Goal: Information Seeking & Learning: Learn about a topic

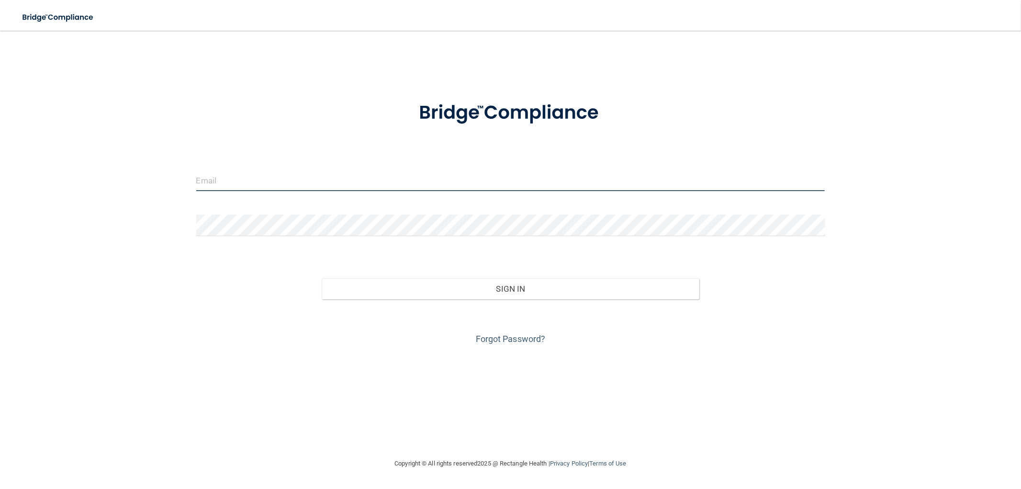
click at [249, 177] on input "email" at bounding box center [510, 180] width 629 height 22
type input "[EMAIL_ADDRESS][DOMAIN_NAME]"
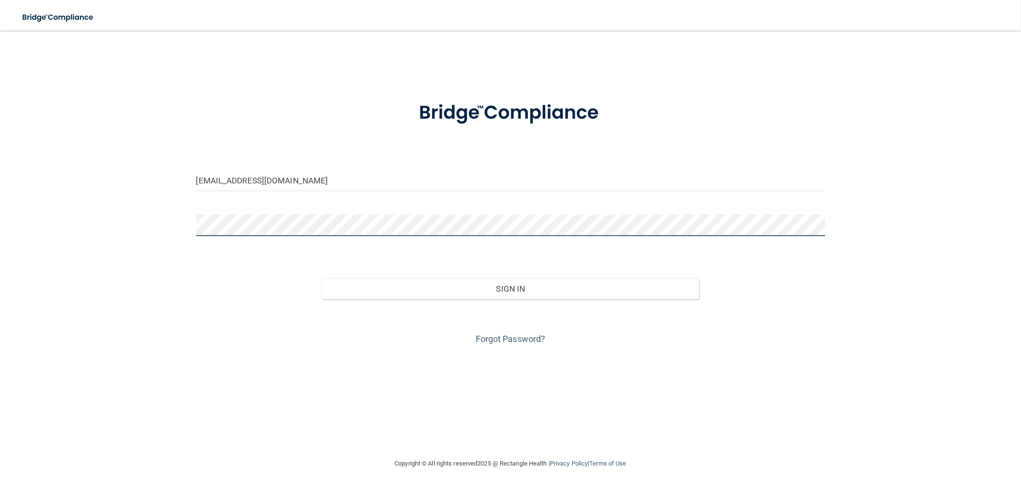
click at [322, 278] on button "Sign In" at bounding box center [510, 288] width 377 height 21
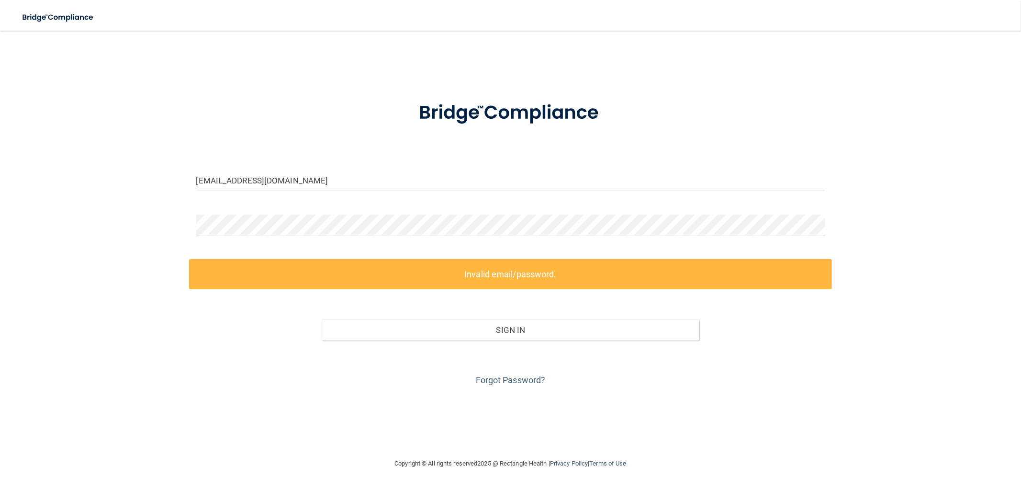
click at [518, 385] on div "Forgot Password?" at bounding box center [510, 364] width 643 height 48
drag, startPoint x: 303, startPoint y: 182, endPoint x: 189, endPoint y: 187, distance: 114.0
click at [189, 187] on div "[EMAIL_ADDRESS][DOMAIN_NAME]" at bounding box center [510, 183] width 643 height 29
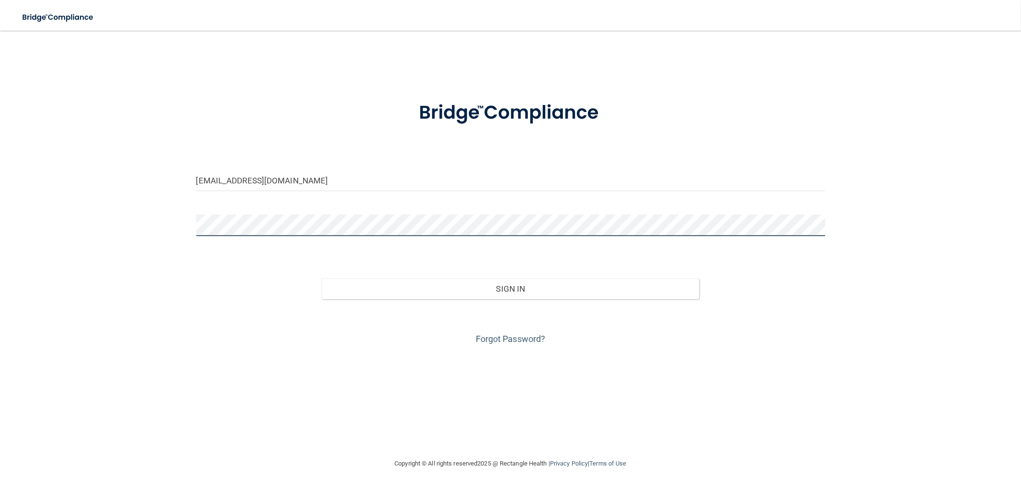
click at [322, 278] on button "Sign In" at bounding box center [510, 288] width 377 height 21
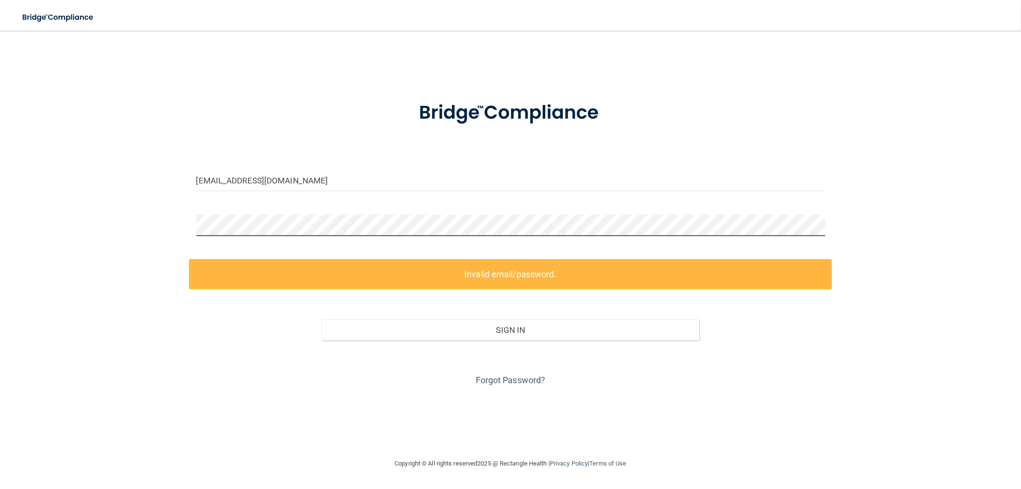
click at [89, 225] on div "[EMAIL_ADDRESS][DOMAIN_NAME] Invalid email/password. You don't have permission …" at bounding box center [510, 244] width 982 height 408
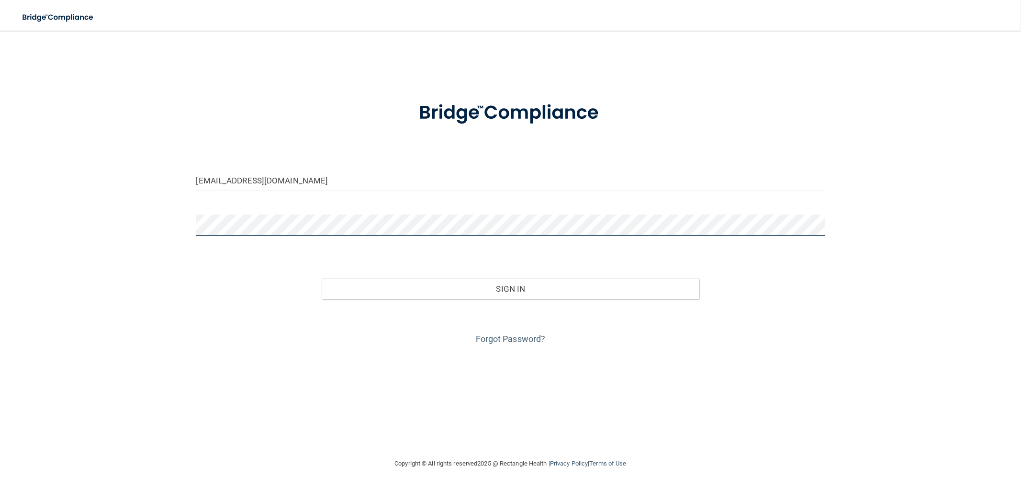
click at [322, 278] on button "Sign In" at bounding box center [510, 288] width 377 height 21
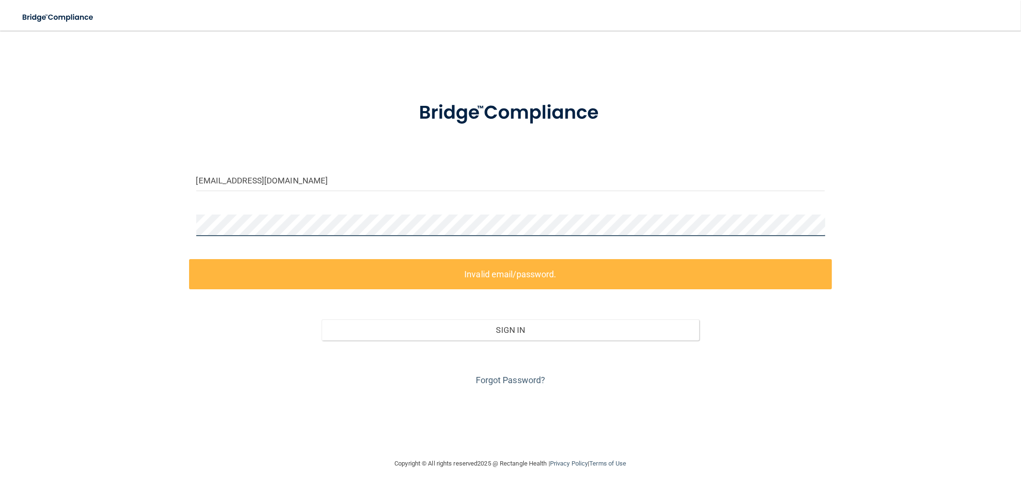
click at [139, 222] on div "[EMAIL_ADDRESS][DOMAIN_NAME] Invalid email/password. You don't have permission …" at bounding box center [510, 244] width 982 height 408
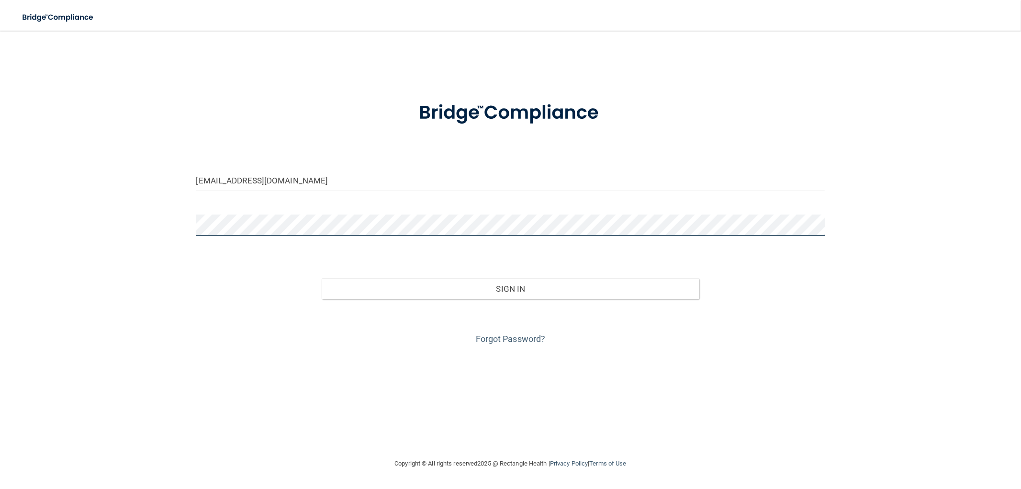
click at [322, 278] on button "Sign In" at bounding box center [510, 288] width 377 height 21
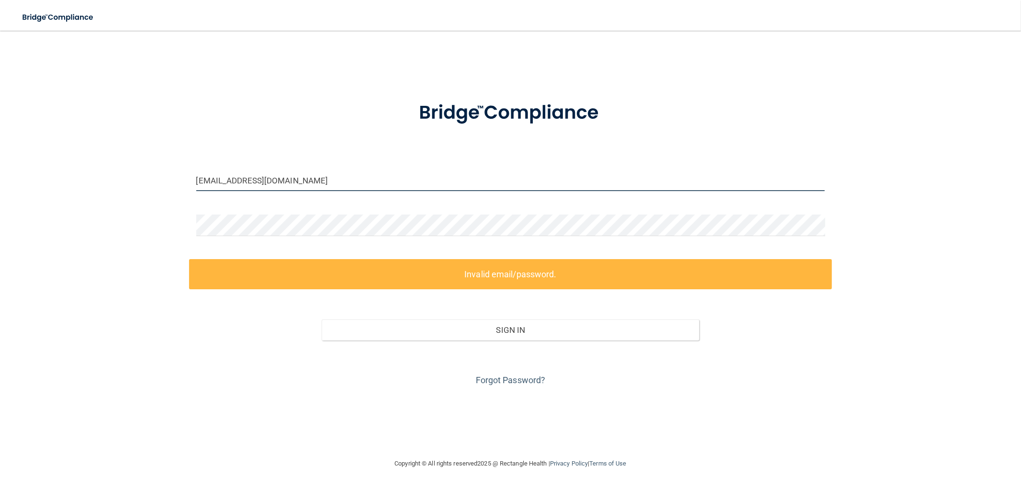
drag, startPoint x: 334, startPoint y: 178, endPoint x: 146, endPoint y: 176, distance: 187.1
click at [146, 176] on div "[EMAIL_ADDRESS][DOMAIN_NAME] Invalid email/password. You don't have permission …" at bounding box center [510, 244] width 982 height 408
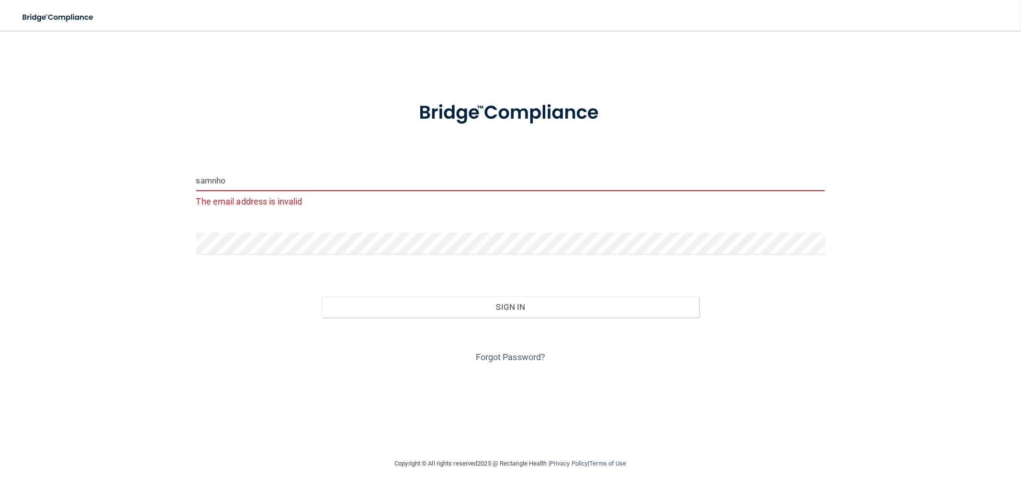
type input "[EMAIL_ADDRESS][DOMAIN_NAME]"
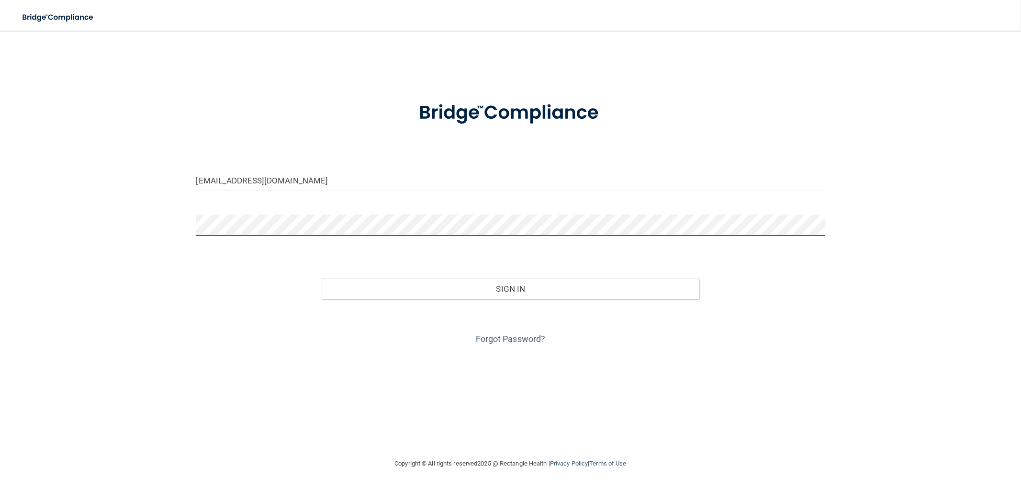
click at [98, 212] on div "SamNHoff@gmail.com Invalid email/password. You don't have permission to access …" at bounding box center [510, 244] width 982 height 408
click at [322, 278] on button "Sign In" at bounding box center [510, 288] width 377 height 21
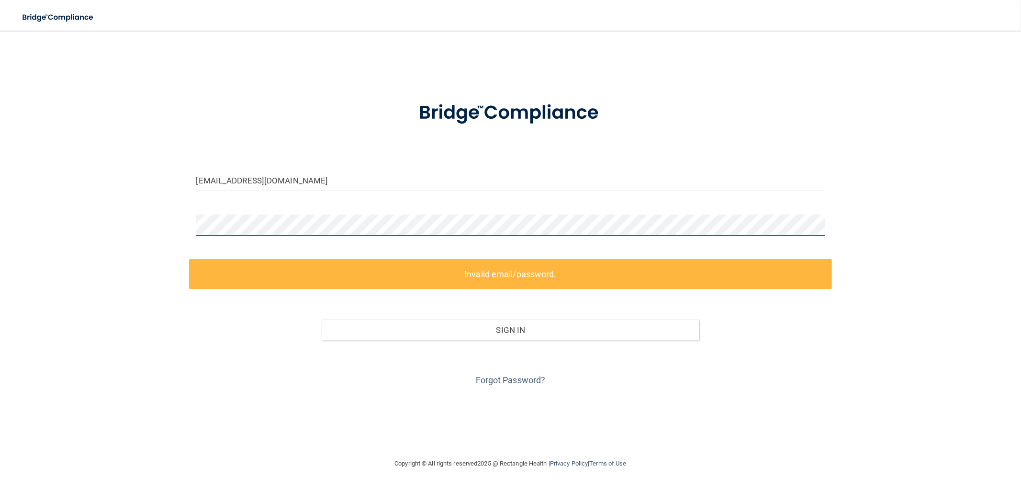
click at [139, 209] on div "SamNHoff@gmail.com Invalid email/password. You don't have permission to access …" at bounding box center [510, 244] width 982 height 408
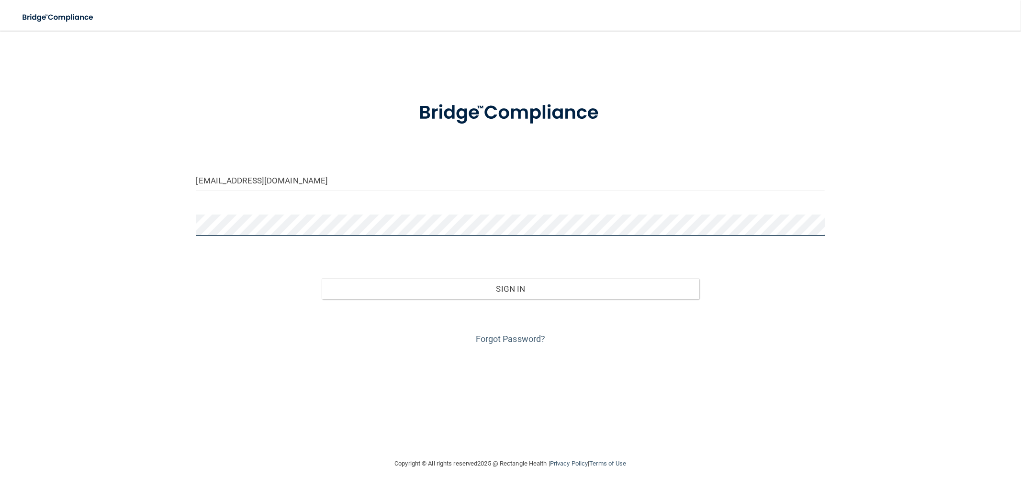
click at [322, 278] on button "Sign In" at bounding box center [510, 288] width 377 height 21
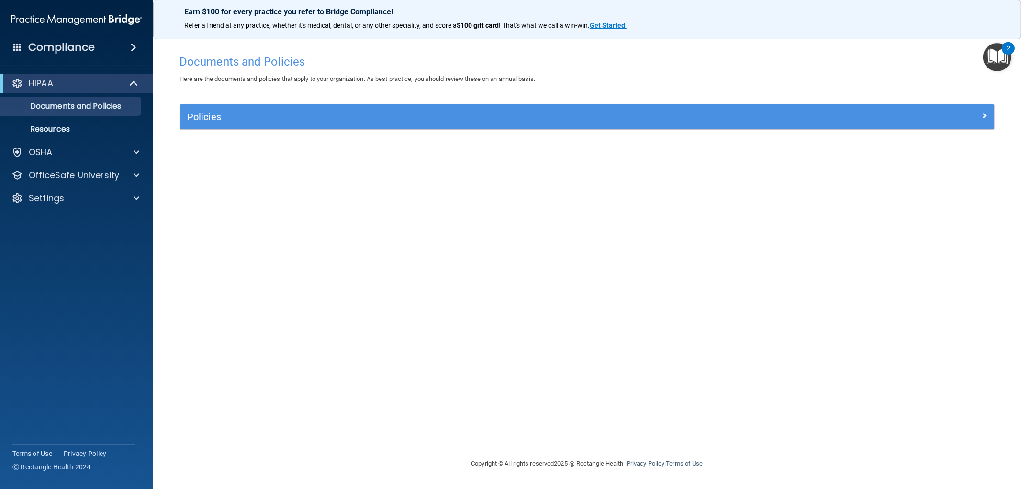
click at [89, 30] on div "Compliance" at bounding box center [77, 29] width 134 height 58
drag, startPoint x: 143, startPoint y: 36, endPoint x: 132, endPoint y: 48, distance: 15.6
click at [141, 39] on div "Compliance" at bounding box center [76, 47] width 153 height 21
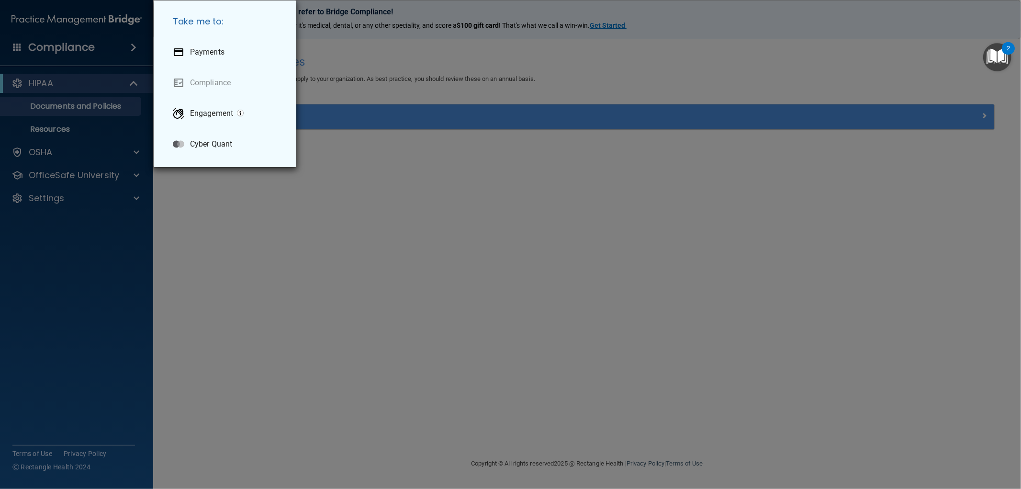
click at [130, 49] on div "Take me to: Payments Compliance Engagement Cyber Quant" at bounding box center [510, 244] width 1021 height 489
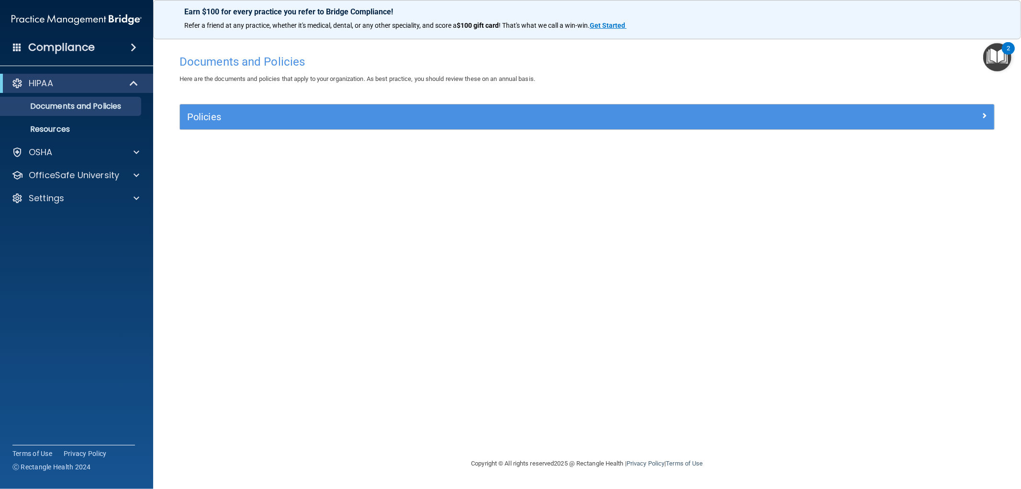
click at [66, 46] on h4 "Compliance" at bounding box center [61, 47] width 67 height 13
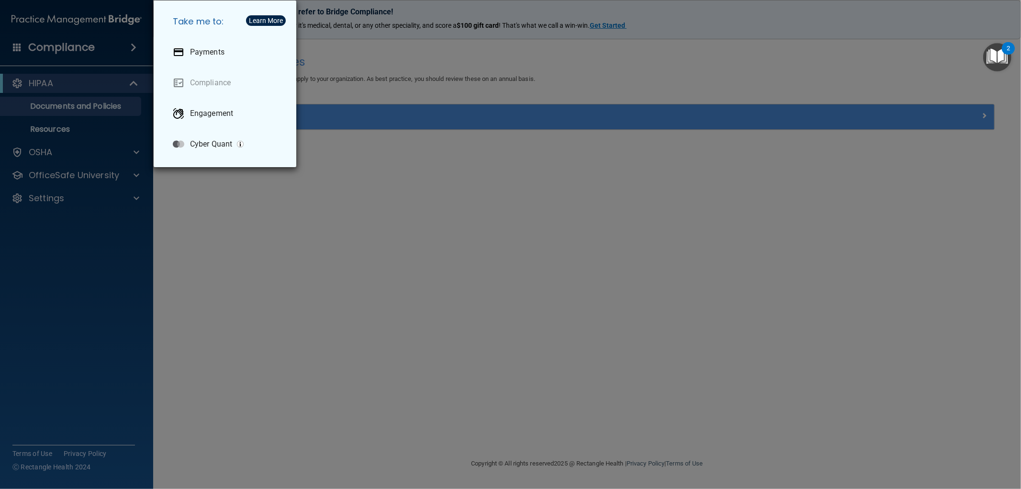
click at [58, 88] on div "Take me to: Payments Compliance Engagement Cyber Quant" at bounding box center [510, 244] width 1021 height 489
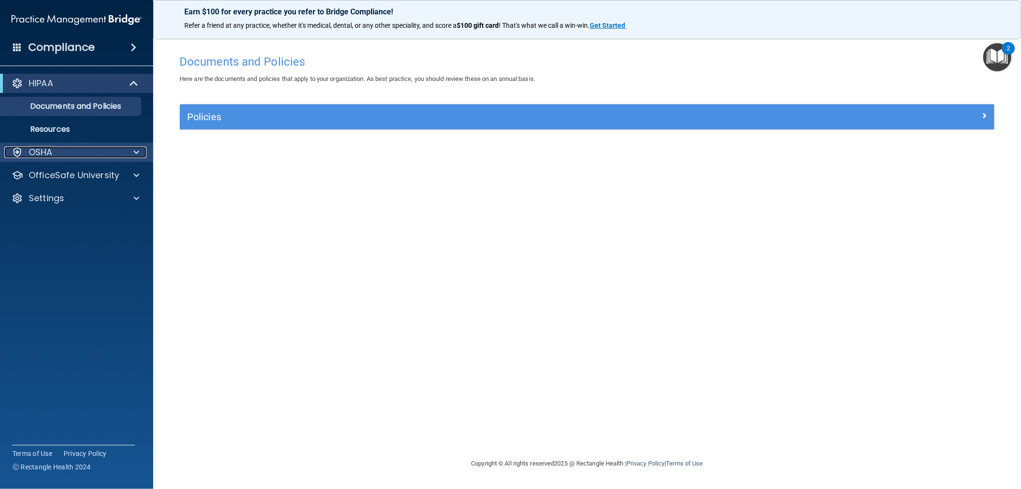
click at [53, 150] on div "OSHA" at bounding box center [63, 151] width 119 height 11
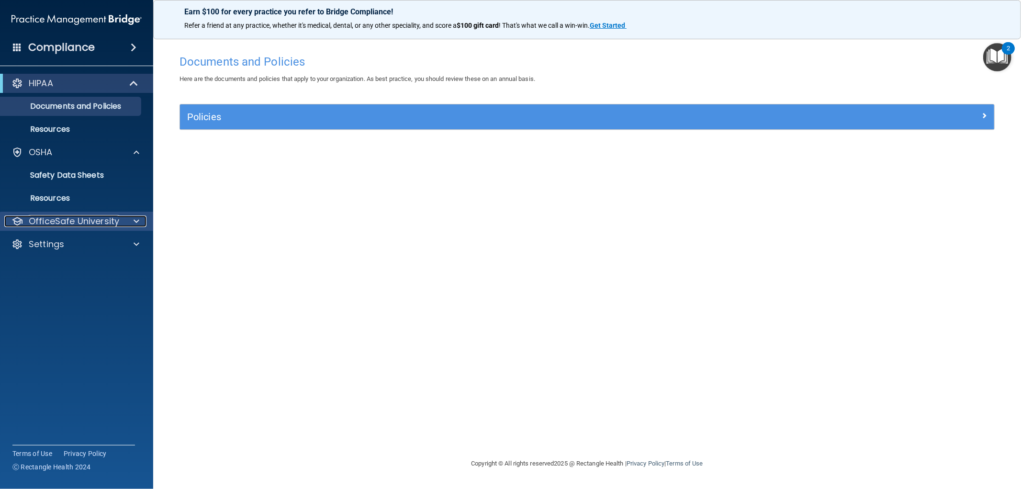
click at [116, 226] on p "OfficeSafe University" at bounding box center [74, 220] width 90 height 11
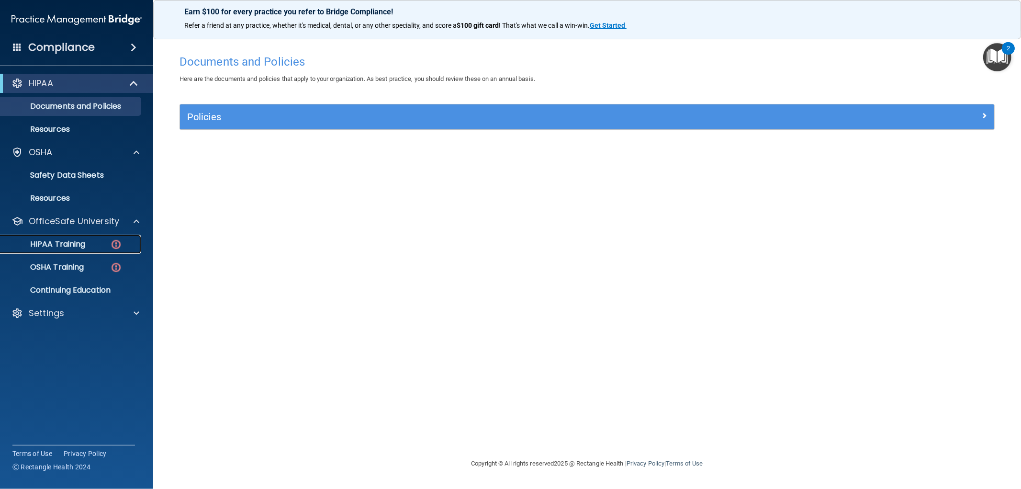
click at [108, 242] on div "HIPAA Training" at bounding box center [71, 244] width 131 height 10
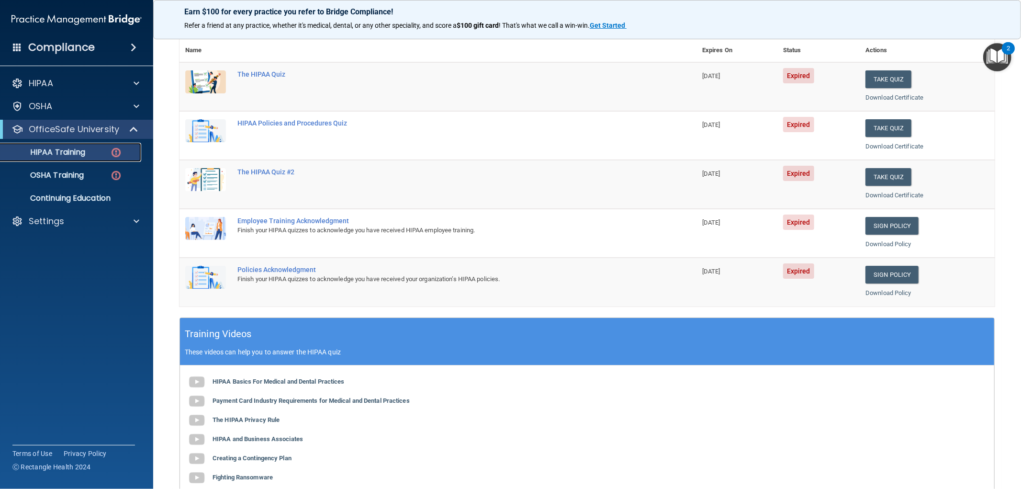
scroll to position [53, 0]
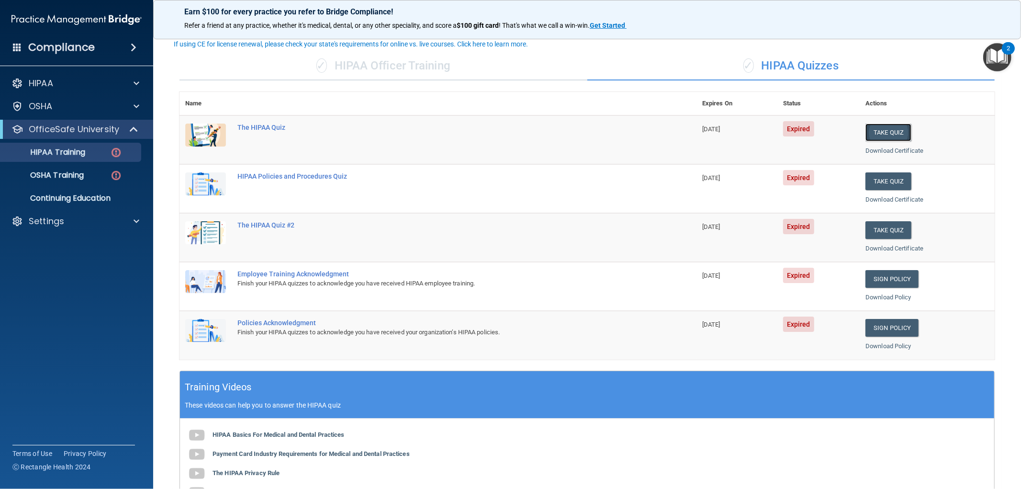
click at [889, 134] on button "Take Quiz" at bounding box center [888, 132] width 46 height 18
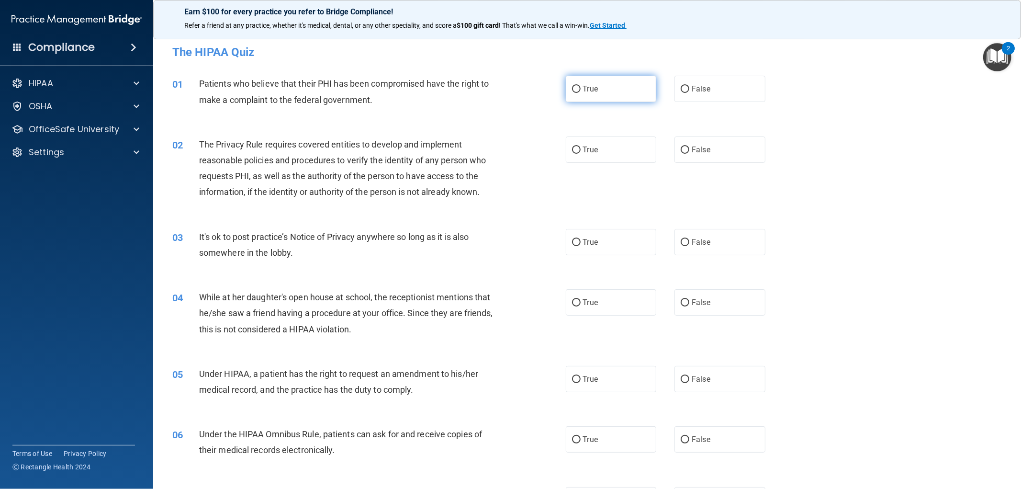
click at [573, 86] on input "True" at bounding box center [576, 89] width 9 height 7
radio input "true"
click at [577, 146] on label "True" at bounding box center [611, 149] width 91 height 26
click at [577, 146] on input "True" at bounding box center [576, 149] width 9 height 7
radio input "true"
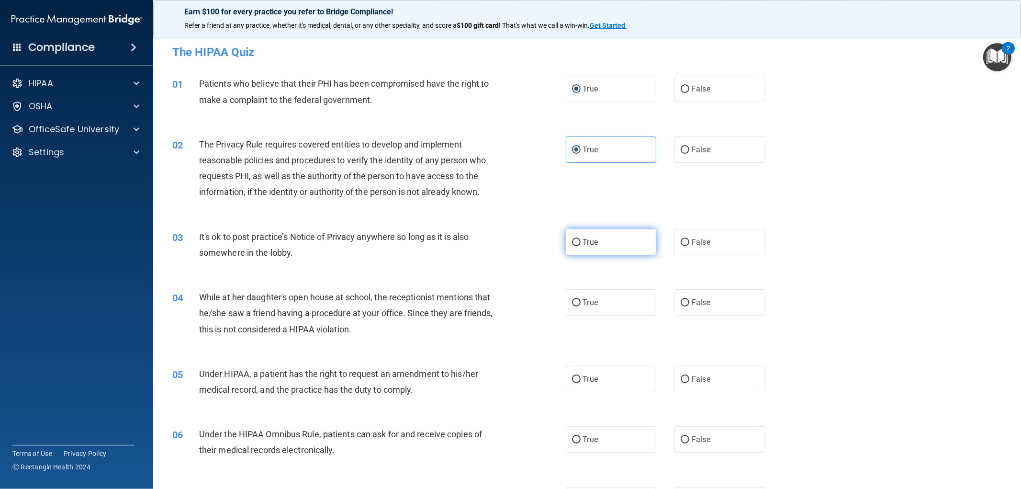
click at [583, 241] on span "True" at bounding box center [590, 241] width 15 height 9
click at [580, 241] on input "True" at bounding box center [576, 242] width 9 height 7
radio input "true"
click at [696, 240] on span "False" at bounding box center [700, 241] width 19 height 9
click at [689, 240] on input "False" at bounding box center [684, 242] width 9 height 7
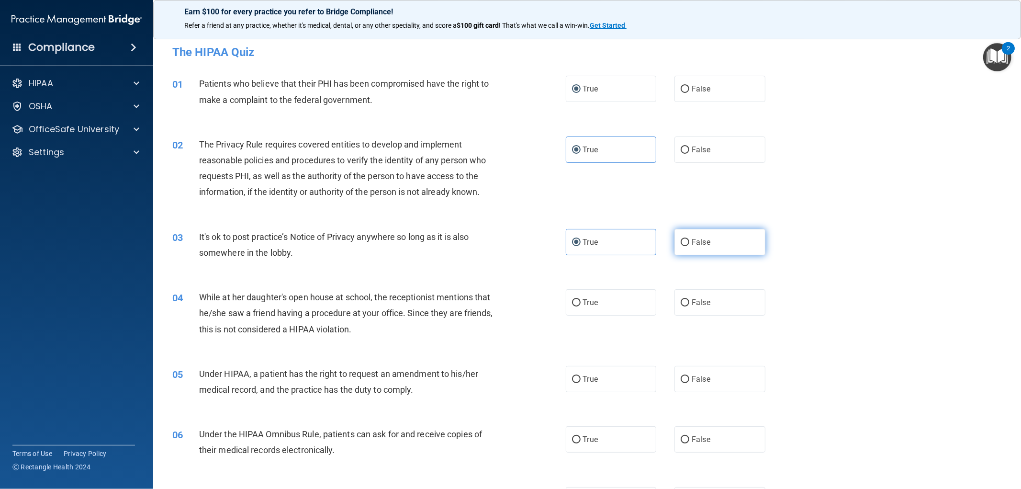
radio input "true"
radio input "false"
click at [698, 299] on span "False" at bounding box center [700, 302] width 19 height 9
click at [689, 299] on input "False" at bounding box center [684, 302] width 9 height 7
radio input "true"
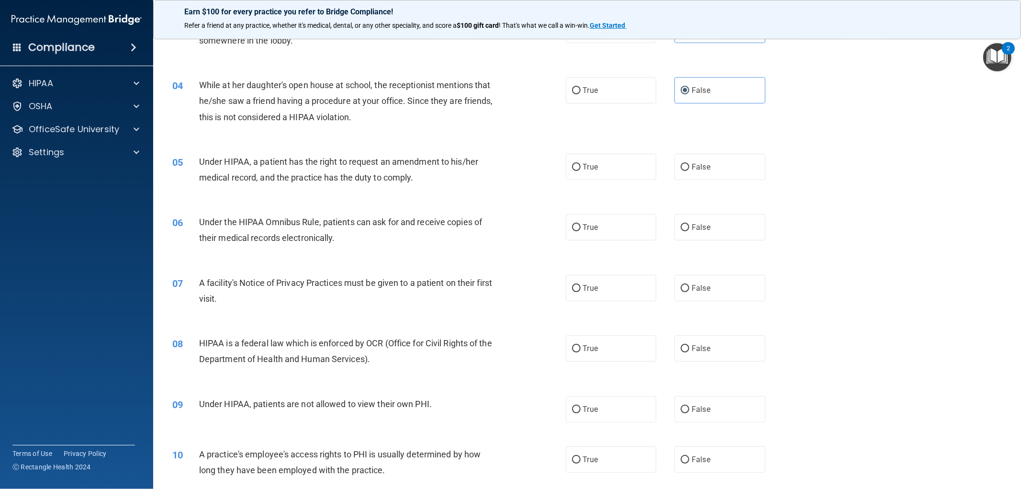
scroll to position [212, 0]
click at [714, 166] on label "False" at bounding box center [719, 166] width 91 height 26
click at [689, 166] on input "False" at bounding box center [684, 166] width 9 height 7
radio input "true"
click at [607, 233] on label "True" at bounding box center [611, 226] width 91 height 26
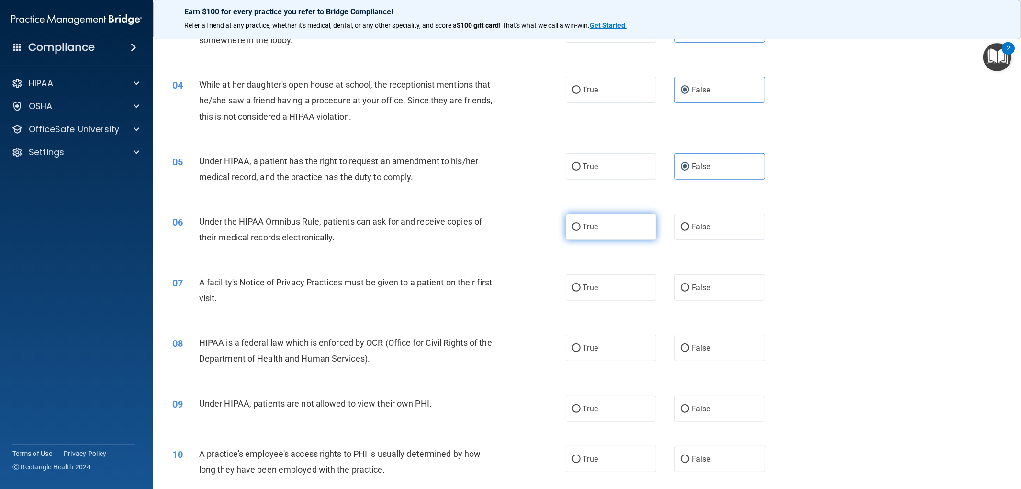
click at [580, 231] on input "True" at bounding box center [576, 226] width 9 height 7
radio input "true"
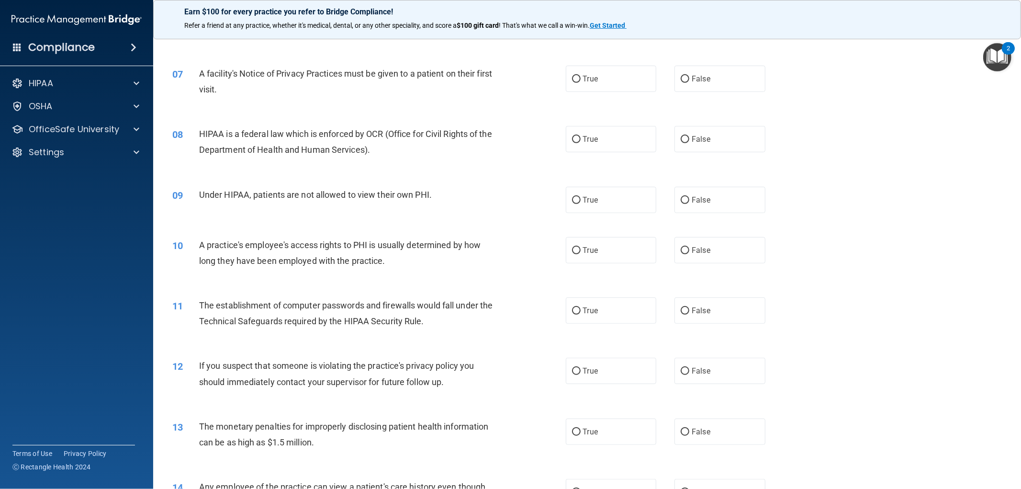
scroll to position [443, 0]
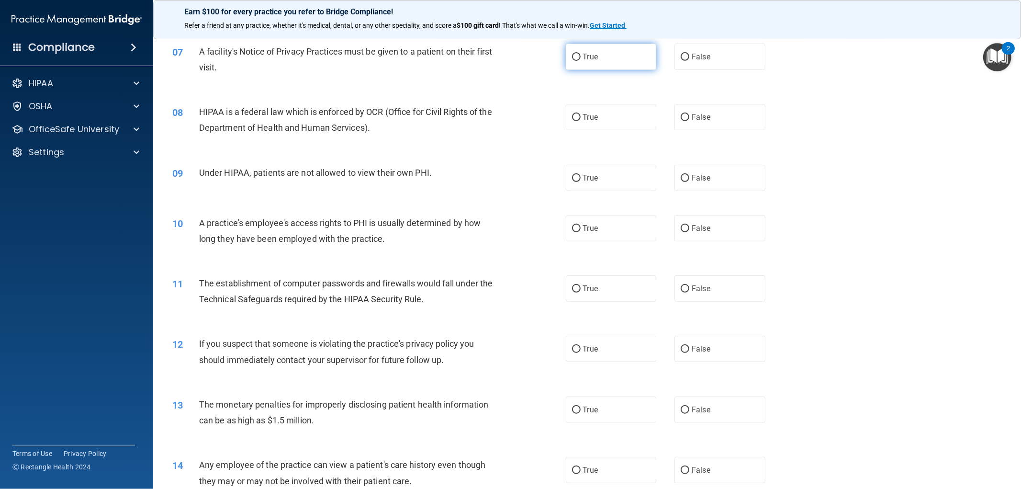
click at [601, 60] on label "True" at bounding box center [611, 57] width 91 height 26
click at [580, 60] on input "True" at bounding box center [576, 57] width 9 height 7
radio input "true"
click at [597, 120] on label "True" at bounding box center [611, 117] width 91 height 26
click at [580, 120] on input "True" at bounding box center [576, 117] width 9 height 7
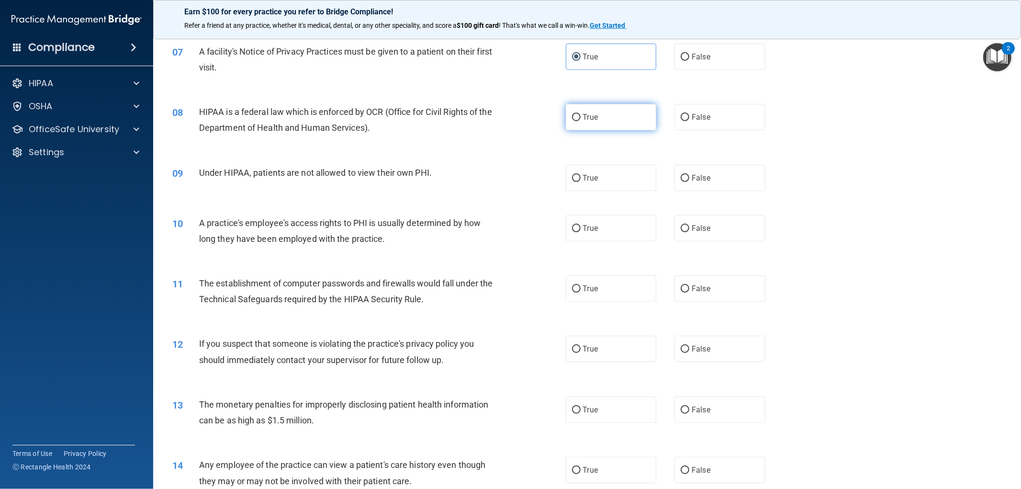
radio input "true"
click at [704, 176] on span "False" at bounding box center [700, 177] width 19 height 9
click at [689, 176] on input "False" at bounding box center [684, 178] width 9 height 7
radio input "true"
click at [702, 235] on label "False" at bounding box center [719, 228] width 91 height 26
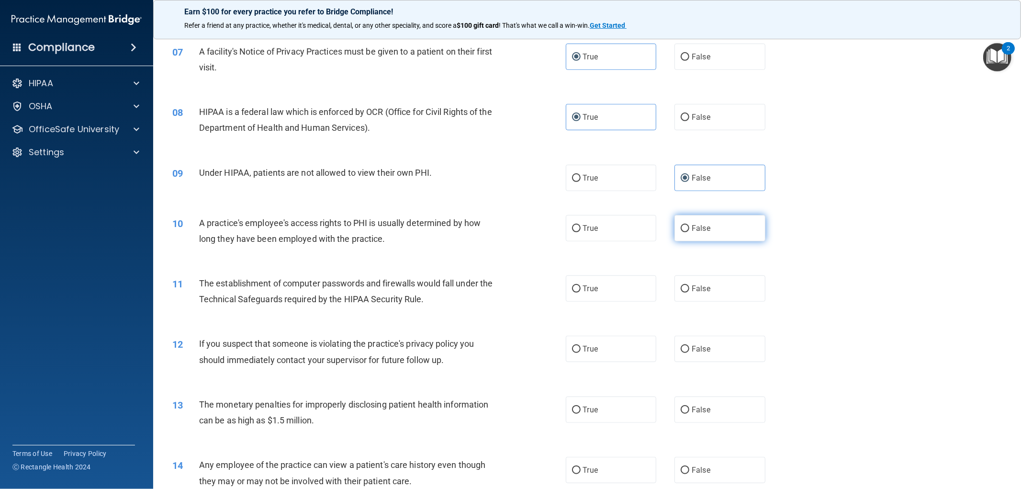
click at [689, 232] on input "False" at bounding box center [684, 228] width 9 height 7
radio input "true"
click at [624, 298] on label "True" at bounding box center [611, 288] width 91 height 26
click at [580, 292] on input "True" at bounding box center [576, 288] width 9 height 7
radio input "true"
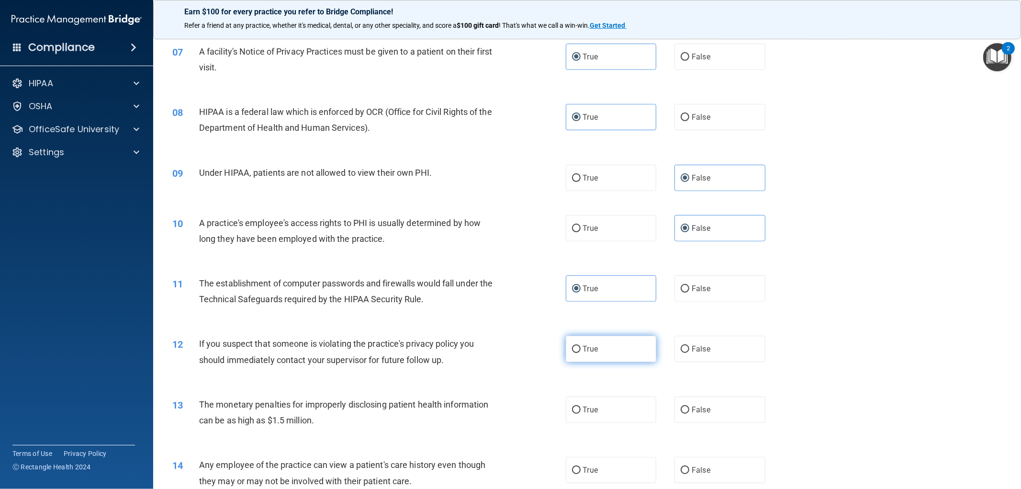
click at [616, 345] on label "True" at bounding box center [611, 348] width 91 height 26
click at [580, 345] on input "True" at bounding box center [576, 348] width 9 height 7
radio input "true"
click at [608, 406] on label "True" at bounding box center [611, 409] width 91 height 26
click at [580, 406] on input "True" at bounding box center [576, 409] width 9 height 7
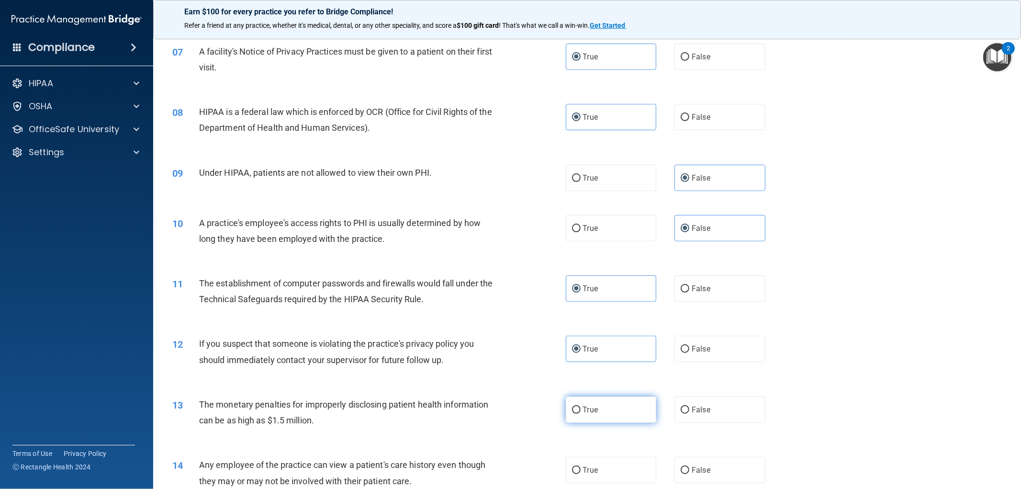
radio input "true"
click at [723, 468] on label "False" at bounding box center [719, 469] width 91 height 26
click at [689, 468] on input "False" at bounding box center [684, 470] width 9 height 7
radio input "true"
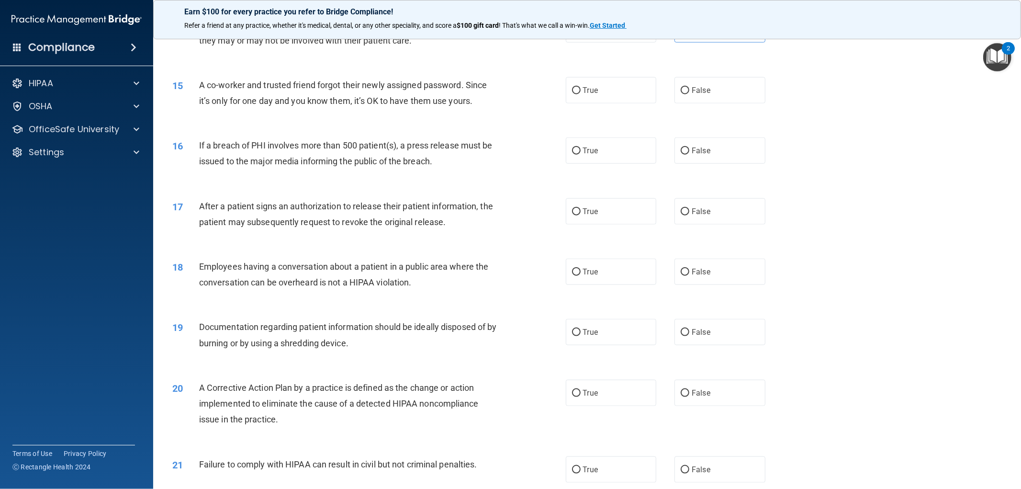
scroll to position [903, 0]
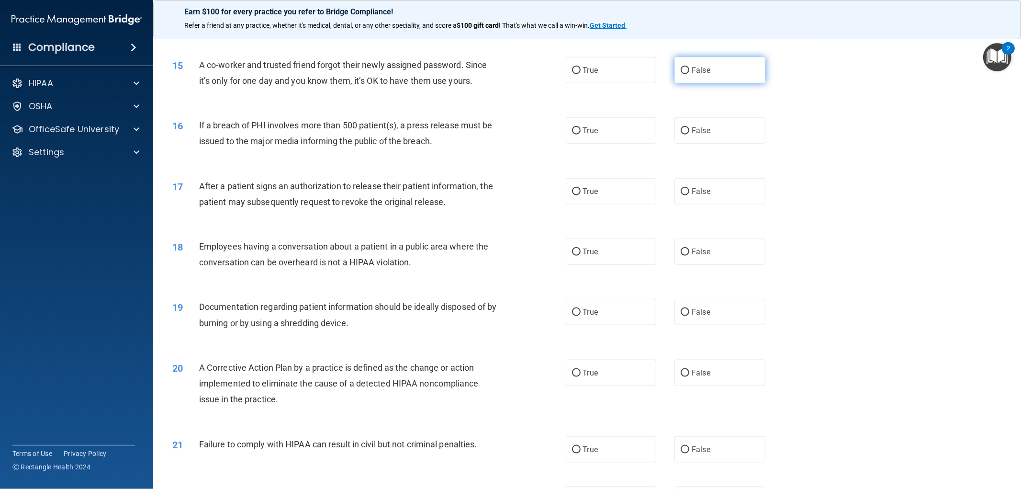
click at [720, 74] on label "False" at bounding box center [719, 70] width 91 height 26
click at [689, 74] on input "False" at bounding box center [684, 70] width 9 height 7
radio input "true"
click at [585, 132] on span "True" at bounding box center [590, 130] width 15 height 9
click at [580, 132] on input "True" at bounding box center [576, 130] width 9 height 7
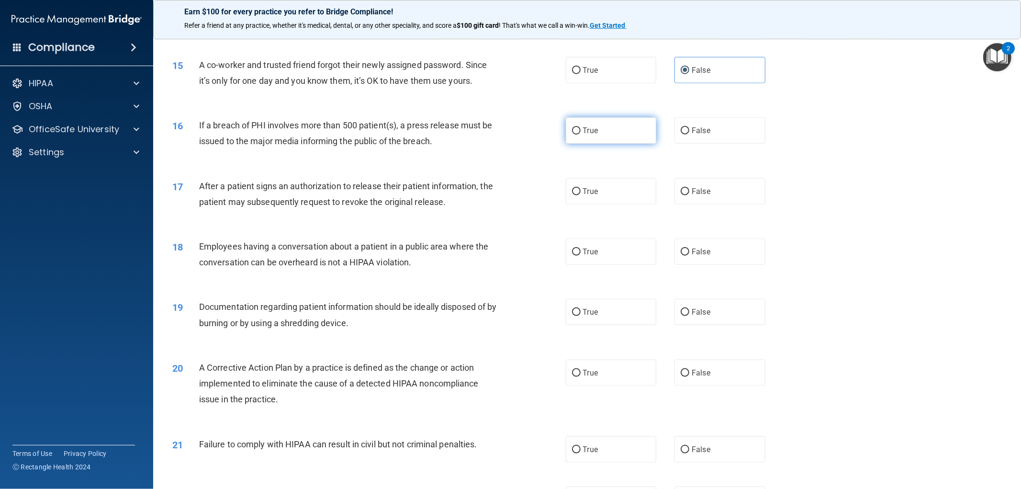
radio input "true"
click at [589, 181] on label "True" at bounding box center [611, 191] width 91 height 26
click at [580, 188] on input "True" at bounding box center [576, 191] width 9 height 7
radio input "true"
click at [738, 258] on label "False" at bounding box center [719, 251] width 91 height 26
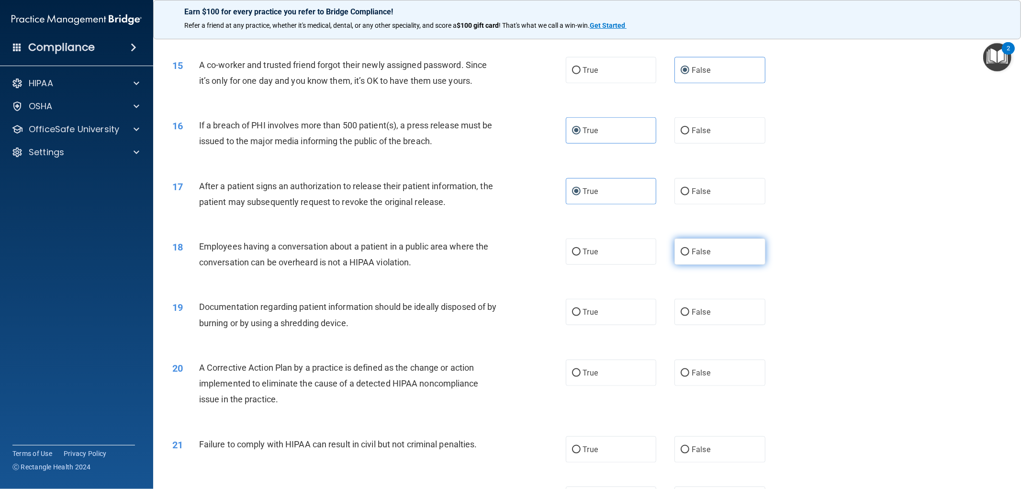
click at [689, 256] on input "False" at bounding box center [684, 251] width 9 height 7
radio input "true"
click at [608, 305] on label "True" at bounding box center [611, 312] width 91 height 26
click at [580, 309] on input "True" at bounding box center [576, 312] width 9 height 7
radio input "true"
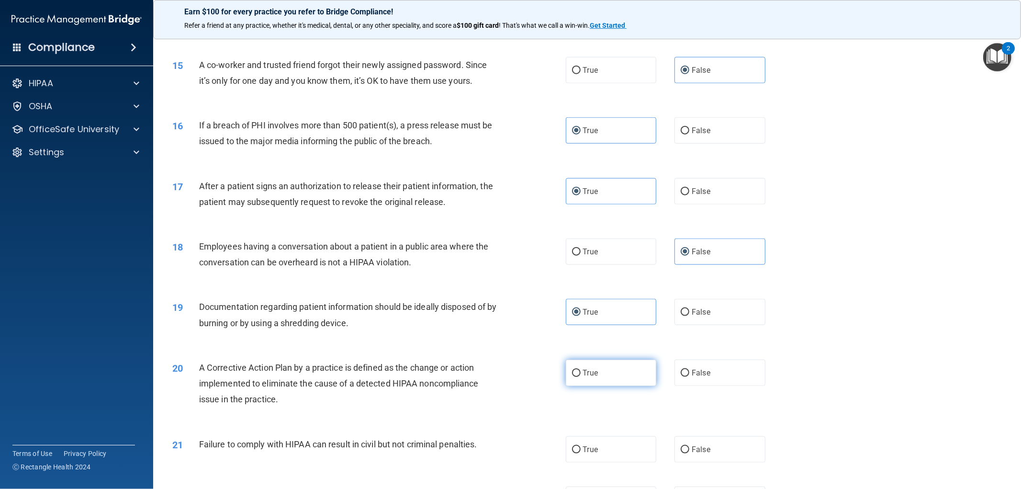
click at [600, 371] on label "True" at bounding box center [611, 372] width 91 height 26
click at [580, 371] on input "True" at bounding box center [576, 372] width 9 height 7
radio input "true"
click at [709, 437] on label "False" at bounding box center [719, 449] width 91 height 26
click at [689, 446] on input "False" at bounding box center [684, 449] width 9 height 7
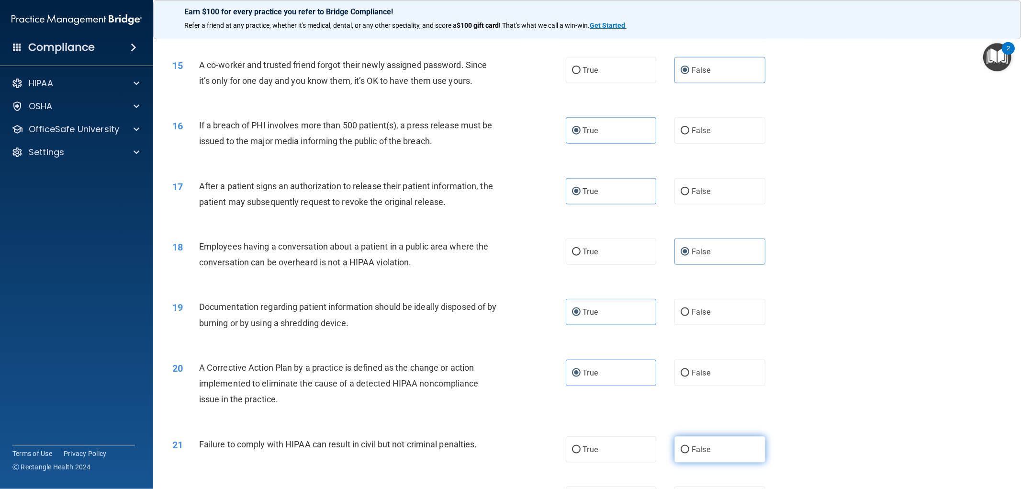
radio input "true"
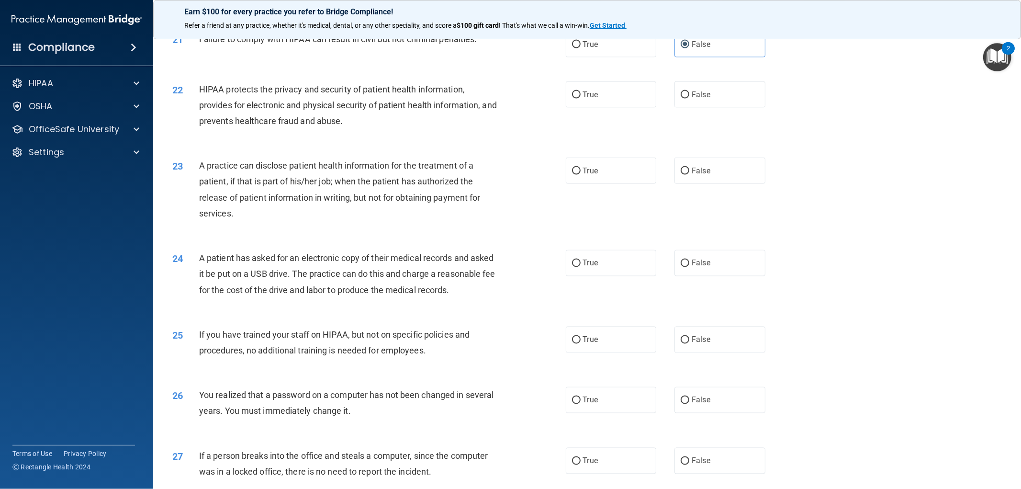
scroll to position [1310, 0]
click at [603, 93] on label "True" at bounding box center [611, 92] width 91 height 26
click at [580, 93] on input "True" at bounding box center [576, 92] width 9 height 7
radio input "true"
click at [707, 173] on label "False" at bounding box center [719, 169] width 91 height 26
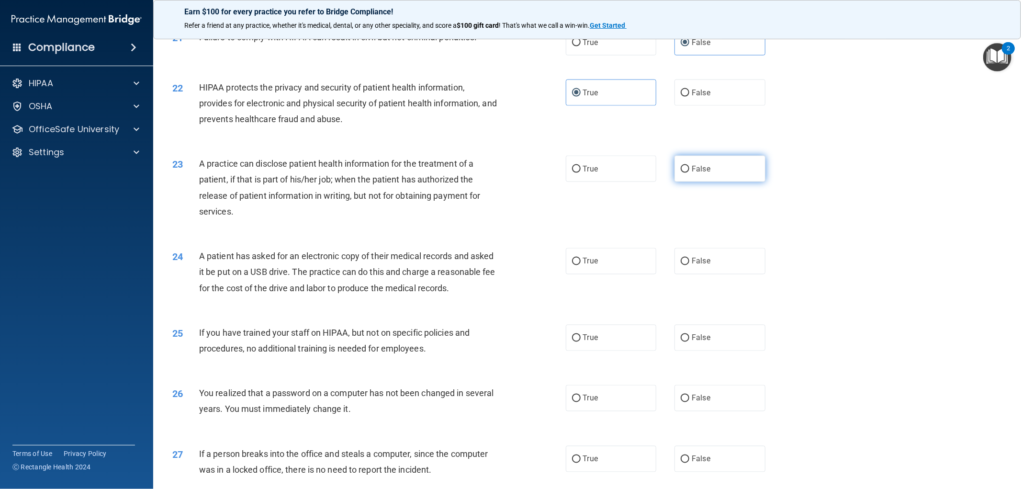
click at [689, 173] on input "False" at bounding box center [684, 169] width 9 height 7
radio input "true"
click at [614, 267] on label "True" at bounding box center [611, 261] width 91 height 26
click at [580, 265] on input "True" at bounding box center [576, 261] width 9 height 7
radio input "true"
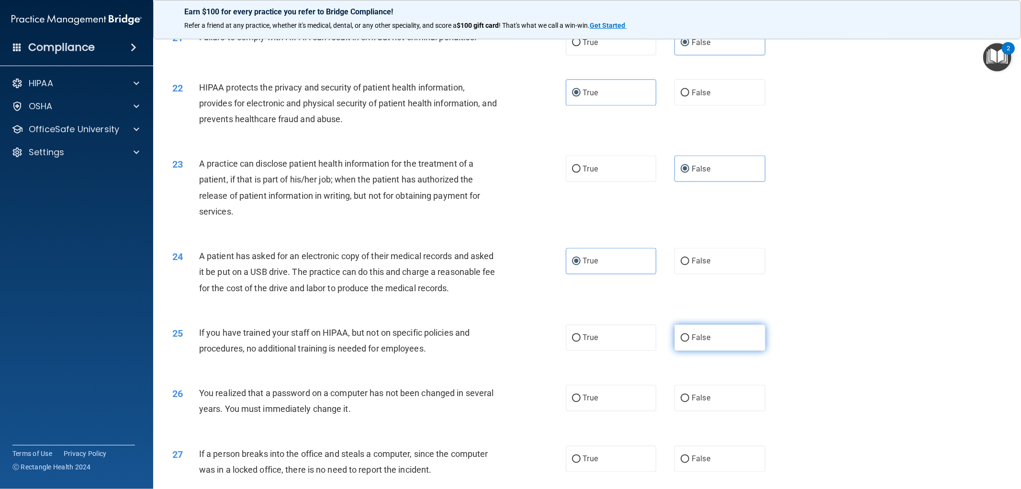
click at [713, 349] on label "False" at bounding box center [719, 337] width 91 height 26
click at [689, 342] on input "False" at bounding box center [684, 337] width 9 height 7
radio input "true"
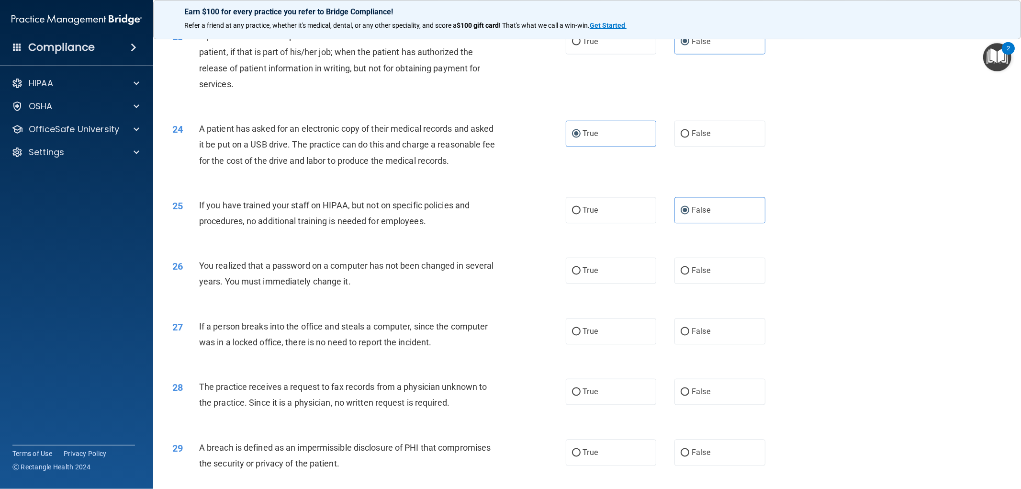
scroll to position [1536, 0]
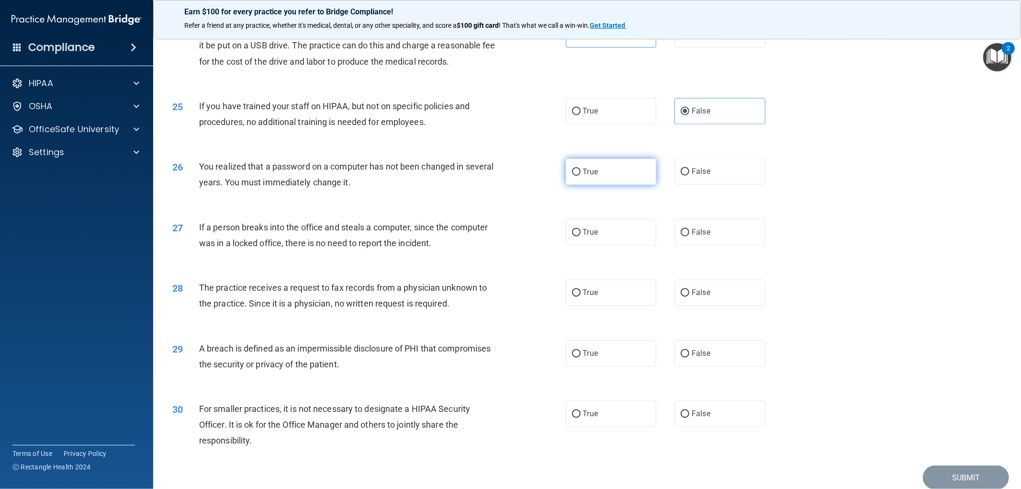
click at [609, 177] on label "True" at bounding box center [611, 171] width 91 height 26
click at [580, 176] on input "True" at bounding box center [576, 171] width 9 height 7
radio input "true"
click at [683, 243] on label "False" at bounding box center [719, 232] width 91 height 26
click at [683, 236] on input "False" at bounding box center [684, 232] width 9 height 7
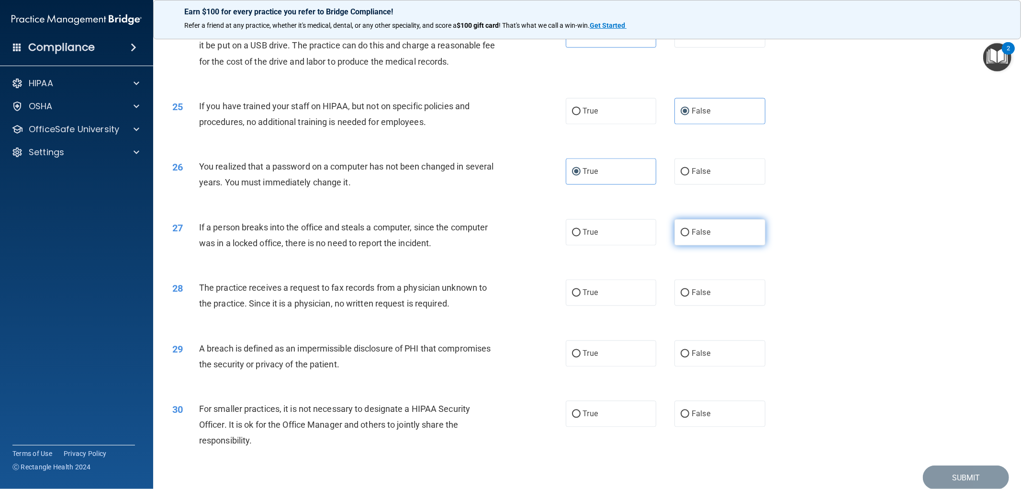
radio input "true"
click at [702, 300] on label "False" at bounding box center [719, 292] width 91 height 26
click at [689, 297] on input "False" at bounding box center [684, 292] width 9 height 7
radio input "true"
click at [613, 367] on label "True" at bounding box center [611, 353] width 91 height 26
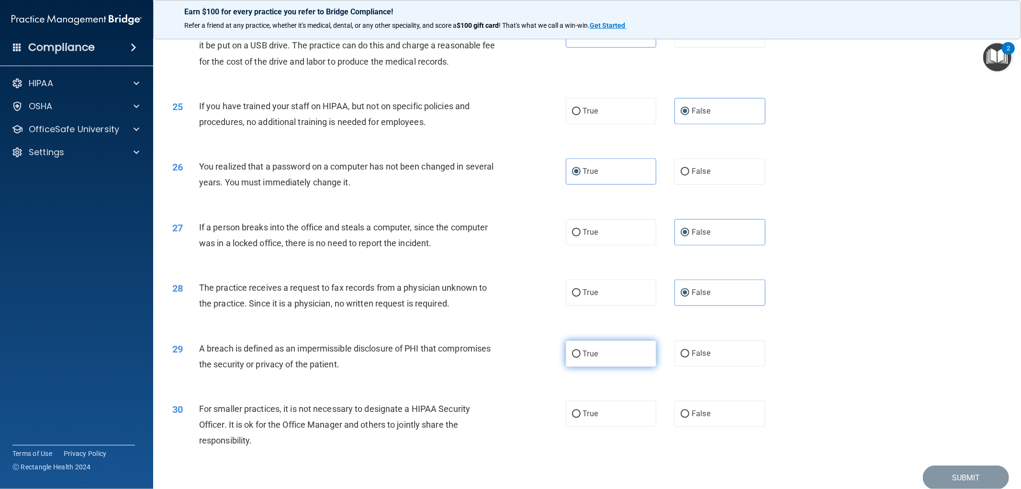
click at [580, 357] on input "True" at bounding box center [576, 353] width 9 height 7
radio input "true"
click at [735, 427] on label "False" at bounding box center [719, 413] width 91 height 26
click at [689, 418] on input "False" at bounding box center [684, 414] width 9 height 7
radio input "true"
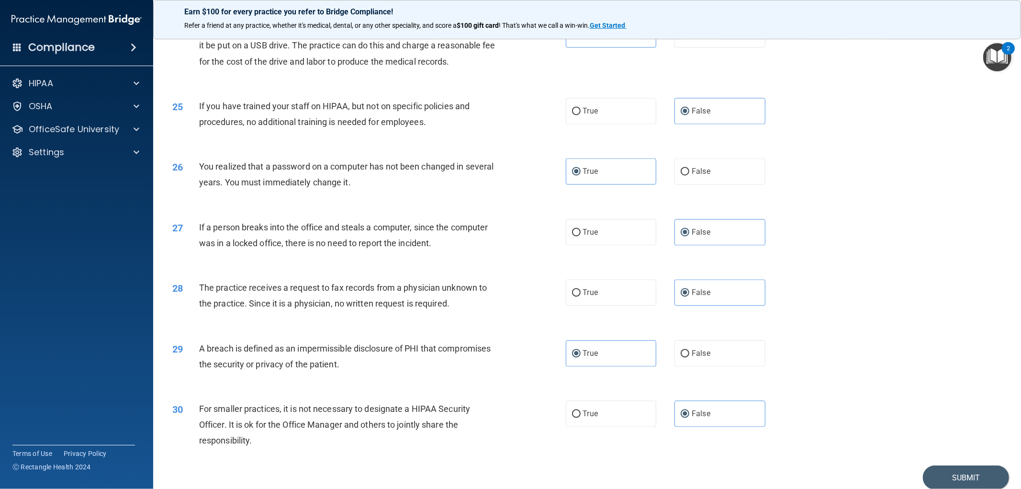
scroll to position [1591, 0]
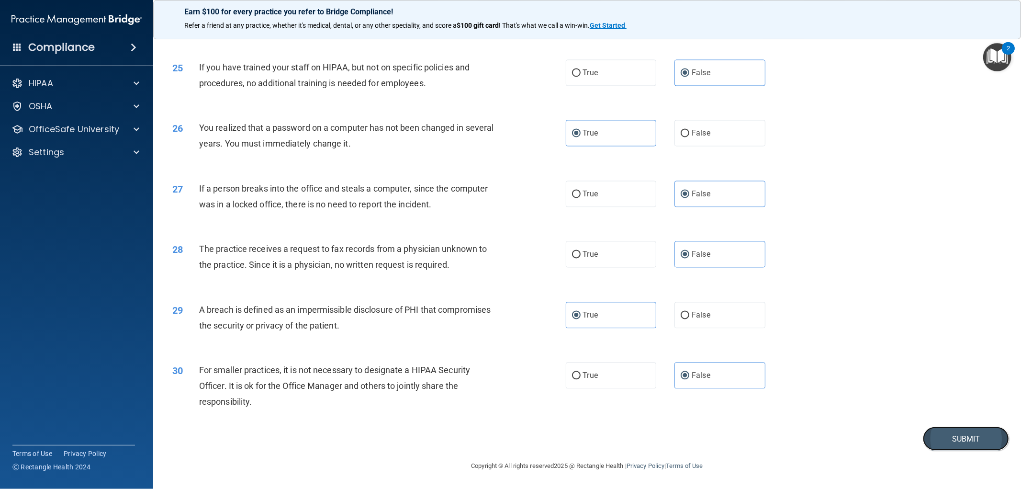
click at [958, 442] on button "Submit" at bounding box center [966, 438] width 86 height 24
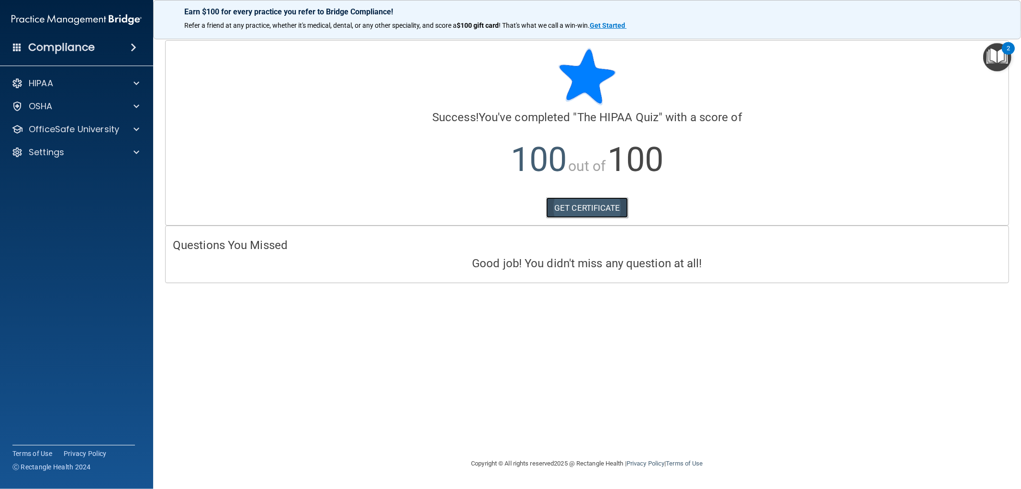
click at [597, 209] on link "GET CERTIFICATE" at bounding box center [587, 207] width 82 height 21
click at [79, 134] on p "OfficeSafe University" at bounding box center [74, 128] width 90 height 11
click at [72, 148] on p "HIPAA Training" at bounding box center [45, 152] width 79 height 10
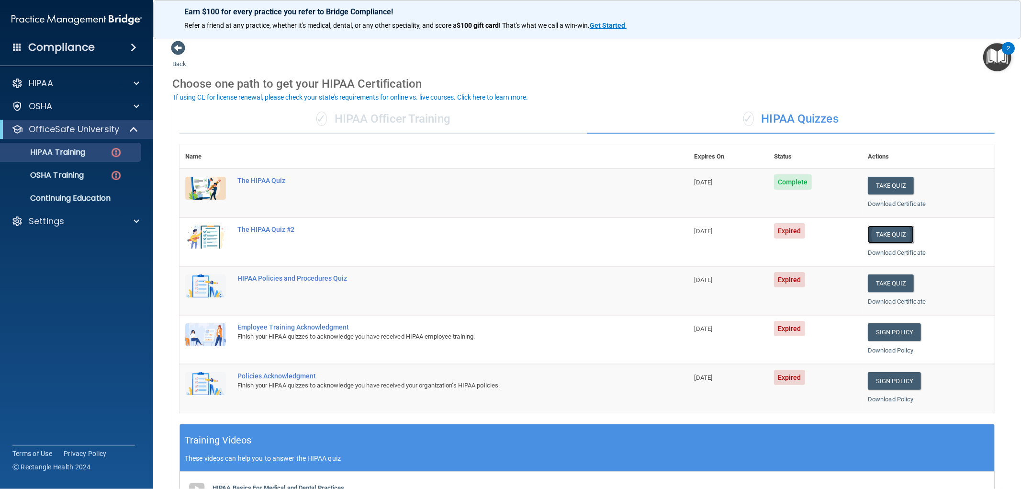
click at [894, 230] on button "Take Quiz" at bounding box center [890, 234] width 46 height 18
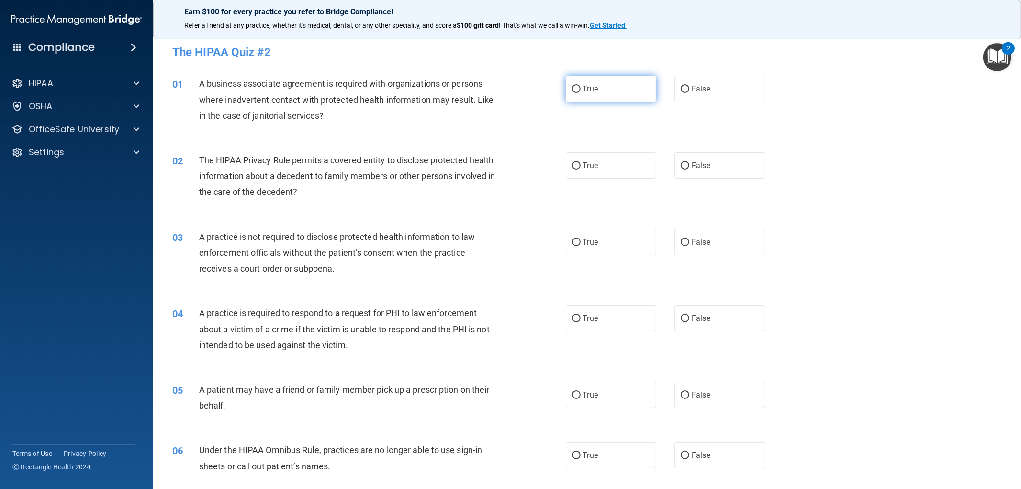
click at [611, 84] on label "True" at bounding box center [611, 89] width 91 height 26
click at [580, 86] on input "True" at bounding box center [576, 89] width 9 height 7
radio input "true"
click at [591, 173] on label "True" at bounding box center [611, 165] width 91 height 26
click at [580, 169] on input "True" at bounding box center [576, 165] width 9 height 7
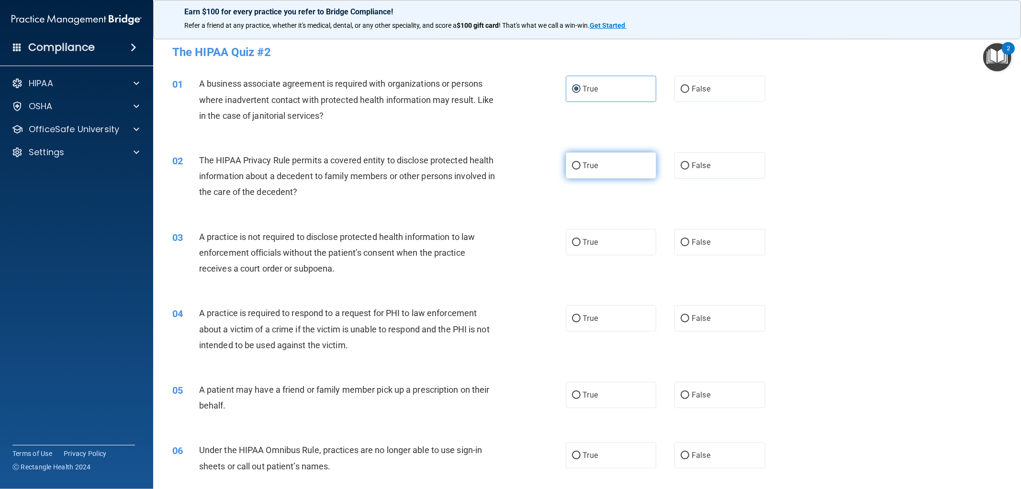
radio input "true"
click at [697, 245] on span "False" at bounding box center [700, 241] width 19 height 9
click at [689, 245] on input "False" at bounding box center [684, 242] width 9 height 7
radio input "true"
click at [634, 311] on label "True" at bounding box center [611, 318] width 91 height 26
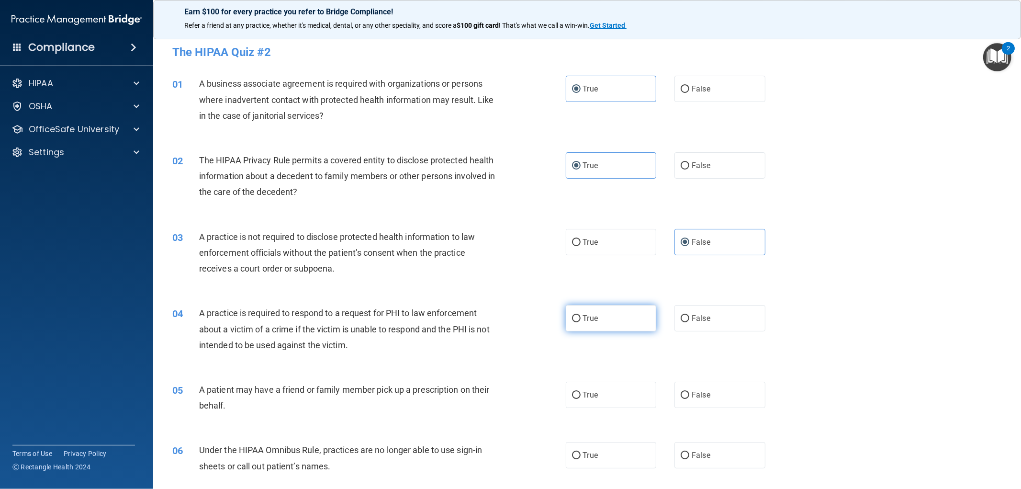
click at [580, 315] on input "True" at bounding box center [576, 318] width 9 height 7
radio input "true"
click at [606, 392] on label "True" at bounding box center [611, 394] width 91 height 26
click at [580, 392] on input "True" at bounding box center [576, 394] width 9 height 7
radio input "true"
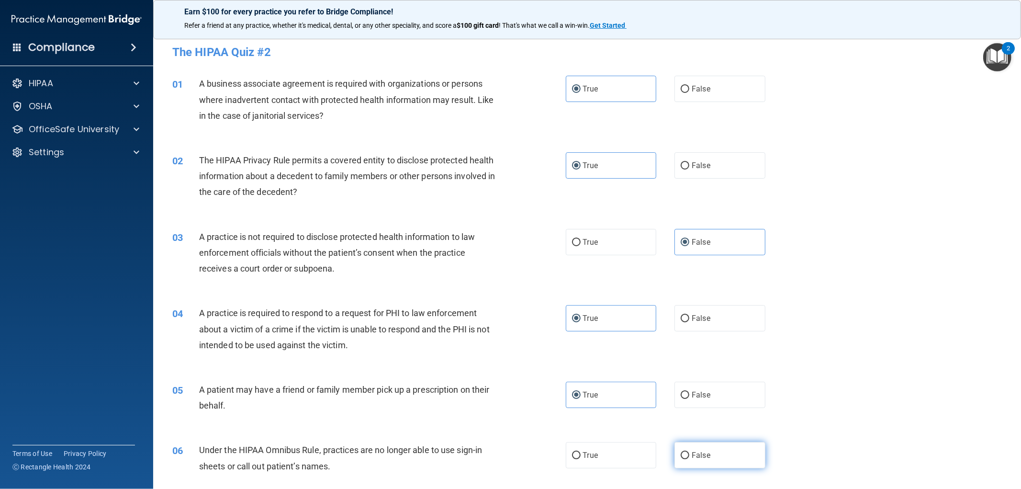
click at [691, 456] on span "False" at bounding box center [700, 454] width 19 height 9
click at [689, 456] on input "False" at bounding box center [684, 455] width 9 height 7
radio input "true"
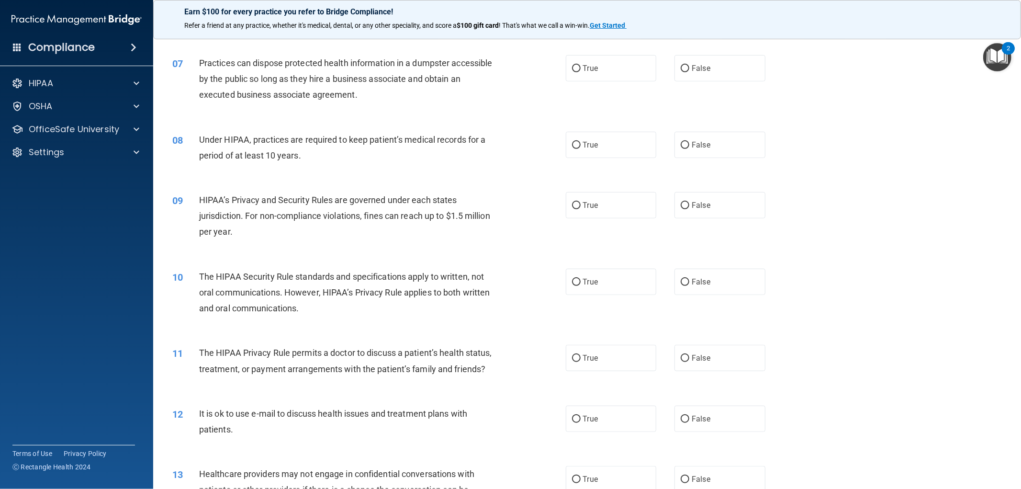
scroll to position [456, 0]
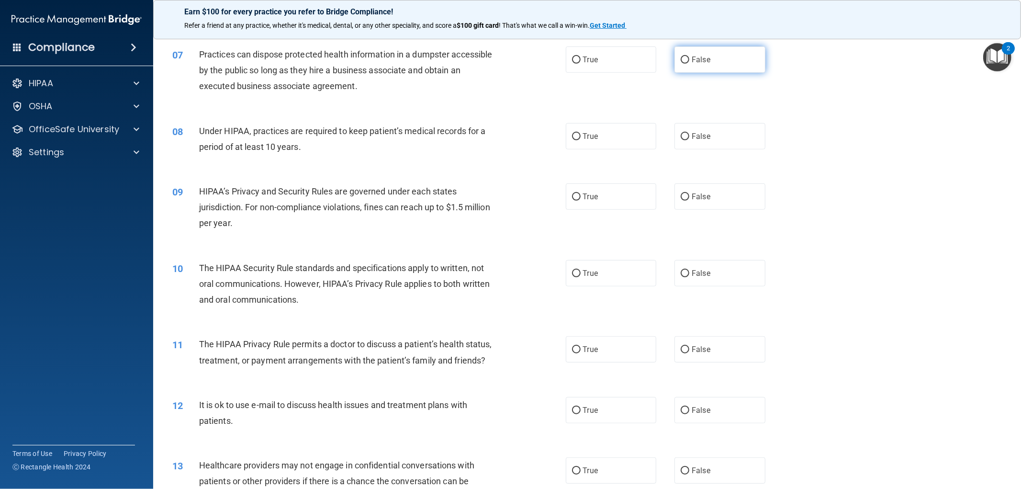
click at [684, 72] on label "False" at bounding box center [719, 59] width 91 height 26
click at [684, 64] on input "False" at bounding box center [684, 59] width 9 height 7
radio input "true"
click at [710, 139] on label "False" at bounding box center [719, 136] width 91 height 26
click at [689, 139] on input "False" at bounding box center [684, 136] width 9 height 7
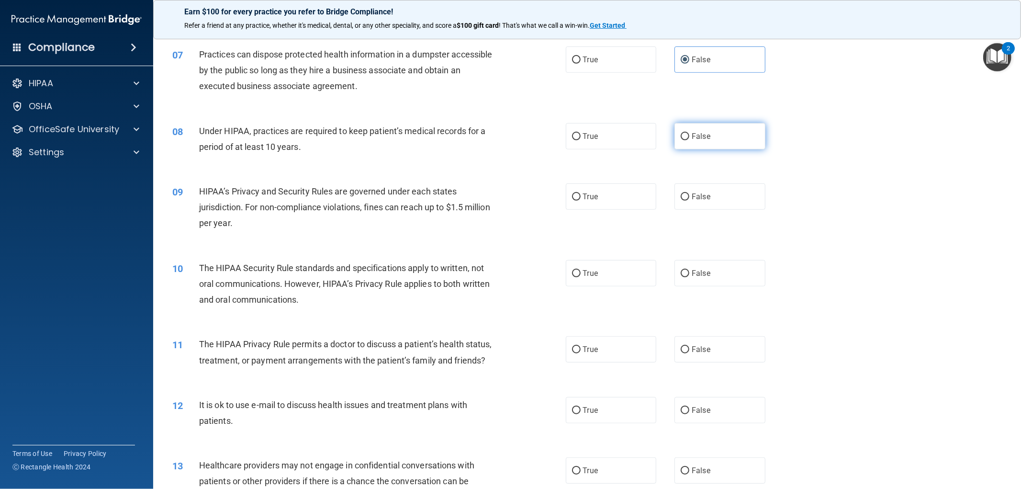
radio input "true"
click at [707, 192] on label "False" at bounding box center [719, 196] width 91 height 26
click at [689, 193] on input "False" at bounding box center [684, 196] width 9 height 7
radio input "true"
click at [710, 278] on label "False" at bounding box center [719, 273] width 91 height 26
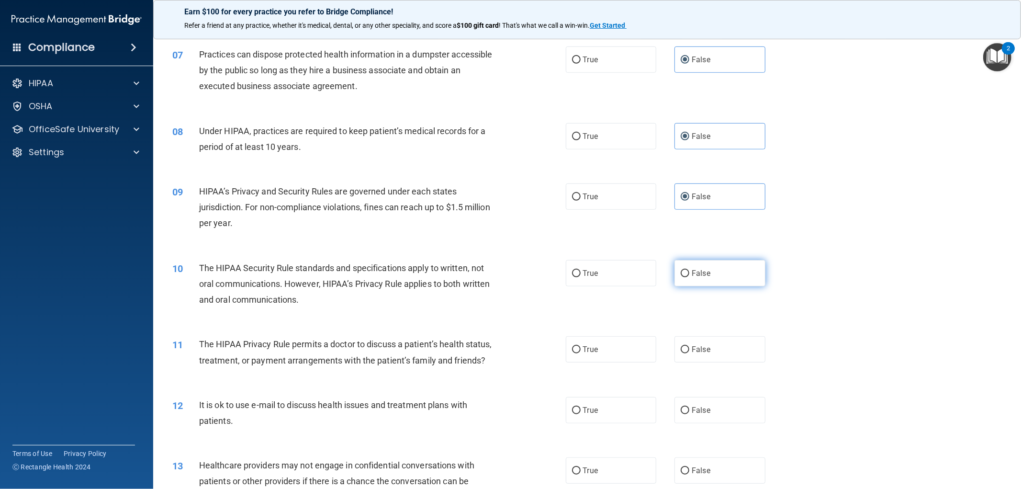
click at [689, 277] on input "False" at bounding box center [684, 273] width 9 height 7
radio input "true"
click at [629, 342] on label "True" at bounding box center [611, 349] width 91 height 26
click at [580, 346] on input "True" at bounding box center [576, 349] width 9 height 7
radio input "true"
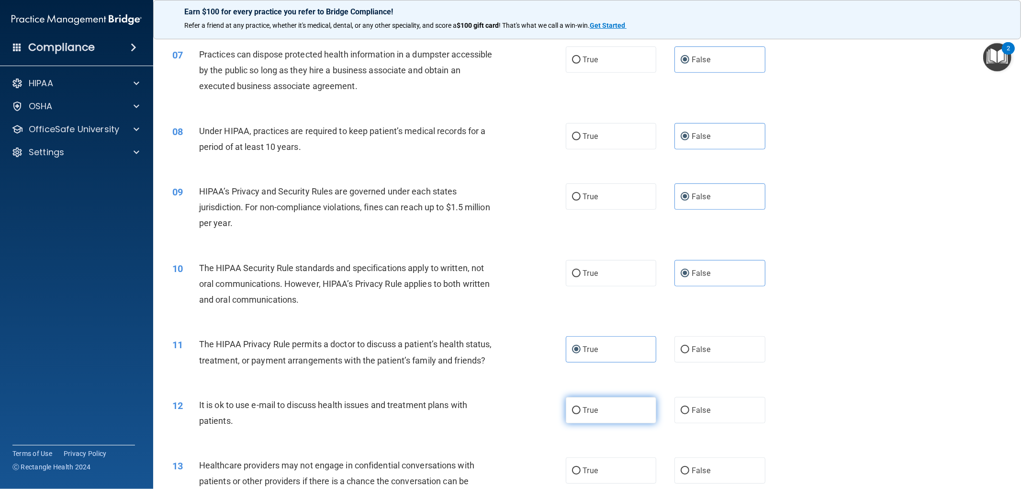
click at [612, 408] on label "True" at bounding box center [611, 410] width 91 height 26
click at [580, 408] on input "True" at bounding box center [576, 410] width 9 height 7
radio input "true"
click at [706, 462] on label "False" at bounding box center [719, 470] width 91 height 26
click at [689, 467] on input "False" at bounding box center [684, 470] width 9 height 7
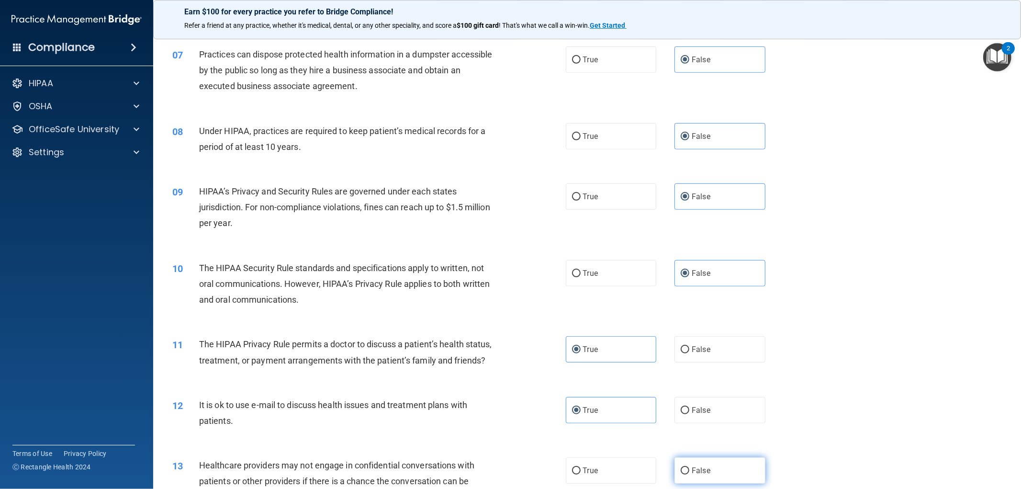
radio input "true"
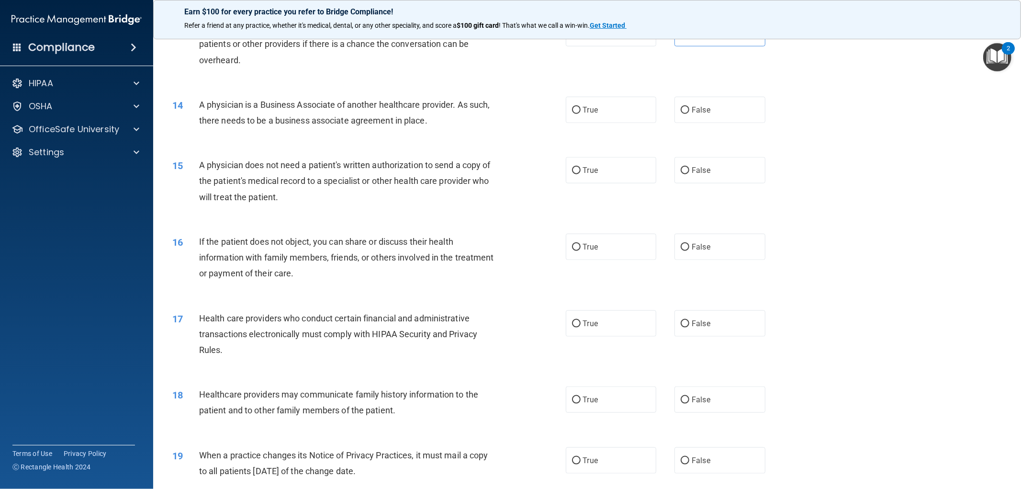
scroll to position [929, 0]
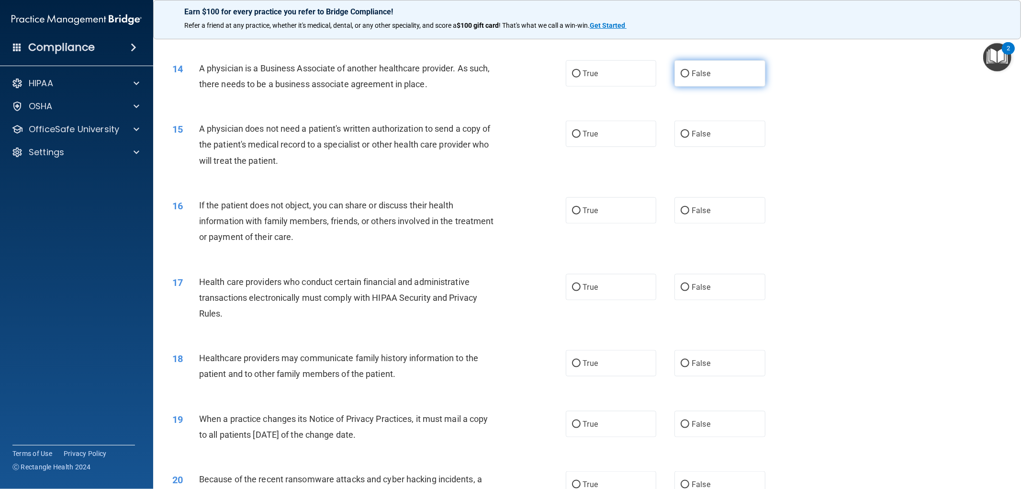
click at [729, 76] on label "False" at bounding box center [719, 73] width 91 height 26
click at [689, 76] on input "False" at bounding box center [684, 73] width 9 height 7
radio input "true"
click at [721, 136] on label "False" at bounding box center [719, 134] width 91 height 26
click at [689, 136] on input "False" at bounding box center [684, 134] width 9 height 7
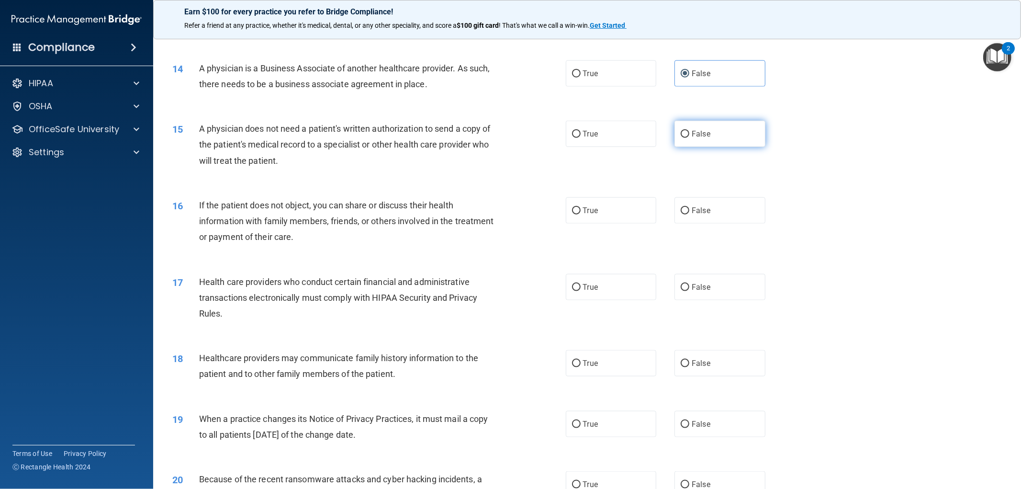
radio input "true"
click at [597, 208] on label "True" at bounding box center [611, 210] width 91 height 26
click at [580, 208] on input "True" at bounding box center [576, 210] width 9 height 7
radio input "true"
click at [639, 280] on label "True" at bounding box center [611, 287] width 91 height 26
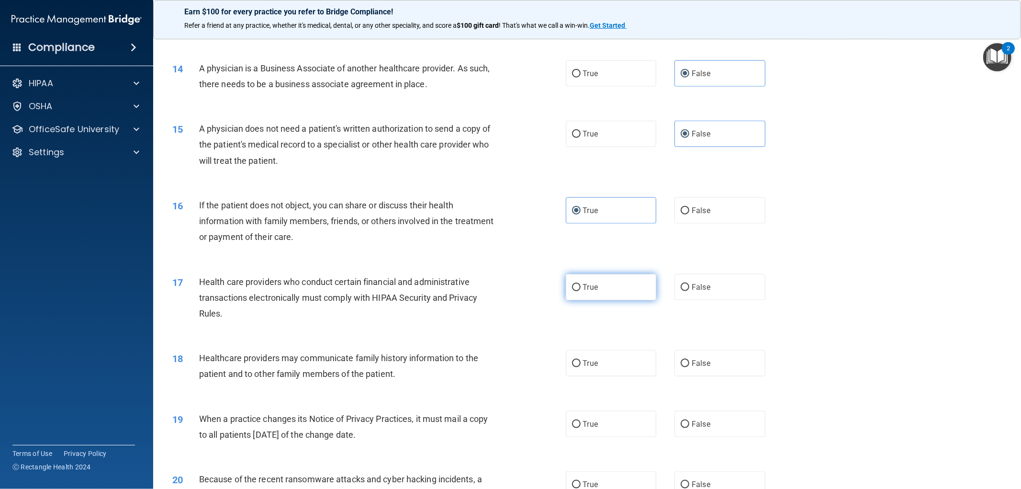
click at [580, 284] on input "True" at bounding box center [576, 287] width 9 height 7
radio input "true"
drag, startPoint x: 616, startPoint y: 371, endPoint x: 681, endPoint y: 434, distance: 91.0
click at [616, 371] on label "True" at bounding box center [611, 363] width 91 height 26
click at [580, 367] on input "True" at bounding box center [576, 363] width 9 height 7
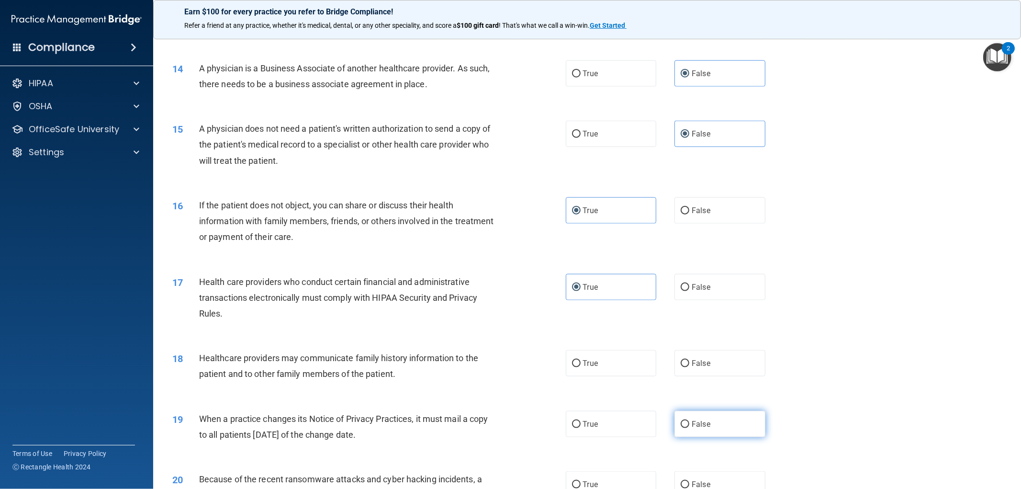
radio input "true"
click at [690, 436] on label "False" at bounding box center [719, 424] width 91 height 26
click at [689, 428] on input "False" at bounding box center [684, 424] width 9 height 7
radio input "true"
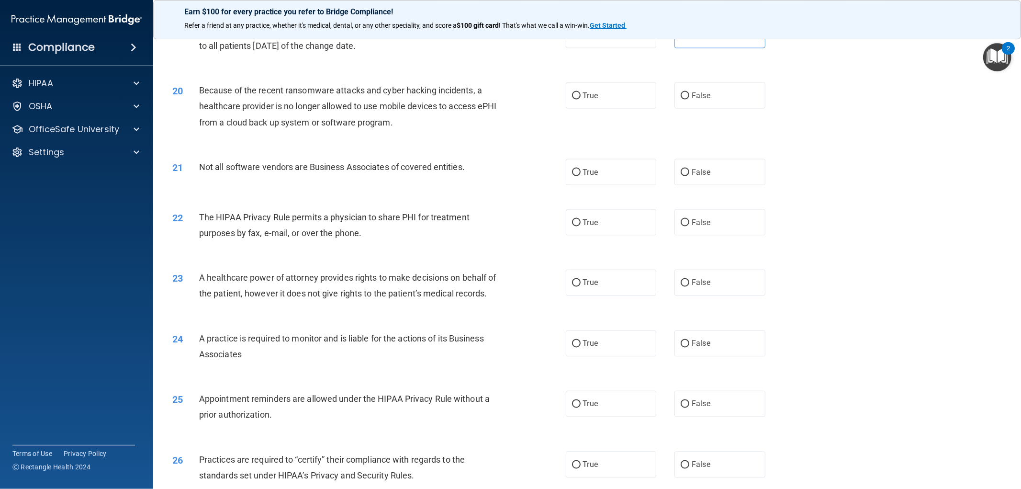
scroll to position [1338, 0]
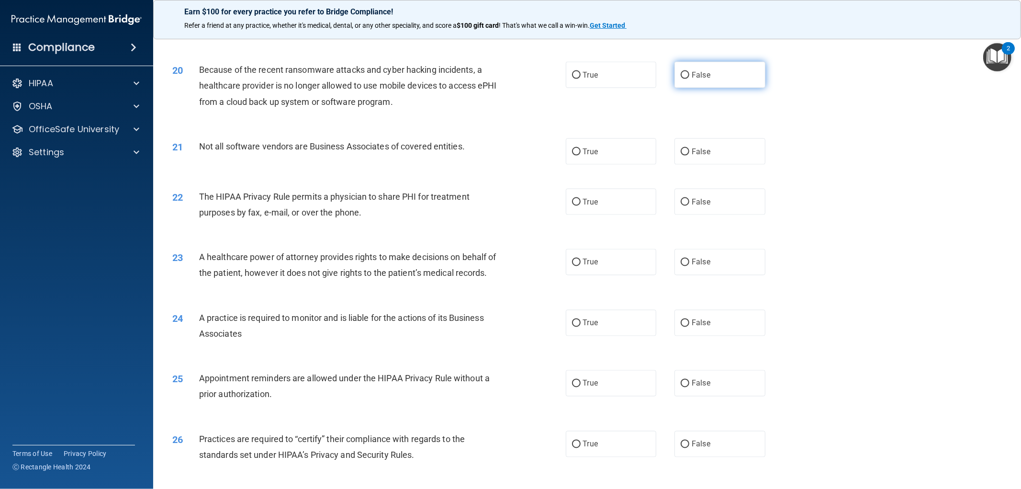
click at [700, 76] on span "False" at bounding box center [700, 74] width 19 height 9
click at [689, 76] on input "False" at bounding box center [684, 75] width 9 height 7
radio input "true"
click at [606, 151] on label "True" at bounding box center [611, 151] width 91 height 26
click at [580, 151] on input "True" at bounding box center [576, 151] width 9 height 7
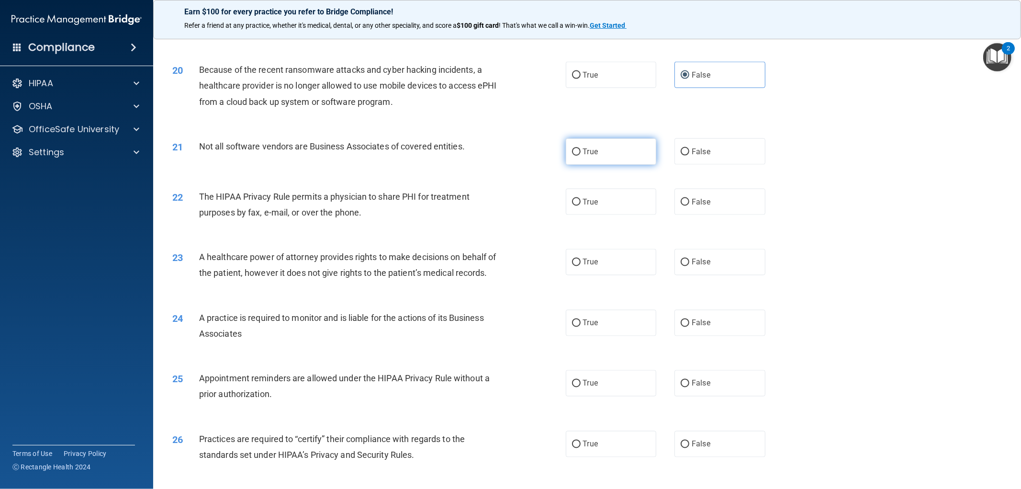
radio input "true"
click at [606, 192] on label "True" at bounding box center [611, 202] width 91 height 26
click at [580, 199] on input "True" at bounding box center [576, 202] width 9 height 7
radio input "true"
click at [720, 268] on label "False" at bounding box center [719, 262] width 91 height 26
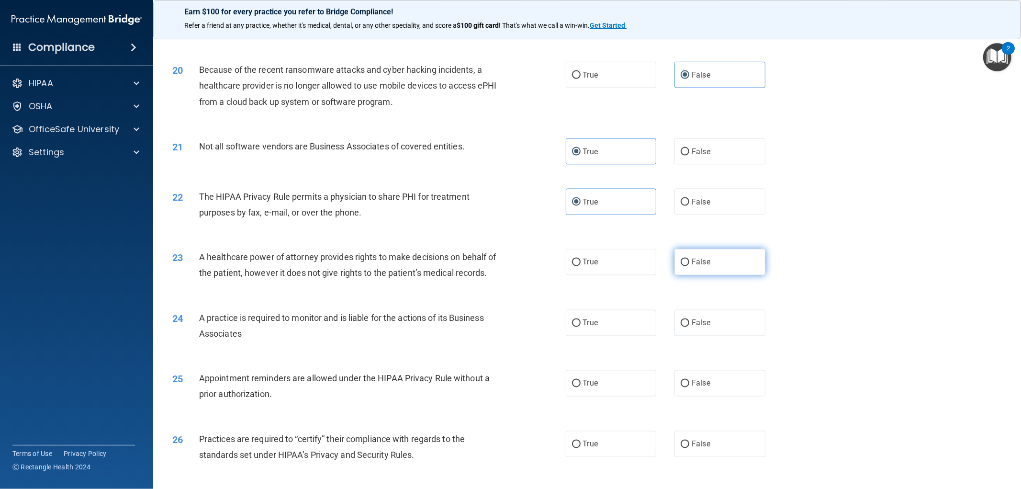
click at [689, 266] on input "False" at bounding box center [684, 262] width 9 height 7
radio input "true"
click at [644, 326] on label "True" at bounding box center [611, 323] width 91 height 26
click at [580, 326] on input "True" at bounding box center [576, 323] width 9 height 7
radio input "true"
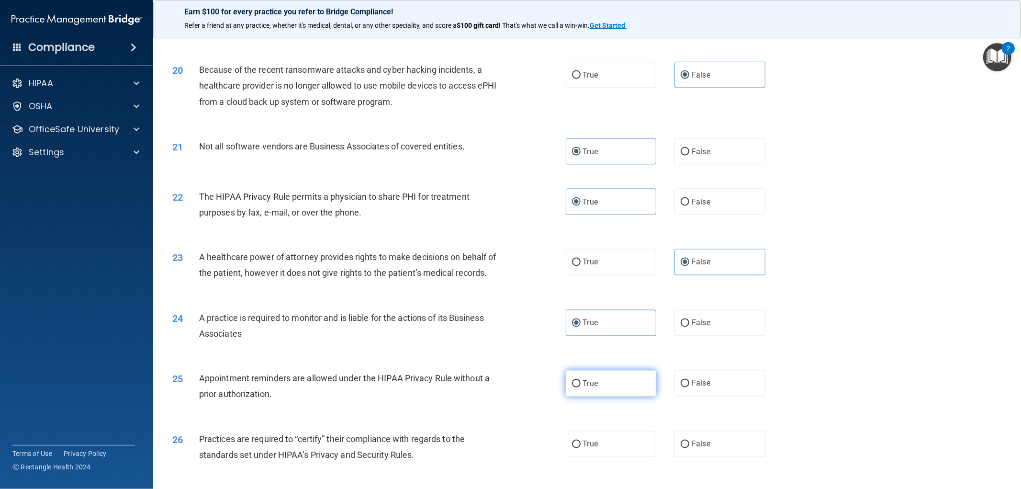
click at [628, 389] on label "True" at bounding box center [611, 383] width 91 height 26
click at [580, 387] on input "True" at bounding box center [576, 383] width 9 height 7
radio input "true"
click at [709, 457] on label "False" at bounding box center [719, 444] width 91 height 26
click at [689, 448] on input "False" at bounding box center [684, 444] width 9 height 7
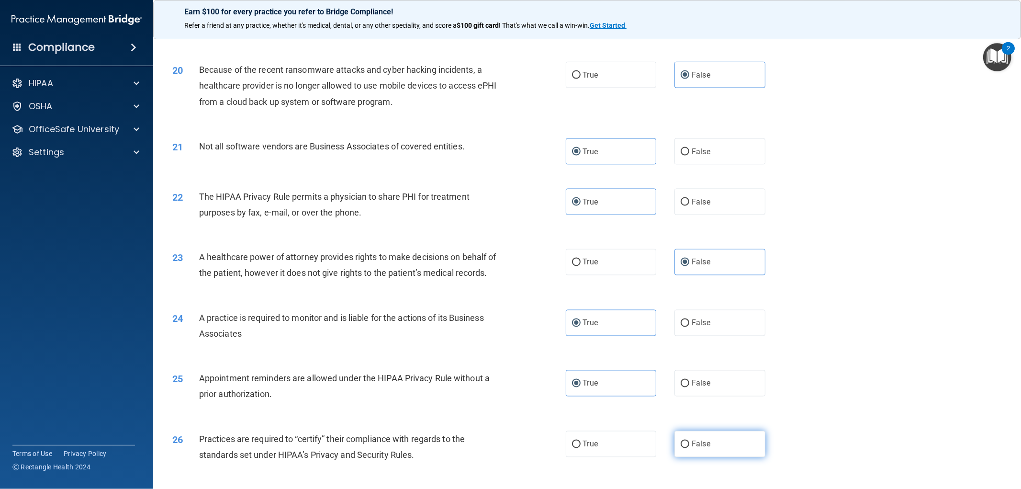
radio input "true"
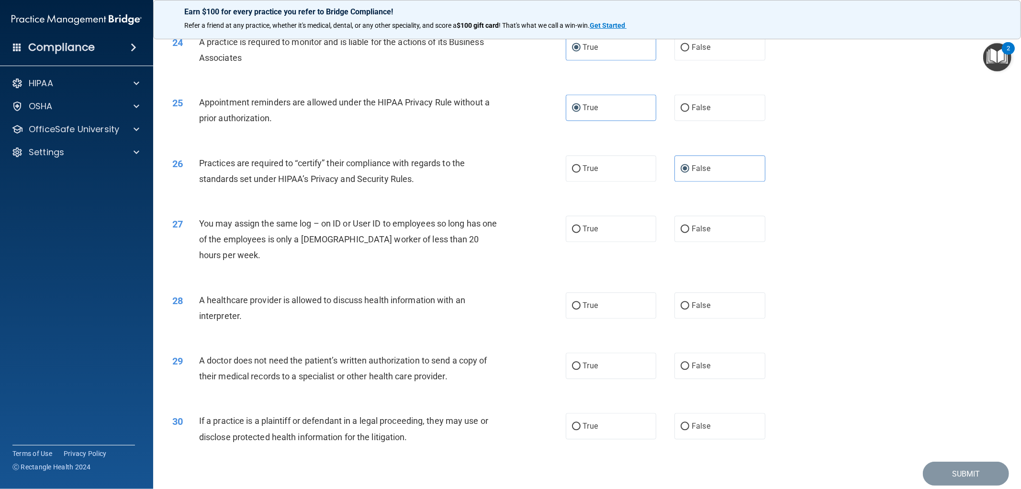
scroll to position [1611, 0]
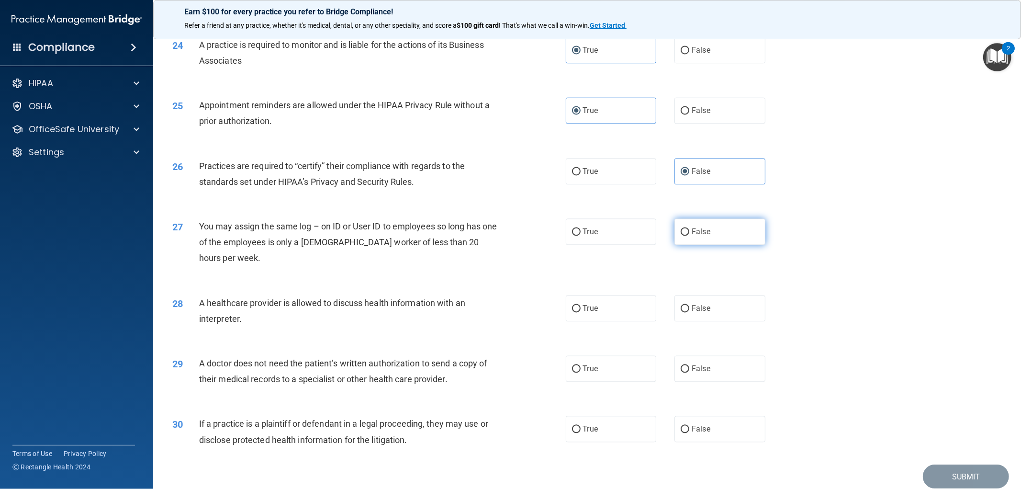
click at [739, 243] on label "False" at bounding box center [719, 231] width 91 height 26
click at [689, 235] on input "False" at bounding box center [684, 231] width 9 height 7
radio input "true"
click at [622, 318] on label "True" at bounding box center [611, 308] width 91 height 26
click at [580, 312] on input "True" at bounding box center [576, 308] width 9 height 7
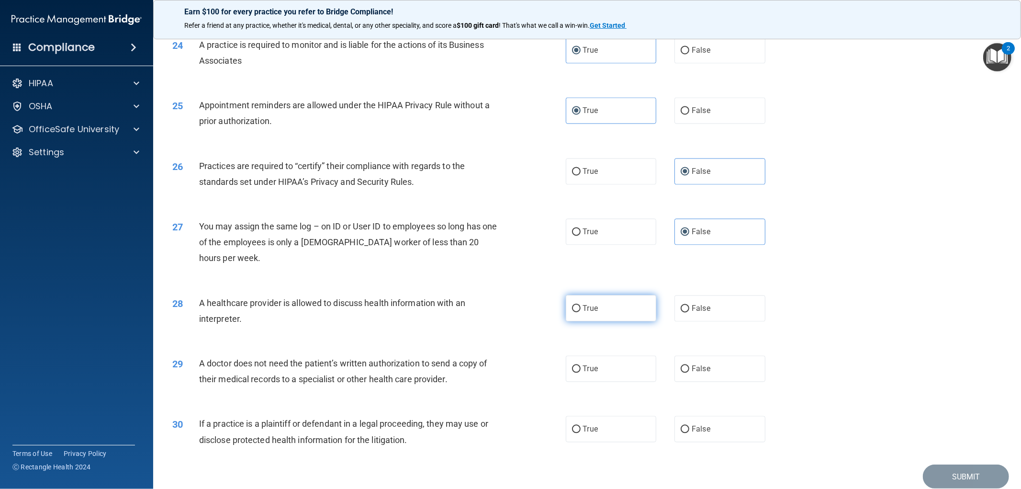
radio input "true"
click at [701, 381] on label "False" at bounding box center [719, 368] width 91 height 26
click at [689, 372] on input "False" at bounding box center [684, 368] width 9 height 7
radio input "true"
click at [701, 381] on label "False" at bounding box center [719, 368] width 91 height 26
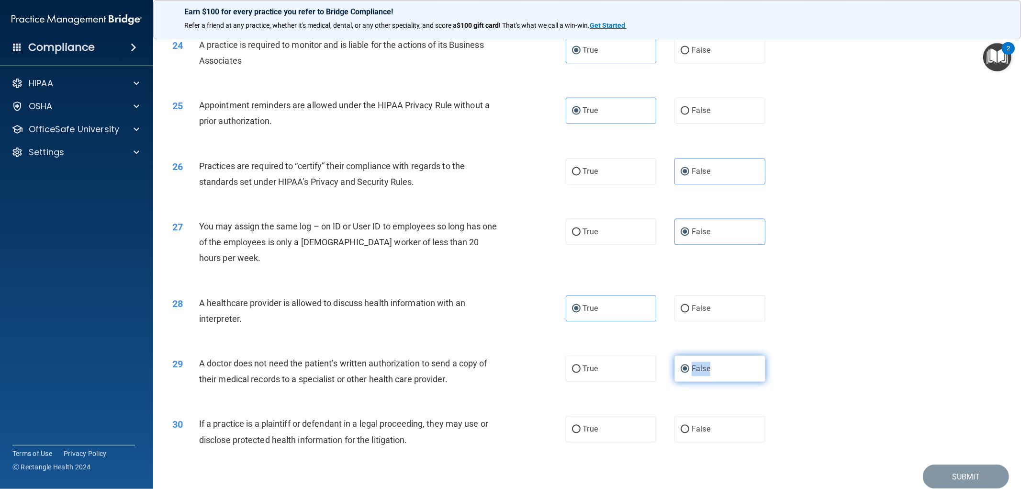
click at [689, 372] on input "False" at bounding box center [684, 368] width 9 height 7
click at [627, 442] on label "True" at bounding box center [611, 428] width 91 height 26
click at [580, 433] on input "True" at bounding box center [576, 428] width 9 height 7
radio input "true"
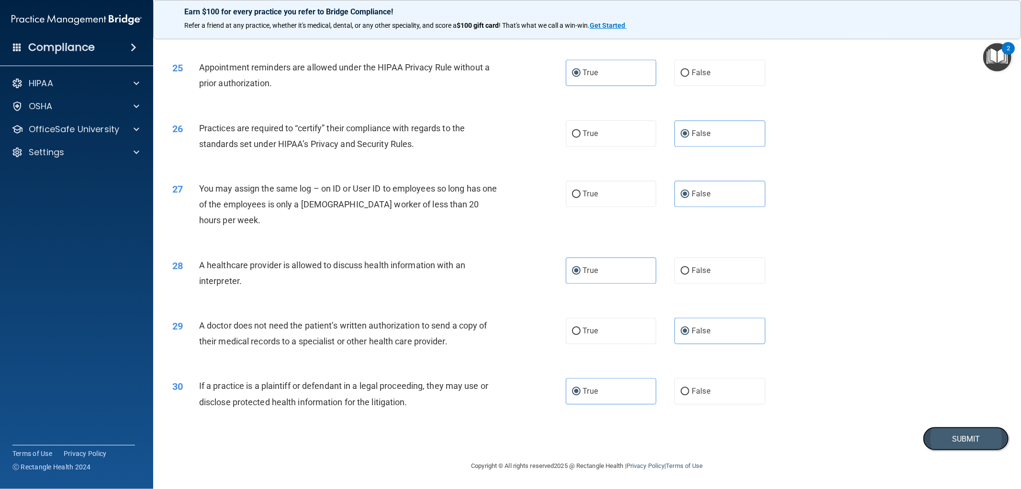
click at [930, 441] on button "Submit" at bounding box center [966, 438] width 86 height 24
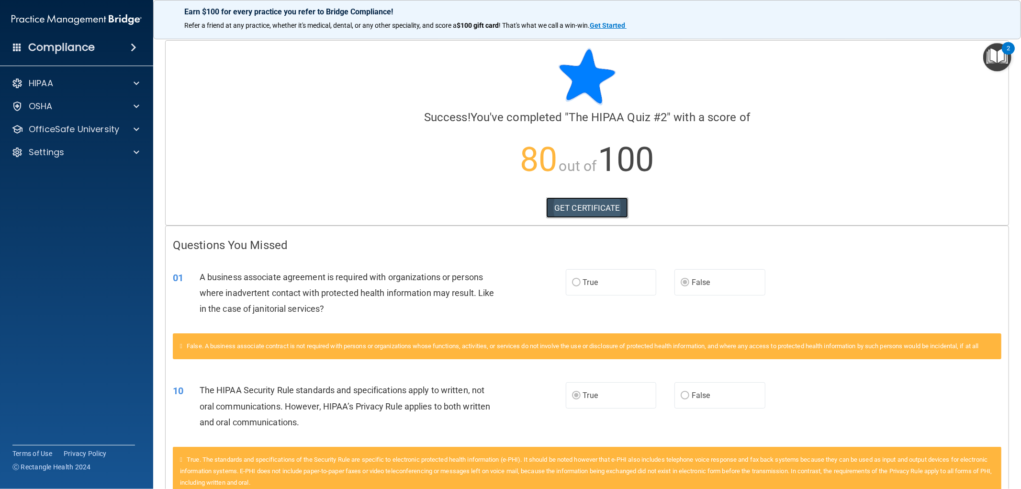
click at [594, 204] on link "GET CERTIFICATE" at bounding box center [587, 207] width 82 height 21
click at [74, 129] on p "OfficeSafe University" at bounding box center [74, 128] width 90 height 11
click at [78, 150] on p "HIPAA Training" at bounding box center [45, 152] width 79 height 10
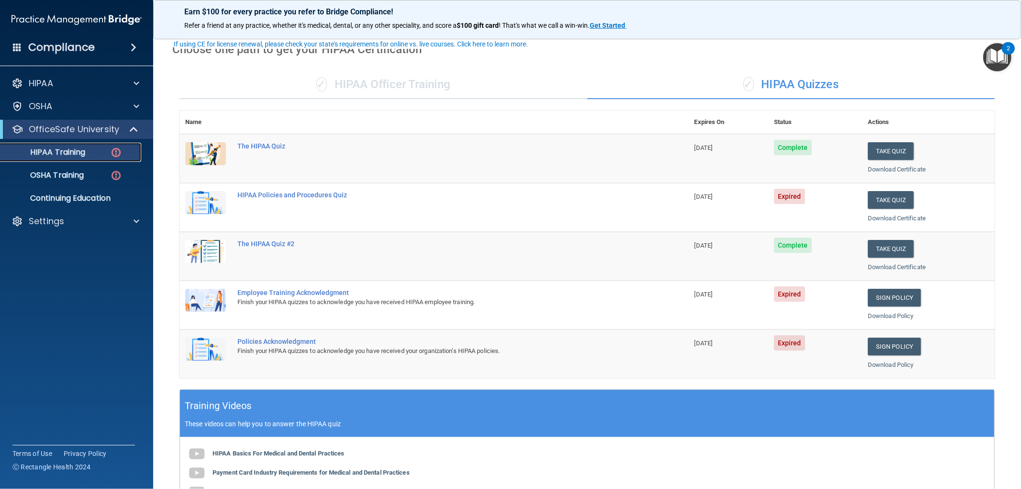
scroll to position [53, 0]
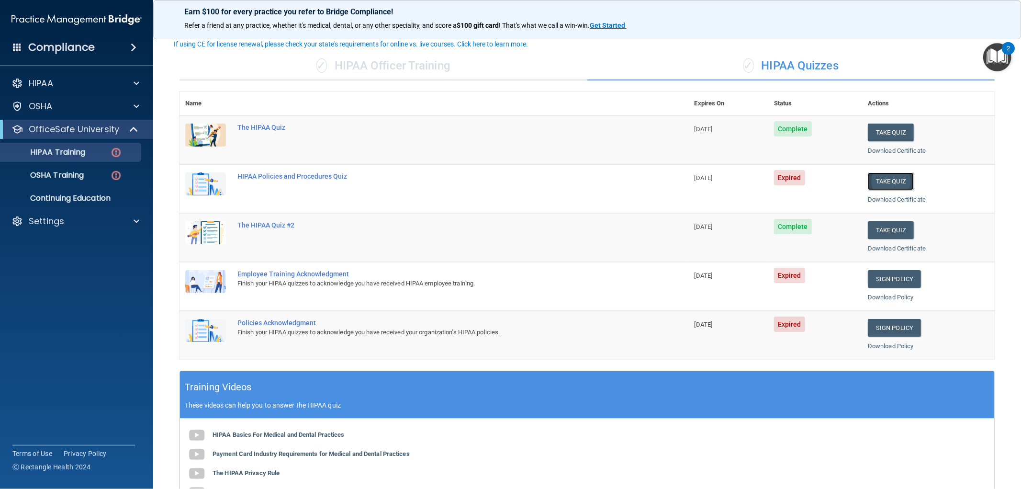
click at [904, 182] on button "Take Quiz" at bounding box center [890, 181] width 46 height 18
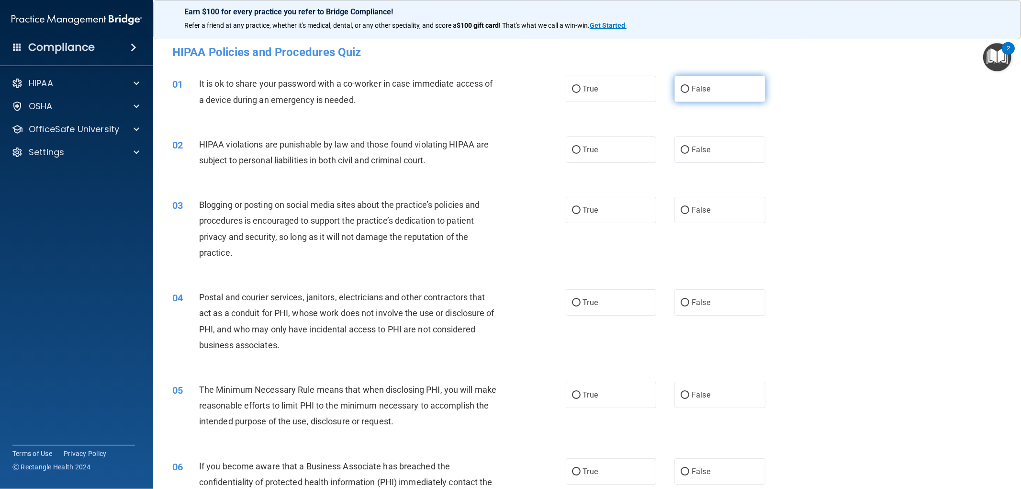
click at [734, 80] on label "False" at bounding box center [719, 89] width 91 height 26
click at [689, 86] on input "False" at bounding box center [684, 89] width 9 height 7
radio input "true"
click at [608, 142] on label "True" at bounding box center [611, 149] width 91 height 26
click at [580, 146] on input "True" at bounding box center [576, 149] width 9 height 7
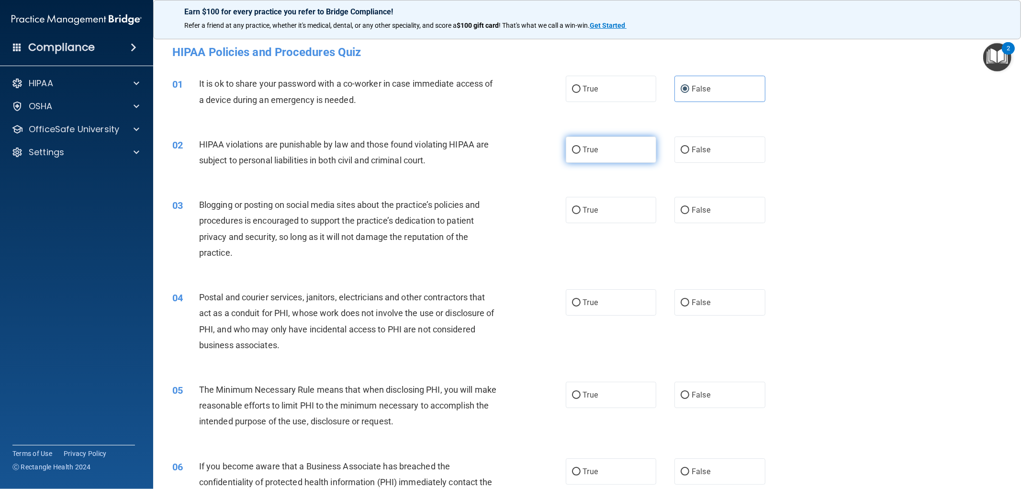
radio input "true"
click at [711, 202] on label "False" at bounding box center [719, 210] width 91 height 26
click at [689, 207] on input "False" at bounding box center [684, 210] width 9 height 7
radio input "true"
click at [627, 308] on label "True" at bounding box center [611, 302] width 91 height 26
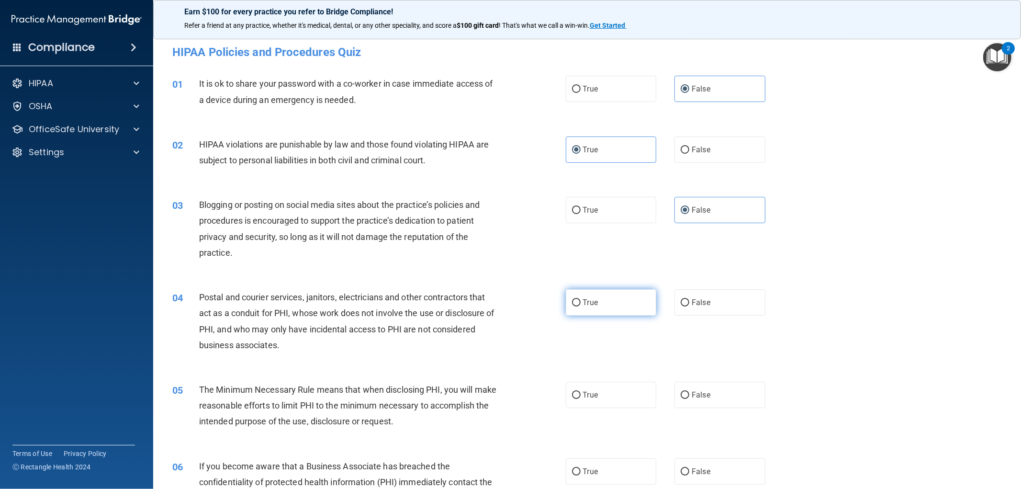
click at [580, 306] on input "True" at bounding box center [576, 302] width 9 height 7
radio input "true"
click at [616, 390] on label "True" at bounding box center [611, 394] width 91 height 26
click at [580, 391] on input "True" at bounding box center [576, 394] width 9 height 7
radio input "true"
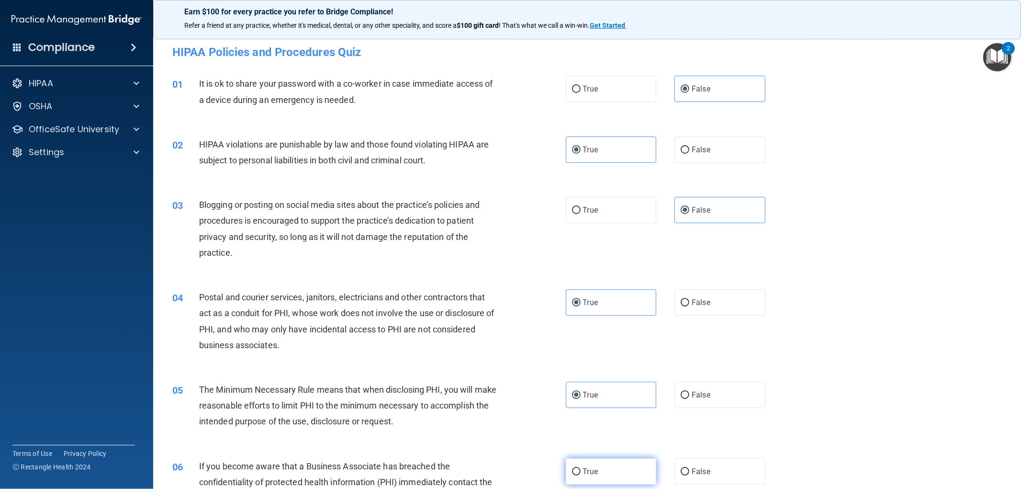
click at [603, 465] on label "True" at bounding box center [611, 471] width 91 height 26
click at [580, 468] on input "True" at bounding box center [576, 471] width 9 height 7
radio input "true"
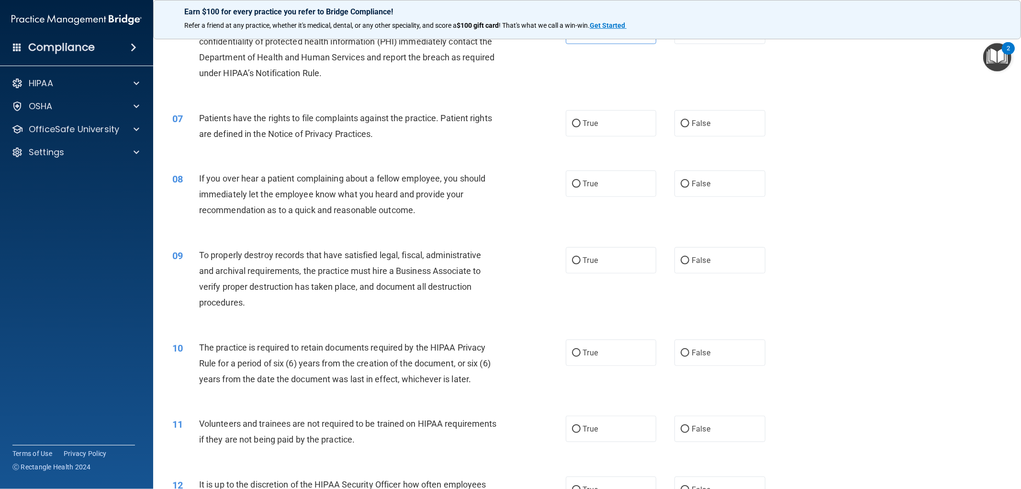
scroll to position [475, 0]
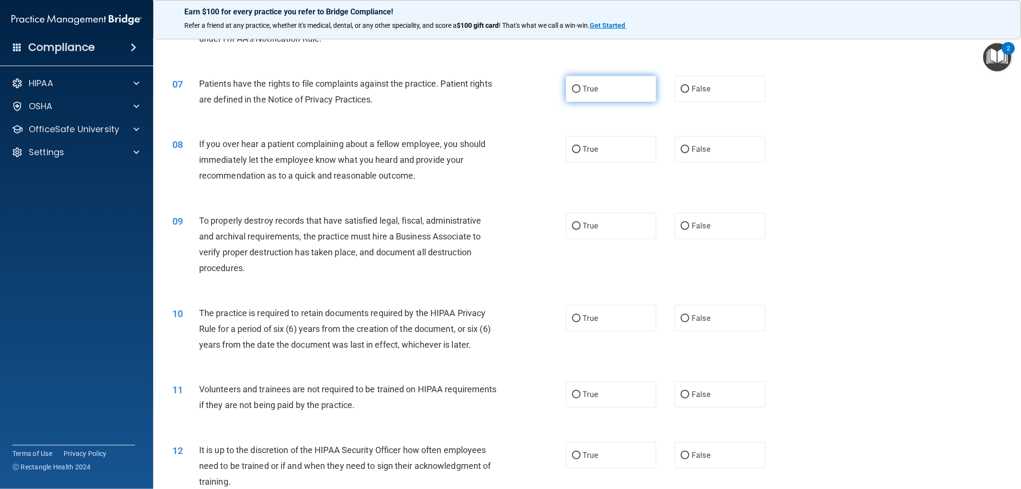
click at [597, 96] on label "True" at bounding box center [611, 89] width 91 height 26
click at [580, 93] on input "True" at bounding box center [576, 89] width 9 height 7
radio input "true"
click at [598, 144] on label "True" at bounding box center [611, 149] width 91 height 26
click at [580, 146] on input "True" at bounding box center [576, 149] width 9 height 7
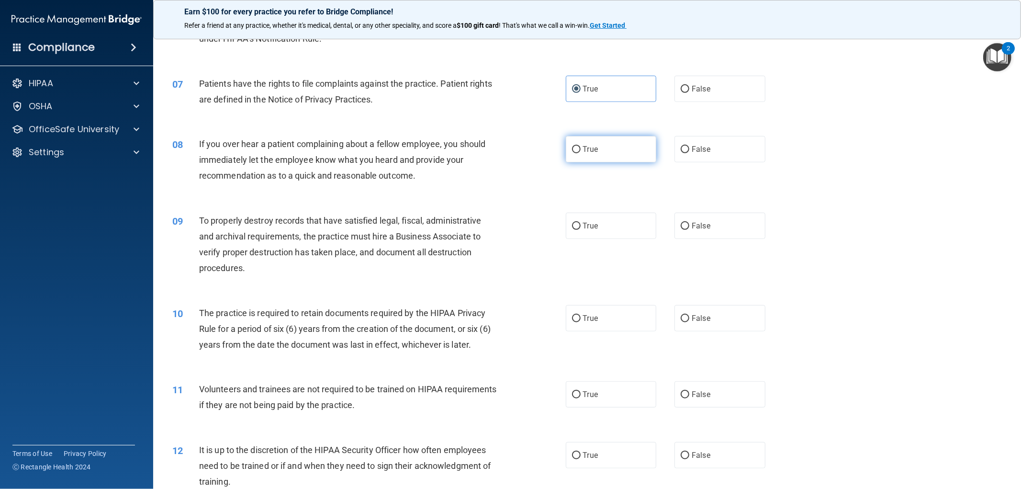
radio input "true"
click at [715, 228] on label "False" at bounding box center [719, 225] width 91 height 26
click at [689, 228] on input "False" at bounding box center [684, 225] width 9 height 7
radio input "true"
click at [715, 228] on label "False" at bounding box center [719, 225] width 91 height 26
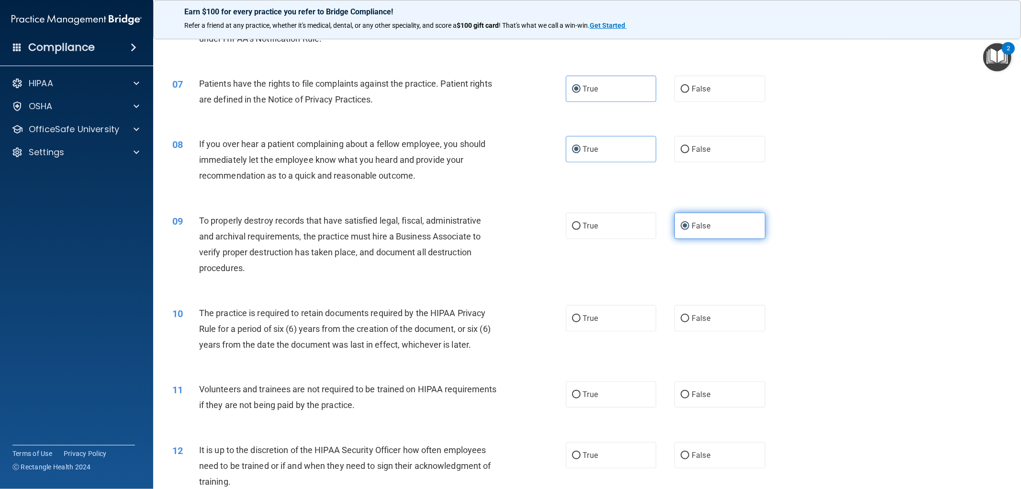
click at [689, 228] on input "False" at bounding box center [684, 225] width 9 height 7
click at [730, 315] on label "False" at bounding box center [719, 318] width 91 height 26
click at [689, 315] on input "False" at bounding box center [684, 318] width 9 height 7
radio input "true"
click at [634, 394] on label "True" at bounding box center [611, 394] width 91 height 26
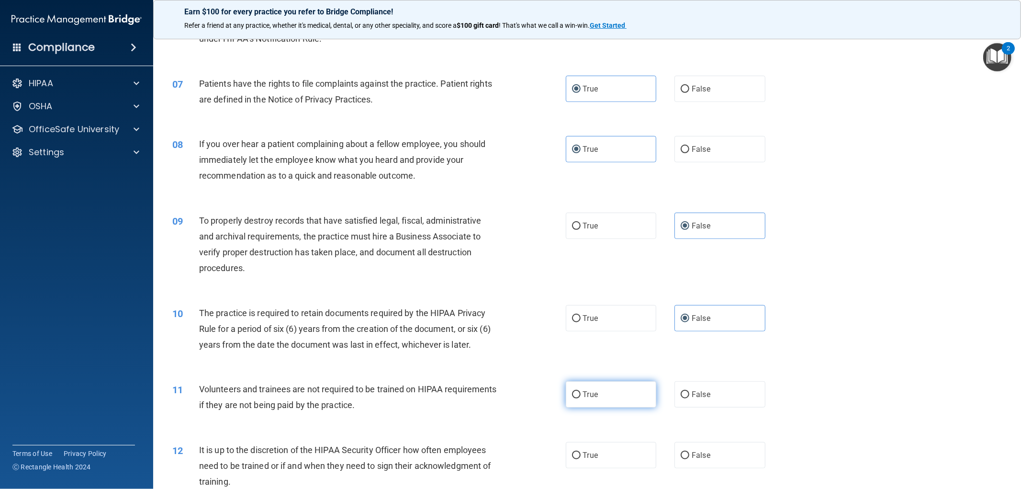
click at [580, 394] on input "True" at bounding box center [576, 394] width 9 height 7
radio input "true"
click at [718, 467] on label "False" at bounding box center [719, 455] width 91 height 26
click at [689, 459] on input "False" at bounding box center [684, 455] width 9 height 7
radio input "true"
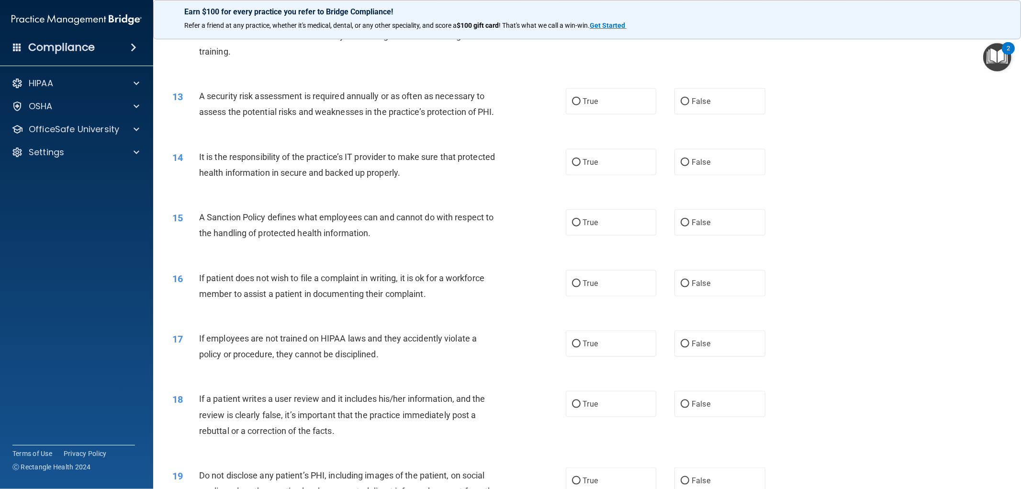
scroll to position [931, 0]
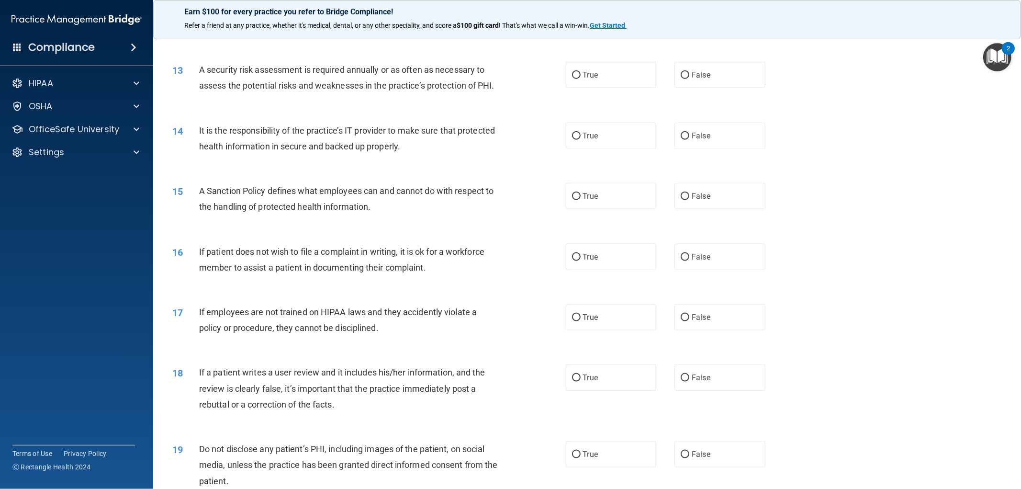
click at [693, 92] on div "13 A security risk assessment is required annually or as often as necessary to …" at bounding box center [587, 80] width 844 height 60
click at [695, 79] on label "False" at bounding box center [719, 75] width 91 height 26
click at [689, 79] on input "False" at bounding box center [684, 75] width 9 height 7
radio input "true"
click at [618, 149] on label "True" at bounding box center [611, 135] width 91 height 26
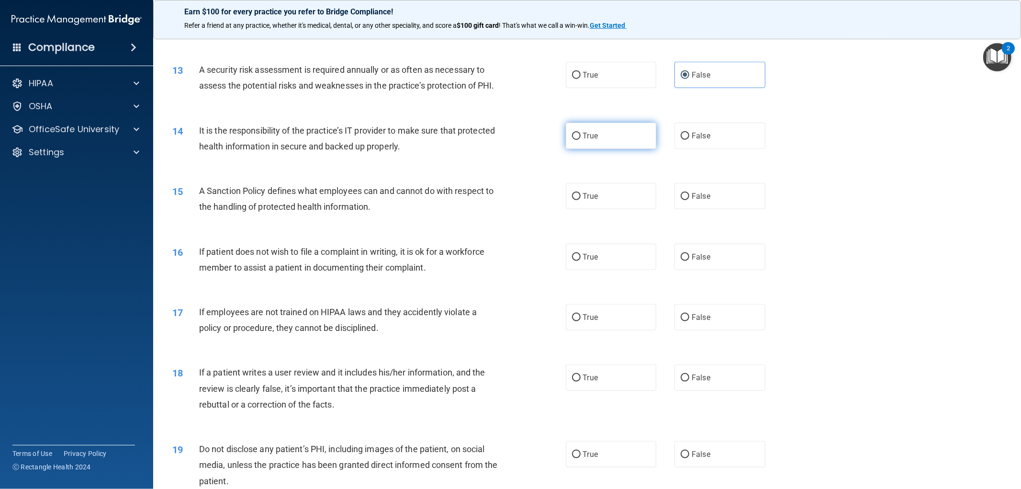
click at [580, 140] on input "True" at bounding box center [576, 136] width 9 height 7
radio input "true"
click at [611, 203] on label "True" at bounding box center [611, 196] width 91 height 26
click at [580, 200] on input "True" at bounding box center [576, 196] width 9 height 7
radio input "true"
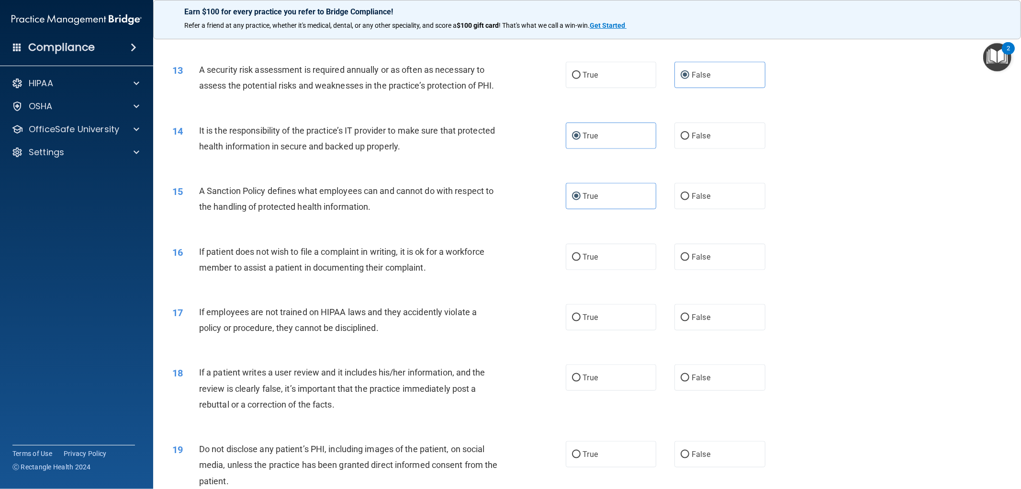
click at [668, 270] on div "True False" at bounding box center [675, 257] width 218 height 26
click at [691, 261] on span "False" at bounding box center [700, 256] width 19 height 9
click at [688, 261] on input "False" at bounding box center [684, 257] width 9 height 7
radio input "true"
click at [622, 322] on label "True" at bounding box center [611, 317] width 91 height 26
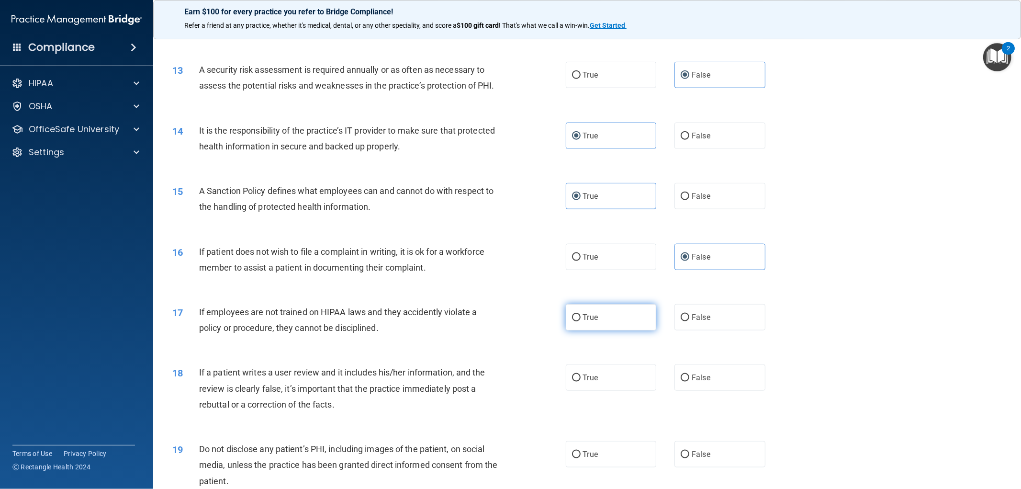
click at [580, 321] on input "True" at bounding box center [576, 317] width 9 height 7
radio input "true"
click at [610, 390] on label "True" at bounding box center [611, 377] width 91 height 26
click at [580, 381] on input "True" at bounding box center [576, 377] width 9 height 7
radio input "true"
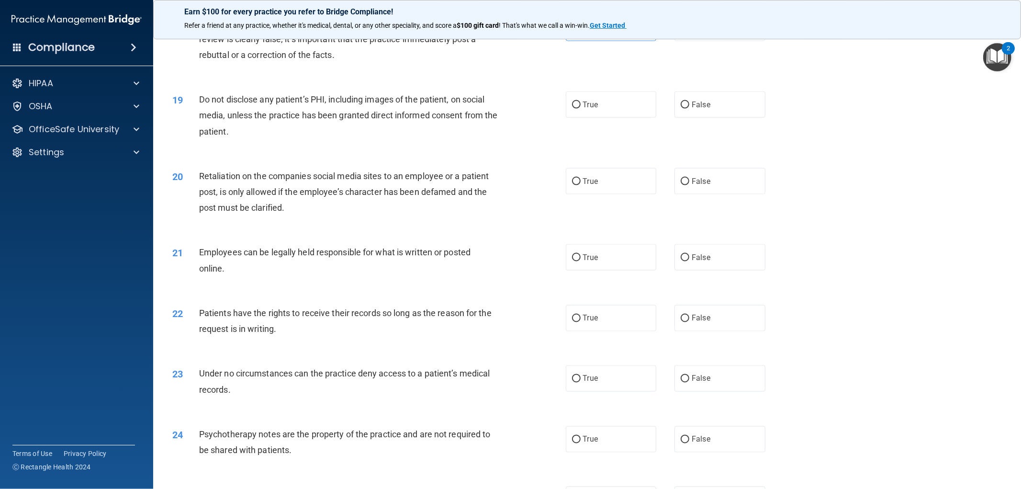
scroll to position [1290, 0]
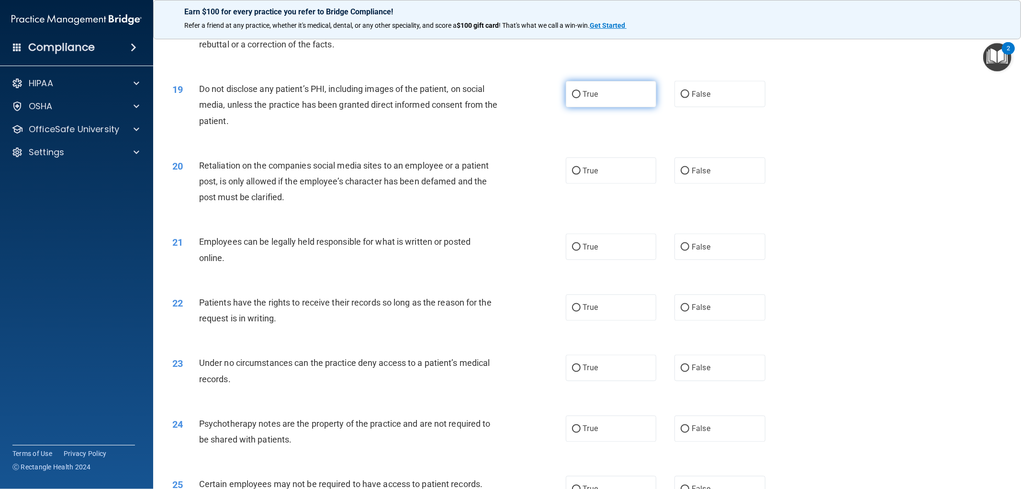
click at [573, 102] on label "True" at bounding box center [611, 94] width 91 height 26
click at [573, 98] on input "True" at bounding box center [576, 94] width 9 height 7
radio input "true"
click at [605, 184] on label "True" at bounding box center [611, 170] width 91 height 26
click at [580, 175] on input "True" at bounding box center [576, 170] width 9 height 7
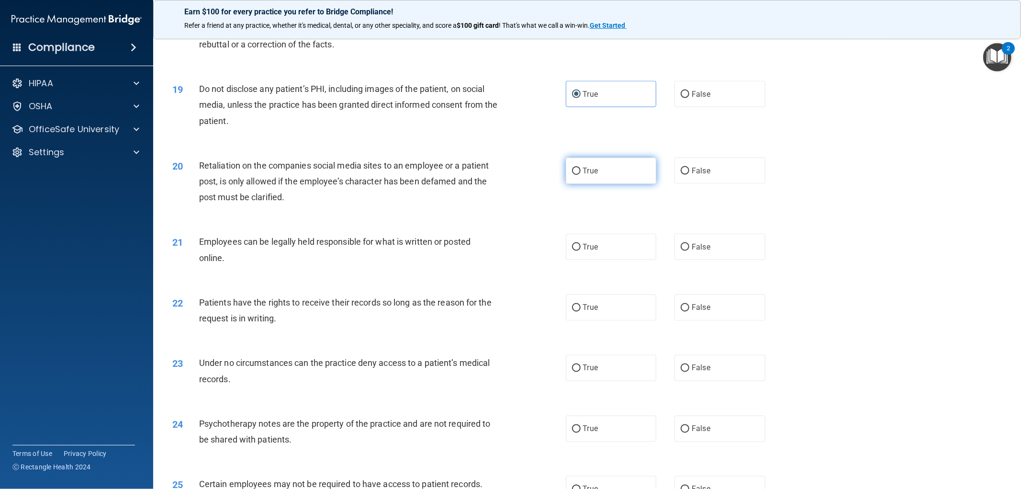
radio input "true"
click at [602, 260] on label "True" at bounding box center [611, 246] width 91 height 26
click at [580, 251] on input "True" at bounding box center [576, 247] width 9 height 7
radio input "true"
click at [624, 314] on label "True" at bounding box center [611, 307] width 91 height 26
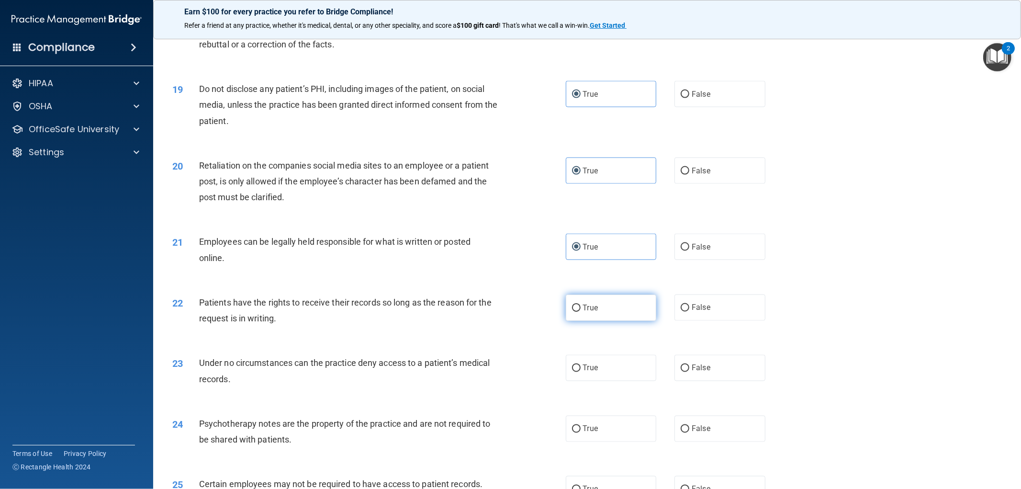
click at [580, 311] on input "True" at bounding box center [576, 307] width 9 height 7
radio input "true"
click at [625, 379] on label "True" at bounding box center [611, 368] width 91 height 26
click at [580, 372] on input "True" at bounding box center [576, 368] width 9 height 7
radio input "true"
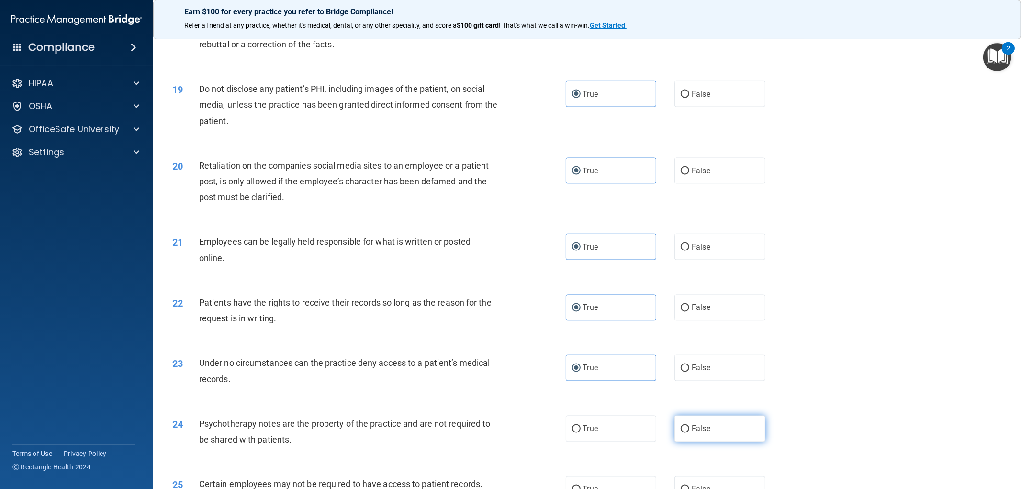
click at [707, 442] on label "False" at bounding box center [719, 428] width 91 height 26
click at [689, 433] on input "False" at bounding box center [684, 428] width 9 height 7
radio input "true"
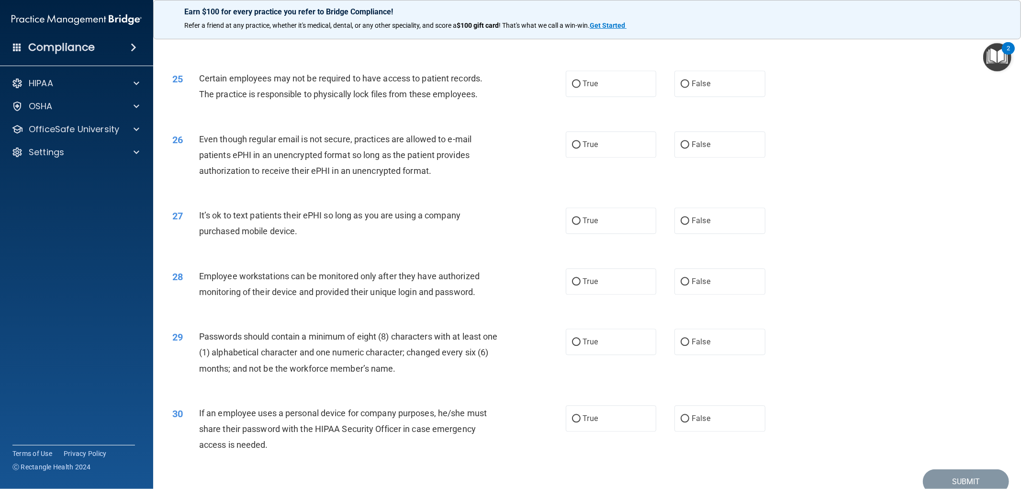
scroll to position [1714, 0]
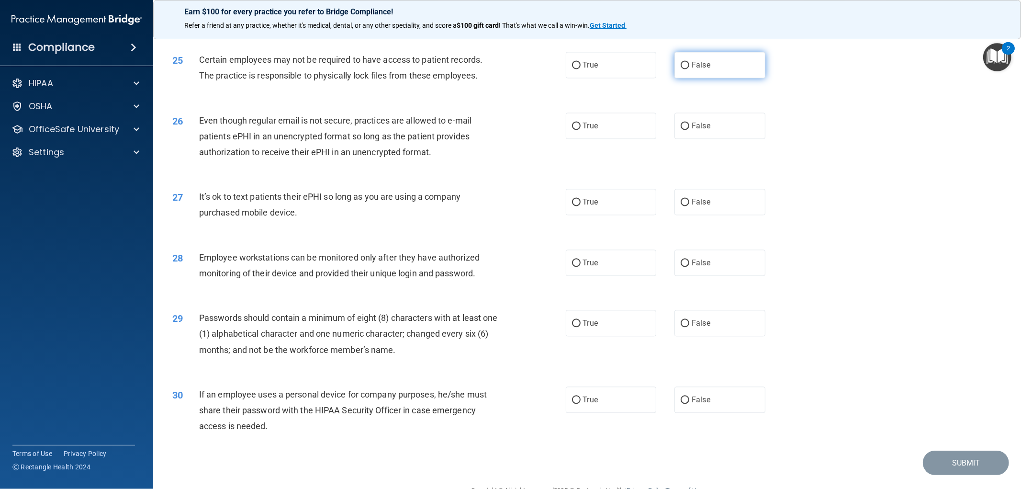
click at [705, 78] on label "False" at bounding box center [719, 65] width 91 height 26
click at [689, 69] on input "False" at bounding box center [684, 65] width 9 height 7
radio input "true"
click at [642, 132] on label "True" at bounding box center [611, 125] width 91 height 26
click at [580, 130] on input "True" at bounding box center [576, 125] width 9 height 7
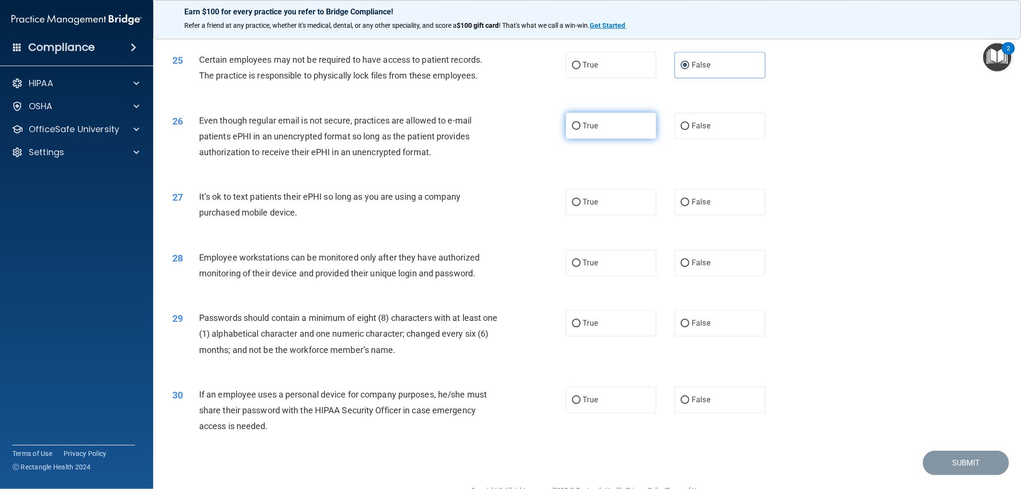
radio input "true"
click at [617, 215] on label "True" at bounding box center [611, 202] width 91 height 26
click at [580, 206] on input "True" at bounding box center [576, 202] width 9 height 7
radio input "true"
click at [691, 267] on span "False" at bounding box center [700, 262] width 19 height 9
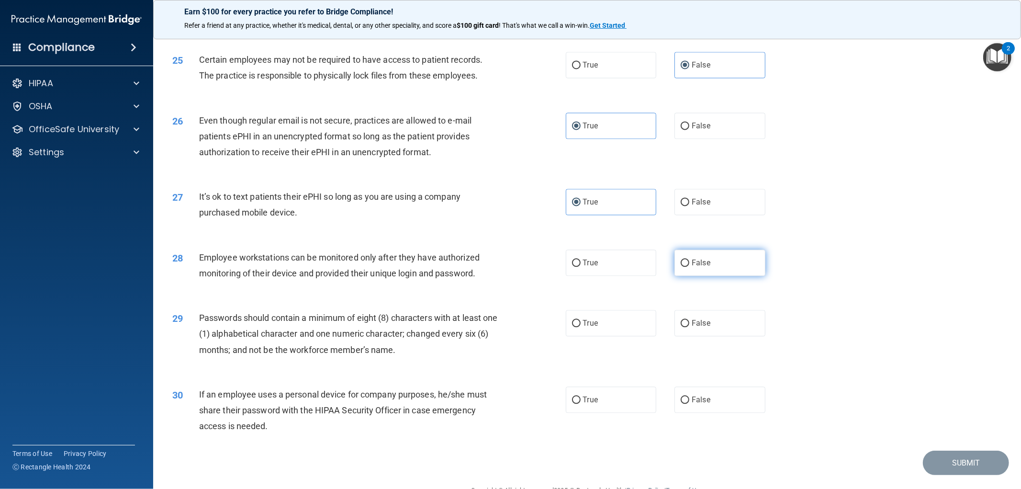
click at [689, 267] on input "False" at bounding box center [684, 262] width 9 height 7
radio input "true"
click at [629, 336] on label "True" at bounding box center [611, 323] width 91 height 26
click at [580, 327] on input "True" at bounding box center [576, 323] width 9 height 7
radio input "true"
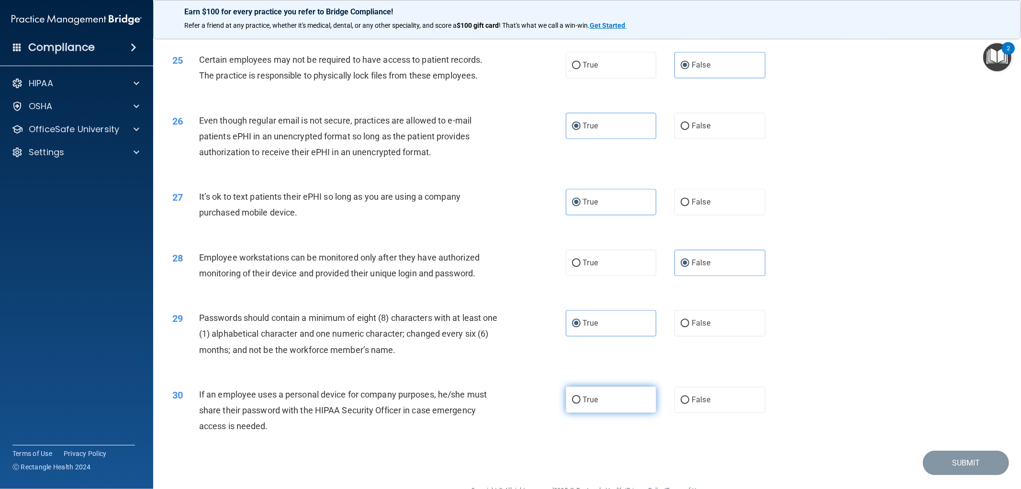
click at [623, 412] on label "True" at bounding box center [611, 399] width 91 height 26
click at [580, 403] on input "True" at bounding box center [576, 399] width 9 height 7
radio input "true"
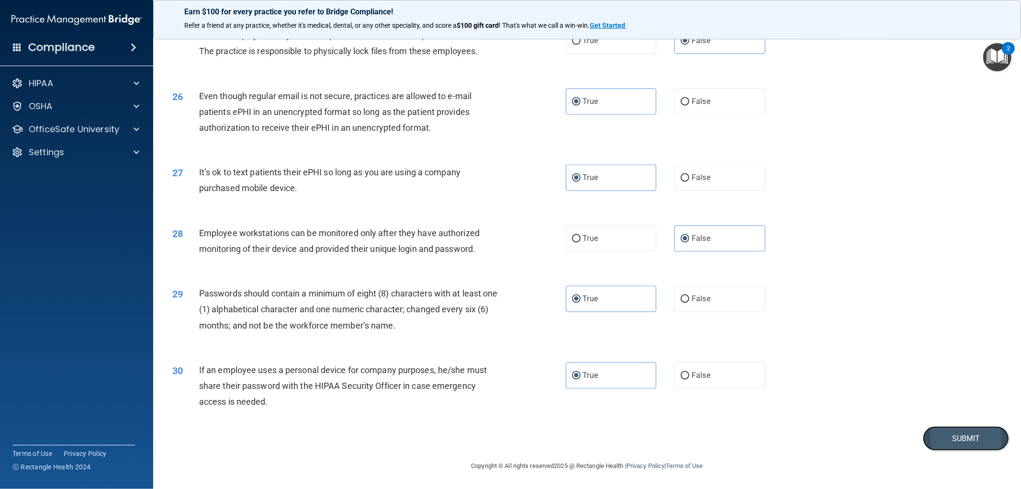
click at [954, 432] on button "Submit" at bounding box center [966, 438] width 86 height 24
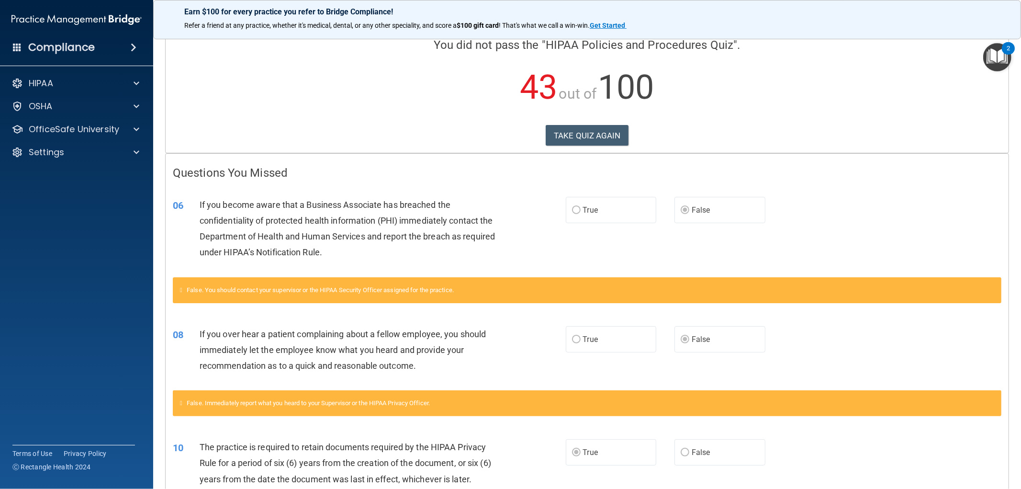
scroll to position [75, 0]
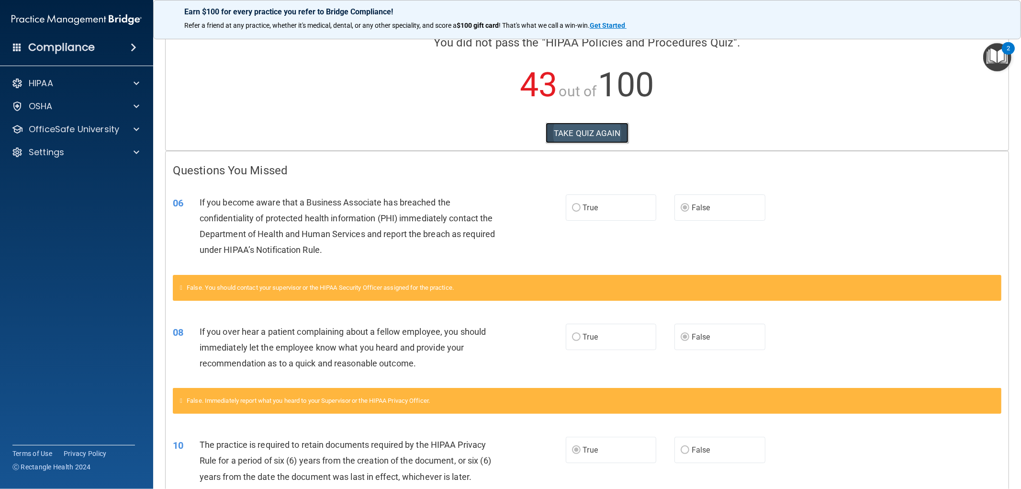
click at [572, 126] on button "TAKE QUIZ AGAIN" at bounding box center [586, 132] width 83 height 21
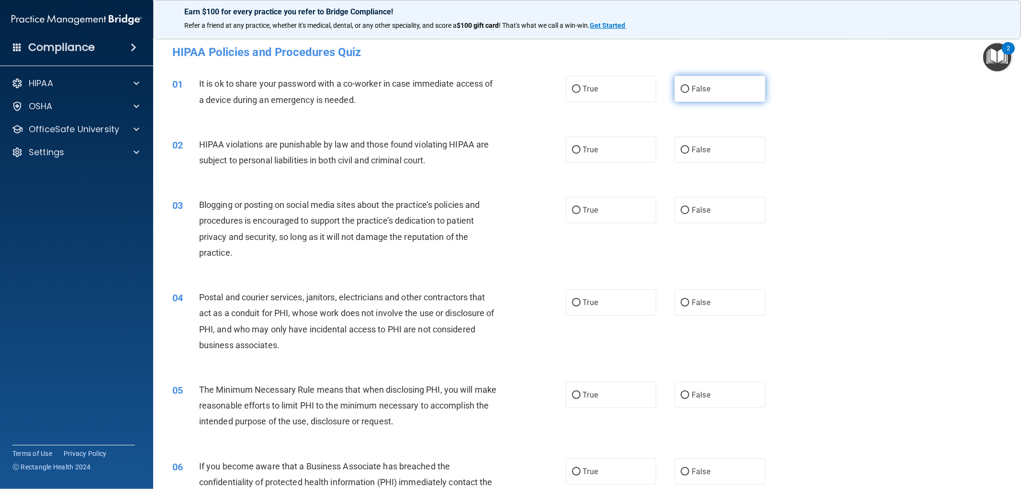
click at [695, 96] on label "False" at bounding box center [719, 89] width 91 height 26
click at [689, 93] on input "False" at bounding box center [684, 89] width 9 height 7
radio input "true"
click at [607, 160] on label "True" at bounding box center [611, 149] width 91 height 26
click at [580, 154] on input "True" at bounding box center [576, 149] width 9 height 7
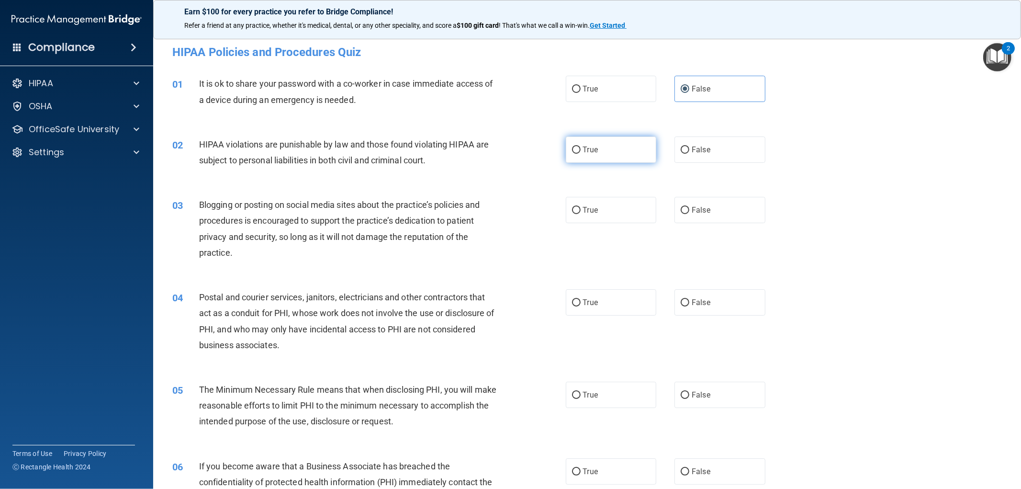
radio input "true"
click at [712, 213] on label "False" at bounding box center [719, 210] width 91 height 26
click at [689, 213] on input "False" at bounding box center [684, 210] width 9 height 7
radio input "true"
click at [602, 399] on label "True" at bounding box center [611, 394] width 91 height 26
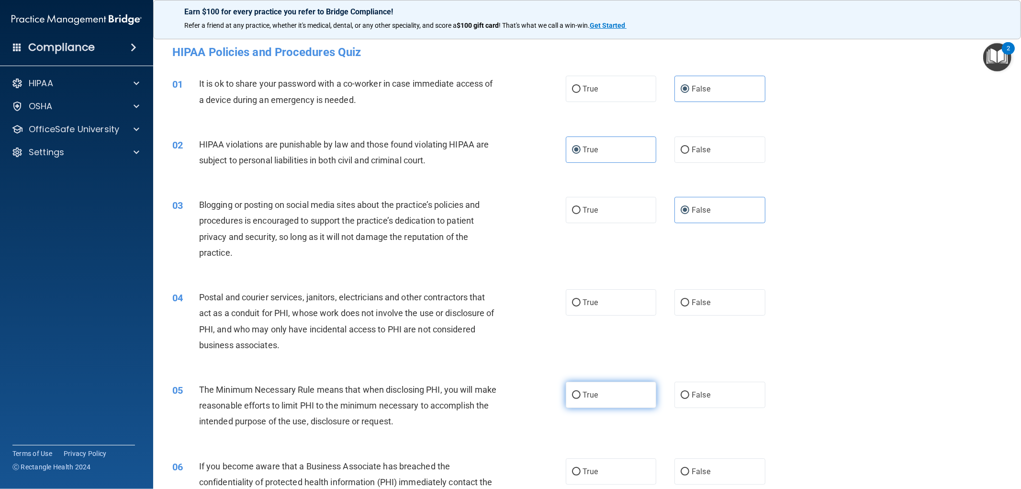
click at [580, 399] on input "True" at bounding box center [576, 394] width 9 height 7
radio input "true"
click at [606, 303] on label "True" at bounding box center [611, 302] width 91 height 26
click at [580, 303] on input "True" at bounding box center [576, 302] width 9 height 7
radio input "true"
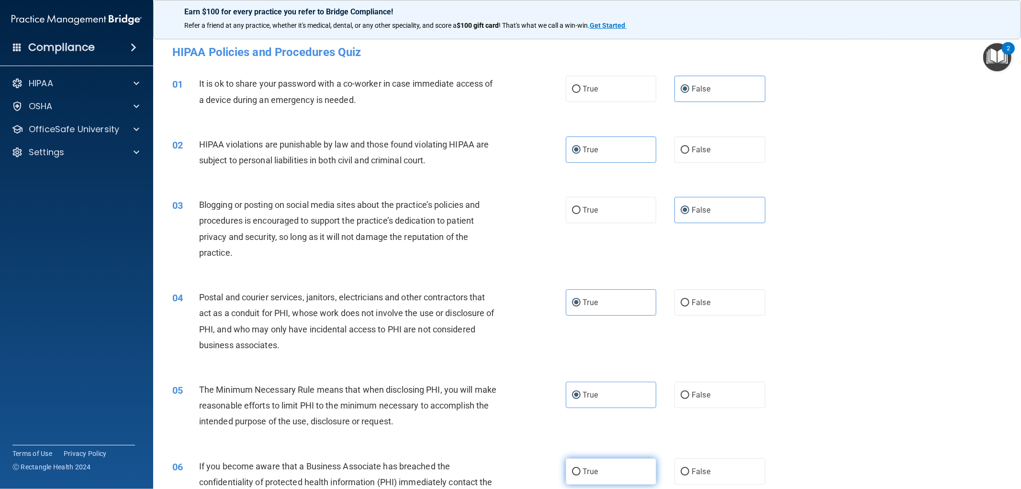
click at [601, 472] on label "True" at bounding box center [611, 471] width 91 height 26
click at [580, 472] on input "True" at bounding box center [576, 471] width 9 height 7
radio input "true"
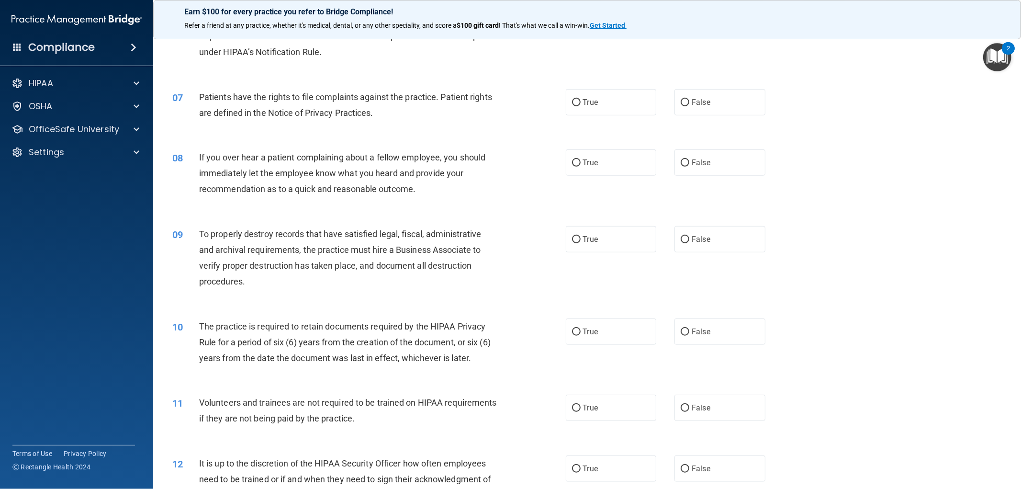
scroll to position [486, 0]
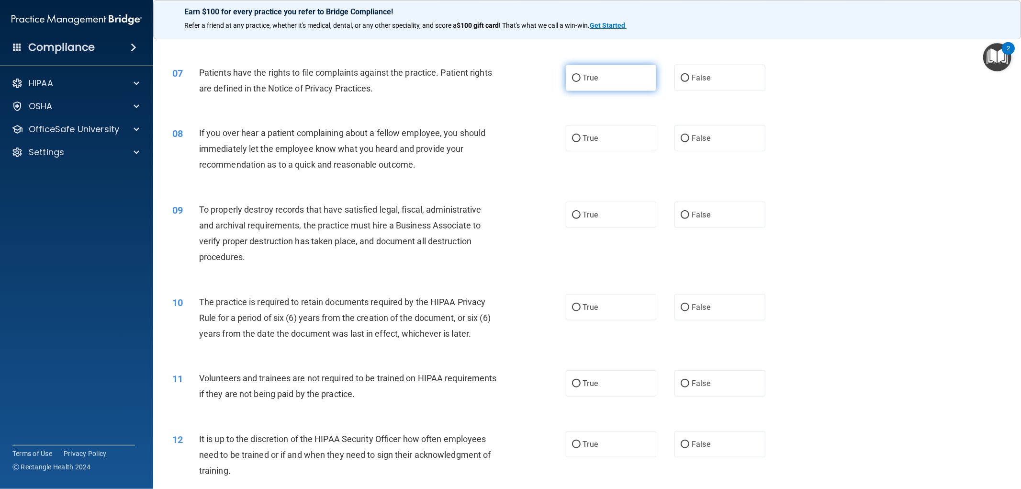
click at [616, 77] on label "True" at bounding box center [611, 78] width 91 height 26
click at [580, 77] on input "True" at bounding box center [576, 78] width 9 height 7
radio input "true"
click at [675, 136] on label "False" at bounding box center [719, 138] width 91 height 26
click at [680, 136] on input "False" at bounding box center [684, 138] width 9 height 7
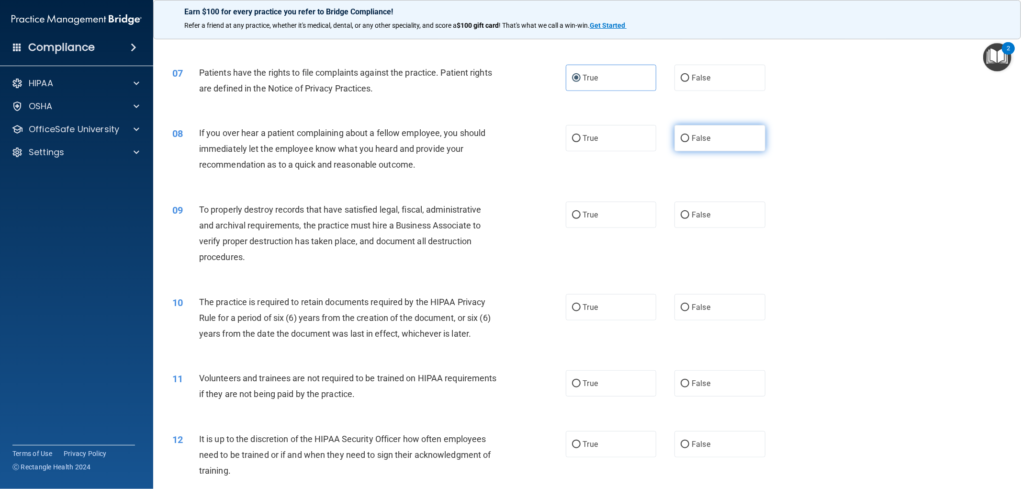
radio input "true"
click at [645, 209] on label "True" at bounding box center [611, 214] width 91 height 26
click at [580, 211] on input "True" at bounding box center [576, 214] width 9 height 7
radio input "true"
click at [618, 316] on label "True" at bounding box center [611, 307] width 91 height 26
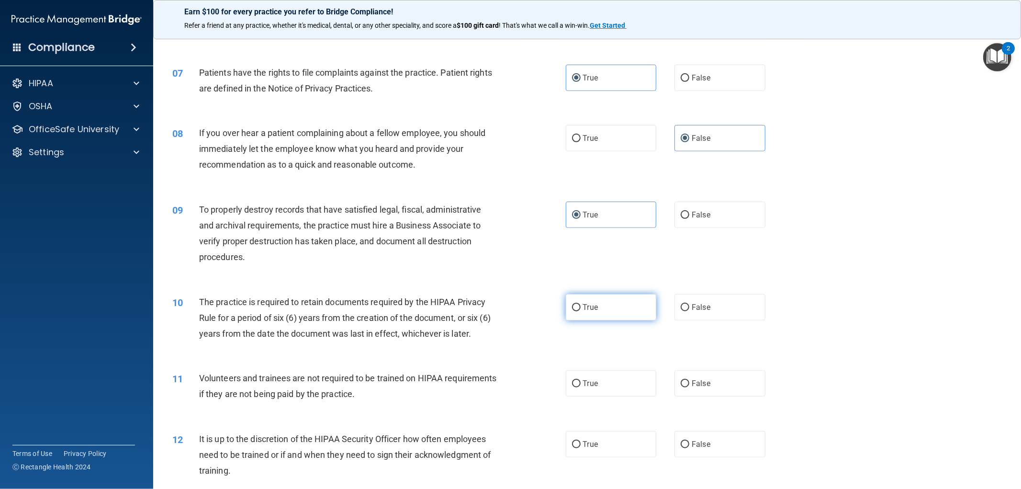
click at [580, 311] on input "True" at bounding box center [576, 307] width 9 height 7
radio input "true"
click at [691, 378] on span "False" at bounding box center [700, 382] width 19 height 9
click at [688, 380] on input "False" at bounding box center [684, 383] width 9 height 7
radio input "true"
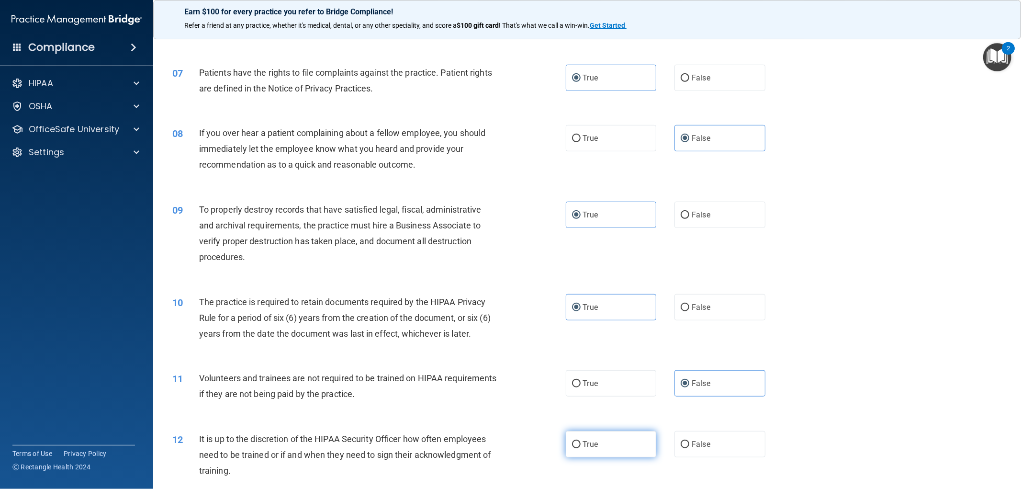
click at [628, 441] on label "True" at bounding box center [611, 444] width 91 height 26
click at [580, 441] on input "True" at bounding box center [576, 444] width 9 height 7
radio input "true"
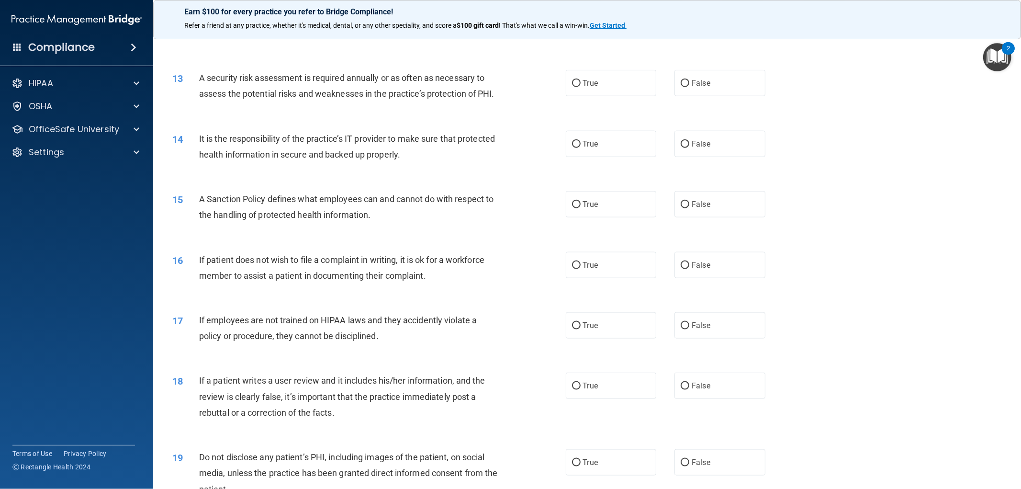
scroll to position [934, 0]
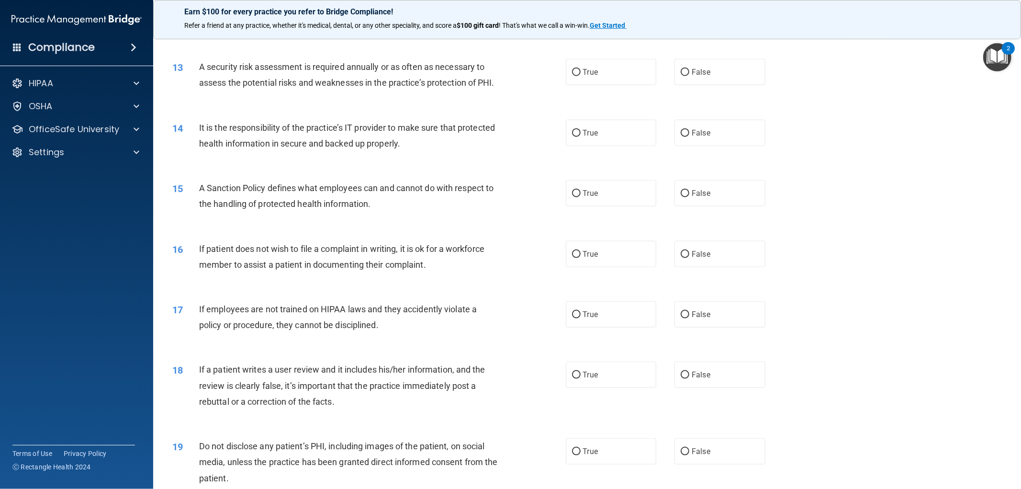
click at [603, 57] on div "13 A security risk assessment is required annually or as often as necessary to …" at bounding box center [587, 77] width 844 height 60
click at [603, 66] on label "True" at bounding box center [611, 72] width 91 height 26
click at [580, 69] on input "True" at bounding box center [576, 72] width 9 height 7
radio input "true"
click at [603, 146] on label "True" at bounding box center [611, 133] width 91 height 26
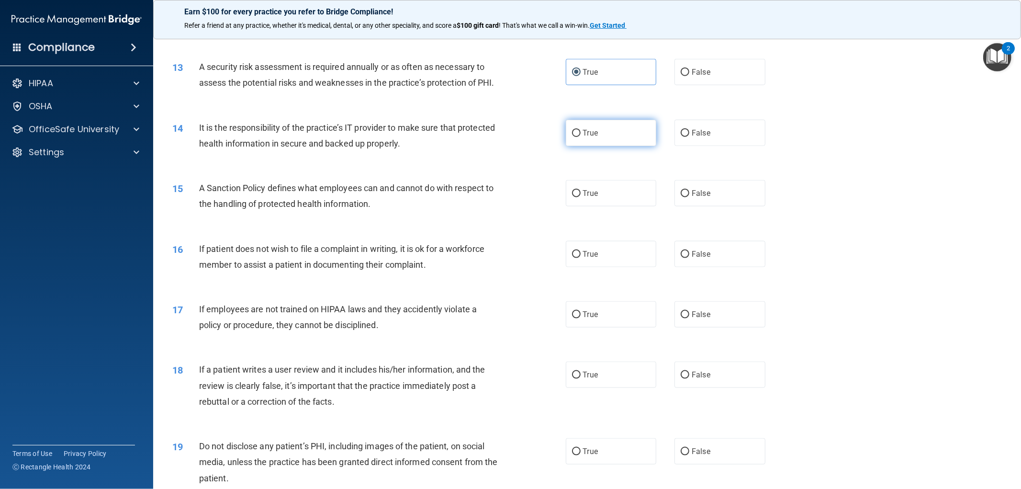
click at [580, 137] on input "True" at bounding box center [576, 133] width 9 height 7
radio input "true"
click at [603, 206] on label "True" at bounding box center [611, 193] width 91 height 26
click at [580, 197] on input "True" at bounding box center [576, 193] width 9 height 7
radio input "true"
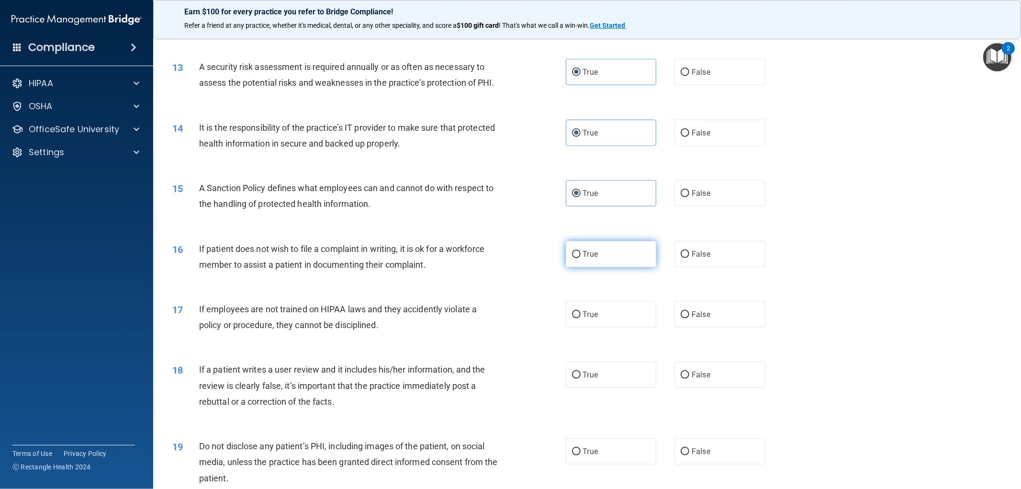
click at [603, 267] on label "True" at bounding box center [611, 254] width 91 height 26
click at [580, 258] on input "True" at bounding box center [576, 254] width 9 height 7
radio input "true"
click at [692, 327] on label "False" at bounding box center [719, 314] width 91 height 26
click at [689, 318] on input "False" at bounding box center [684, 314] width 9 height 7
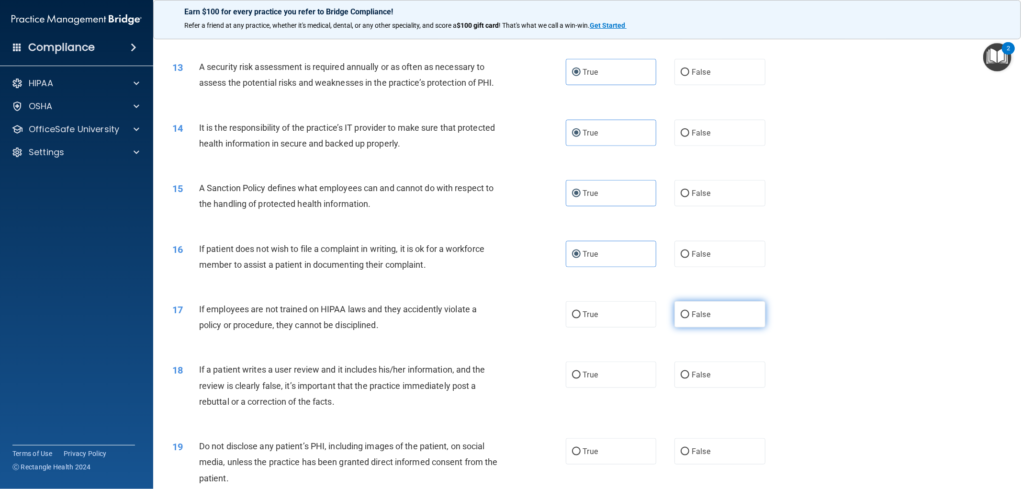
radio input "true"
click at [700, 379] on span "False" at bounding box center [700, 374] width 19 height 9
click at [689, 378] on input "False" at bounding box center [684, 374] width 9 height 7
radio input "true"
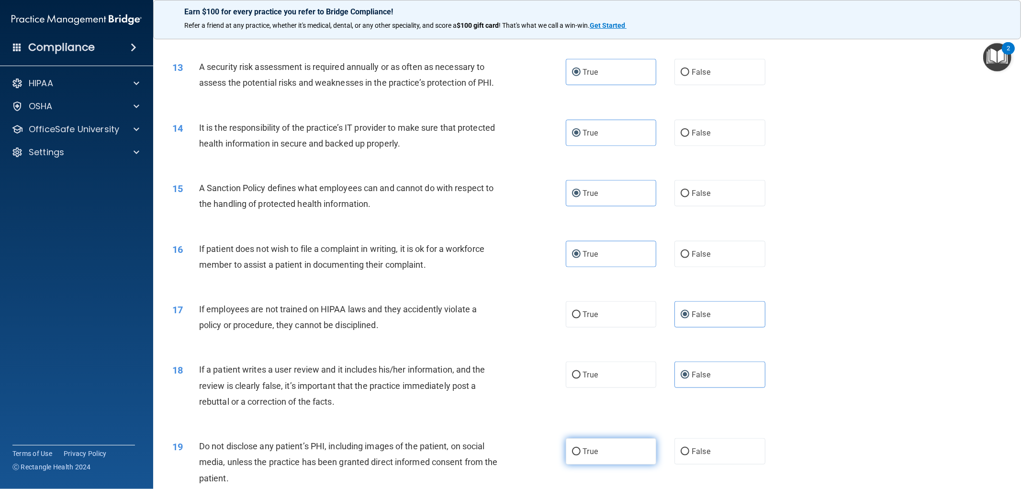
click at [634, 464] on label "True" at bounding box center [611, 451] width 91 height 26
click at [580, 455] on input "True" at bounding box center [576, 451] width 9 height 7
radio input "true"
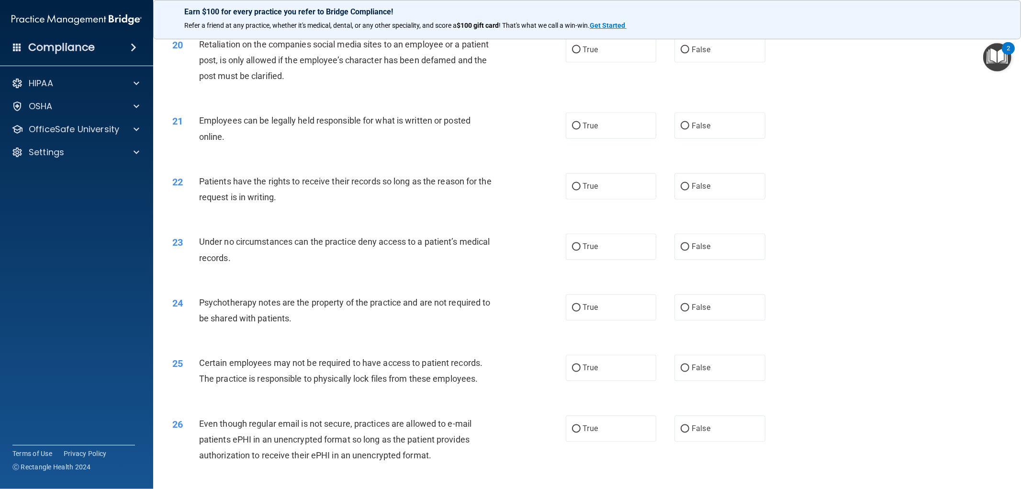
scroll to position [1414, 0]
click at [700, 52] on span "False" at bounding box center [700, 47] width 19 height 9
click at [689, 51] on input "False" at bounding box center [684, 47] width 9 height 7
radio input "true"
click at [627, 136] on label "True" at bounding box center [611, 123] width 91 height 26
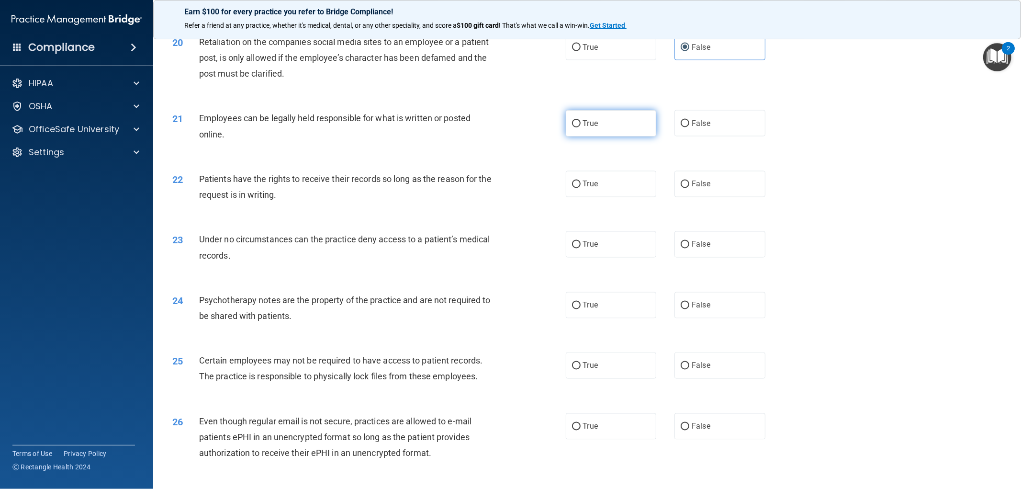
click at [580, 127] on input "True" at bounding box center [576, 123] width 9 height 7
radio input "true"
click at [615, 191] on label "True" at bounding box center [611, 184] width 91 height 26
click at [580, 188] on input "True" at bounding box center [576, 184] width 9 height 7
radio input "true"
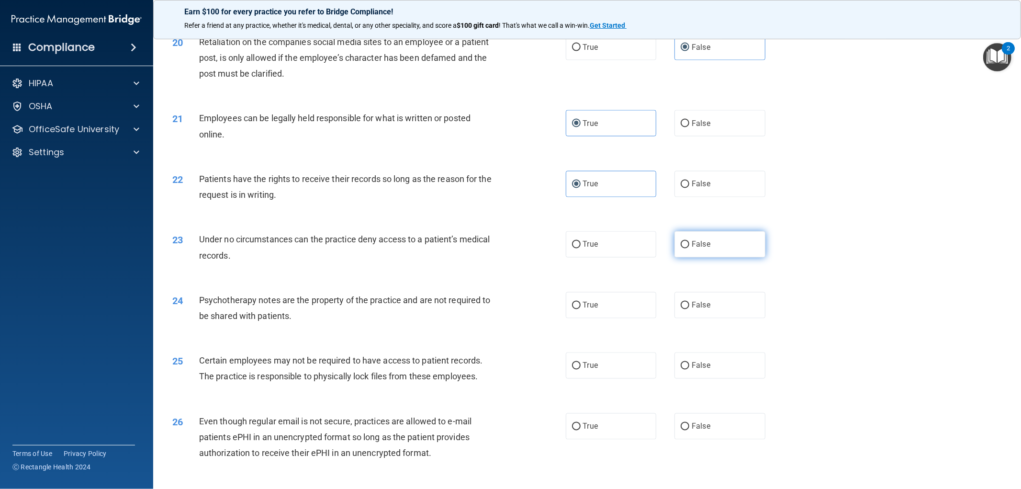
click at [691, 249] on span "False" at bounding box center [700, 244] width 19 height 9
click at [689, 248] on input "False" at bounding box center [684, 244] width 9 height 7
radio input "true"
click at [613, 318] on label "True" at bounding box center [611, 305] width 91 height 26
click at [580, 309] on input "True" at bounding box center [576, 305] width 9 height 7
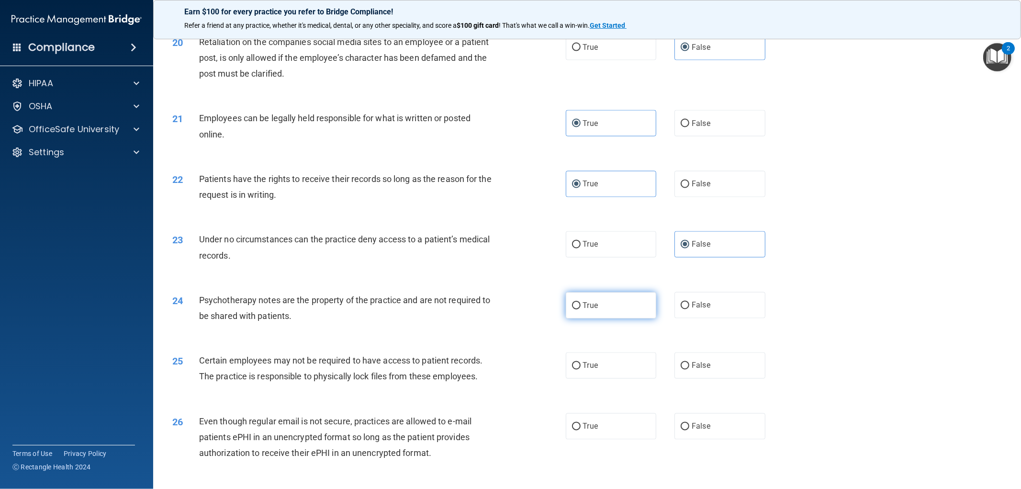
radio input "true"
click at [605, 371] on label "True" at bounding box center [611, 365] width 91 height 26
click at [580, 369] on input "True" at bounding box center [576, 365] width 9 height 7
radio input "true"
click at [601, 439] on label "True" at bounding box center [611, 426] width 91 height 26
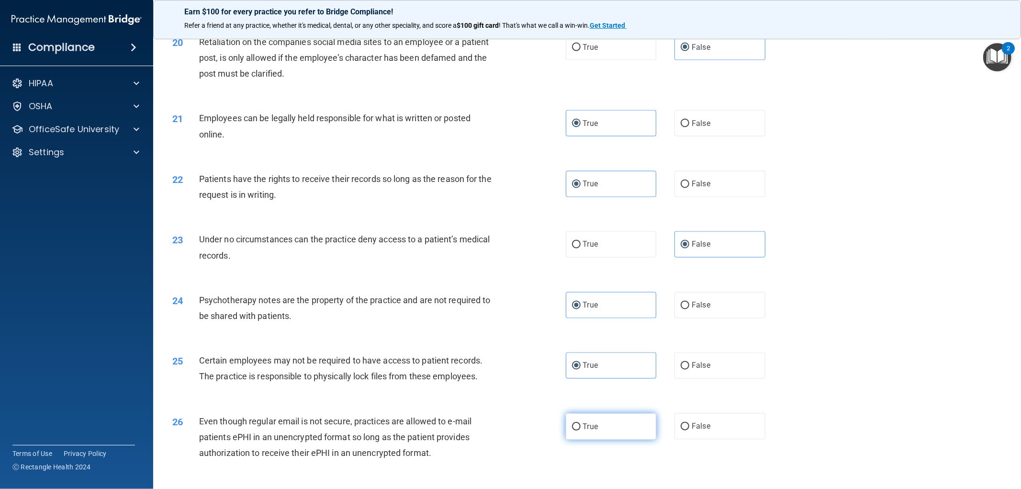
click at [580, 430] on input "True" at bounding box center [576, 426] width 9 height 7
radio input "true"
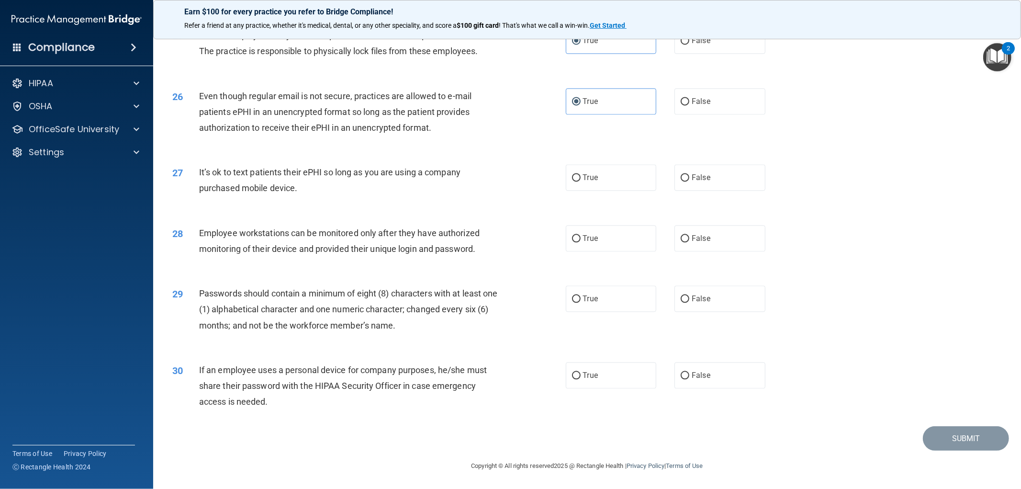
scroll to position [1755, 0]
click at [692, 183] on label "False" at bounding box center [719, 177] width 91 height 26
click at [689, 181] on input "False" at bounding box center [684, 177] width 9 height 7
radio input "true"
click at [691, 244] on label "False" at bounding box center [719, 238] width 91 height 26
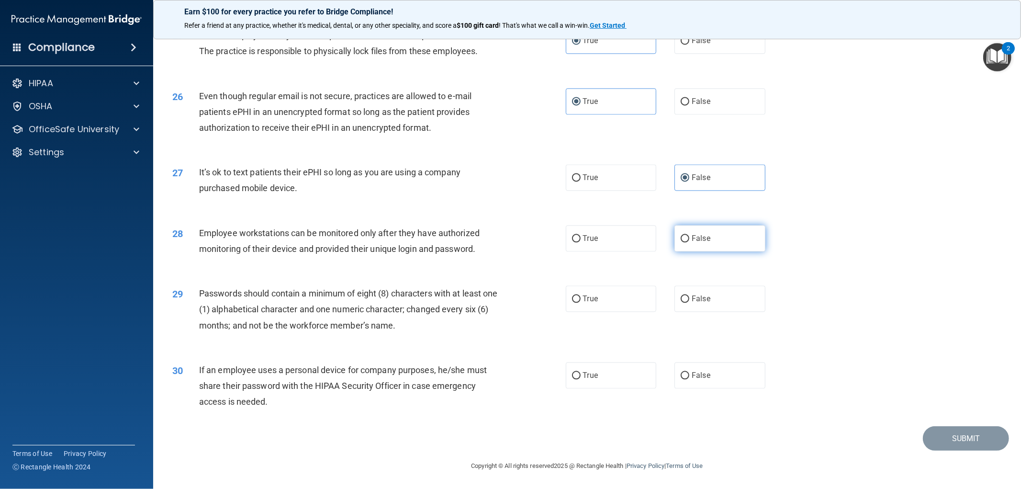
click at [689, 242] on input "False" at bounding box center [684, 238] width 9 height 7
radio input "true"
click at [623, 298] on label "True" at bounding box center [611, 298] width 91 height 26
click at [580, 298] on input "True" at bounding box center [576, 298] width 9 height 7
radio input "true"
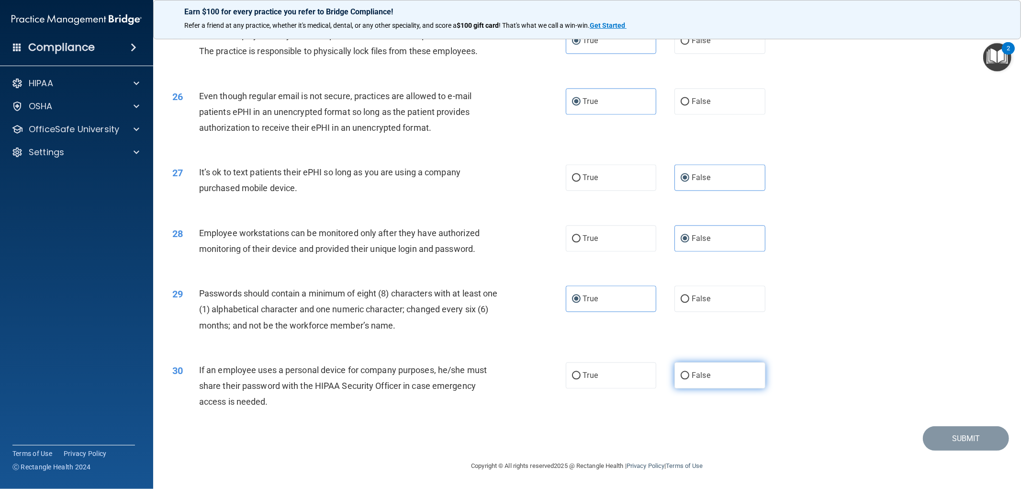
click at [707, 381] on label "False" at bounding box center [719, 375] width 91 height 26
click at [689, 379] on input "False" at bounding box center [684, 375] width 9 height 7
radio input "true"
click at [941, 434] on button "Submit" at bounding box center [966, 438] width 86 height 24
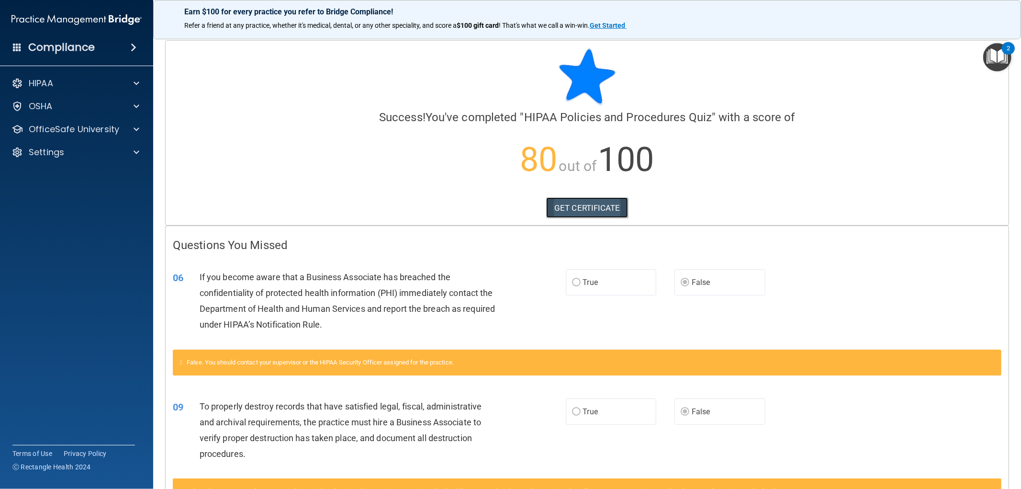
click at [603, 207] on link "GET CERTIFICATE" at bounding box center [587, 207] width 82 height 21
click at [58, 125] on p "OfficeSafe University" at bounding box center [74, 128] width 90 height 11
click at [62, 148] on p "HIPAA Training" at bounding box center [45, 152] width 79 height 10
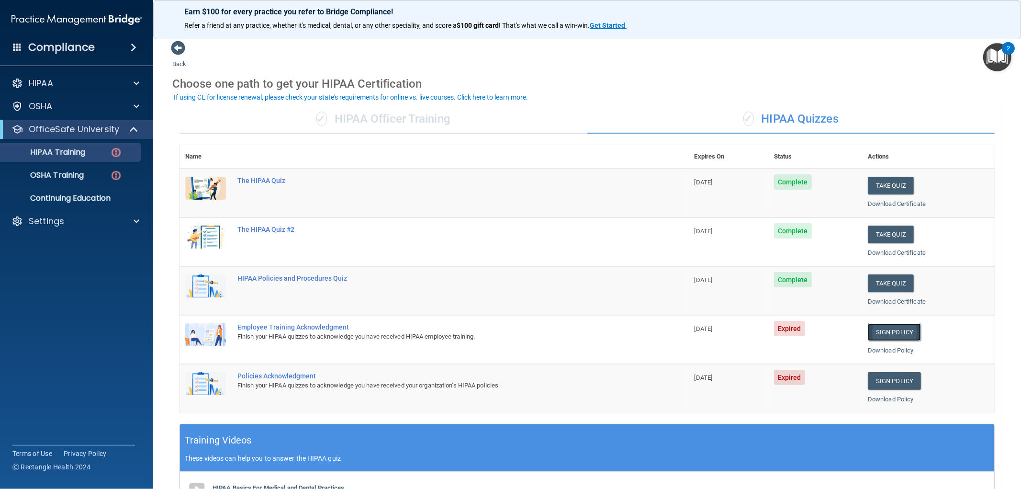
click at [888, 333] on link "Sign Policy" at bounding box center [893, 332] width 53 height 18
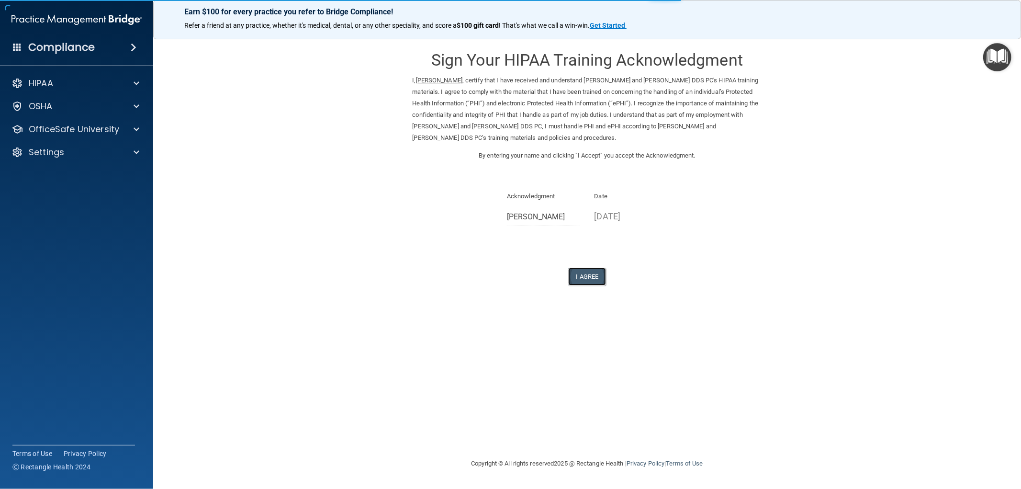
click at [575, 276] on button "I Agree" at bounding box center [587, 276] width 38 height 18
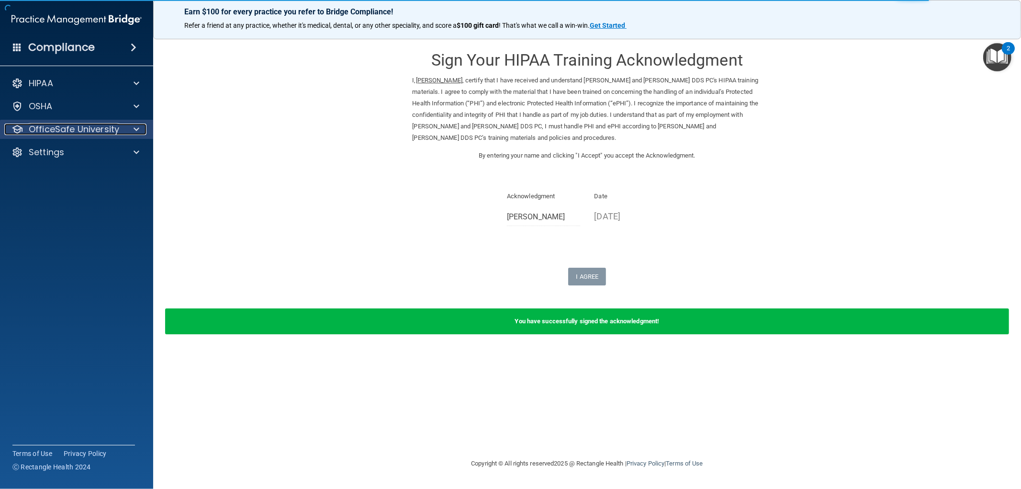
click at [78, 131] on p "OfficeSafe University" at bounding box center [74, 128] width 90 height 11
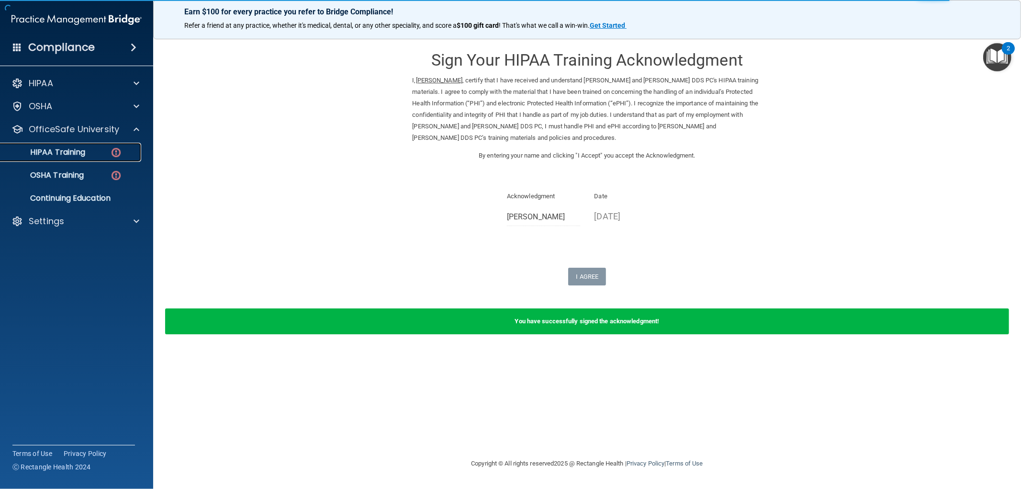
click at [78, 145] on link "HIPAA Training" at bounding box center [65, 152] width 151 height 19
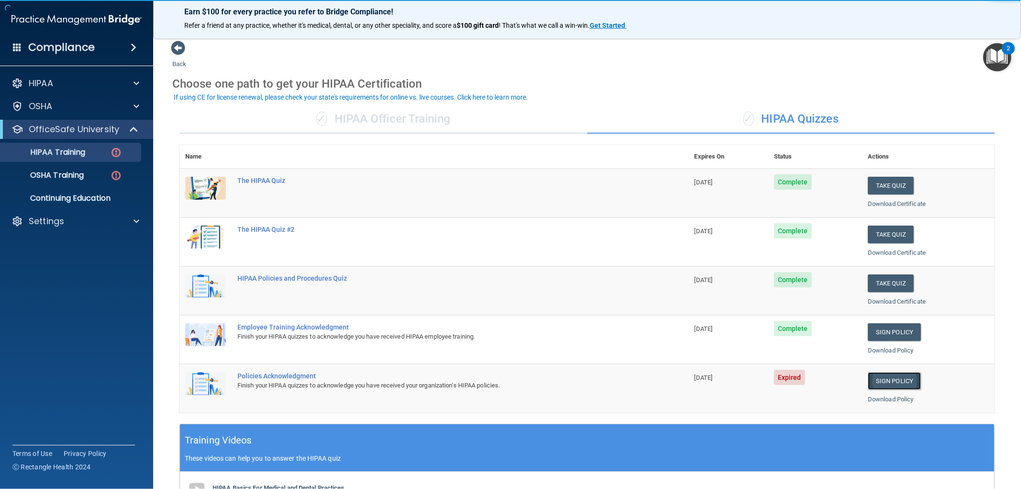
click at [898, 376] on link "Sign Policy" at bounding box center [893, 381] width 53 height 18
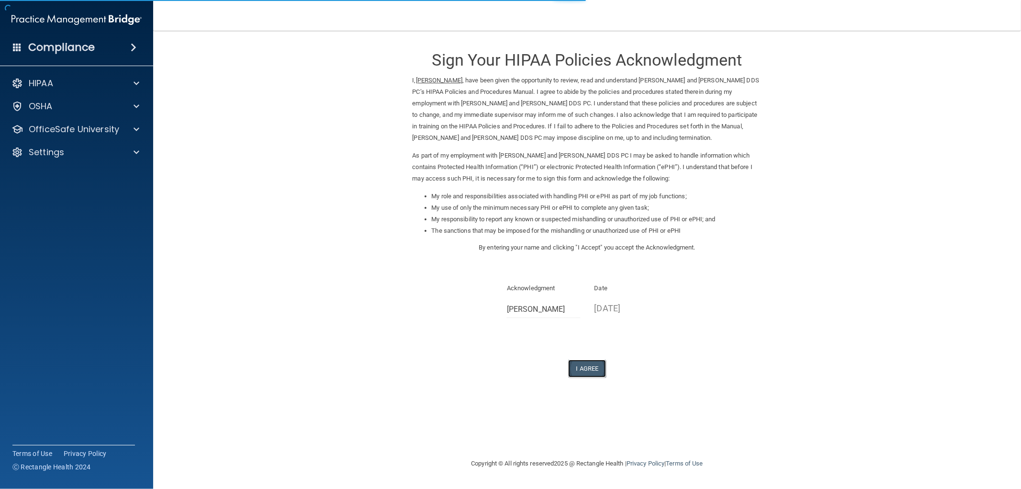
click at [591, 365] on button "I Agree" at bounding box center [587, 368] width 38 height 18
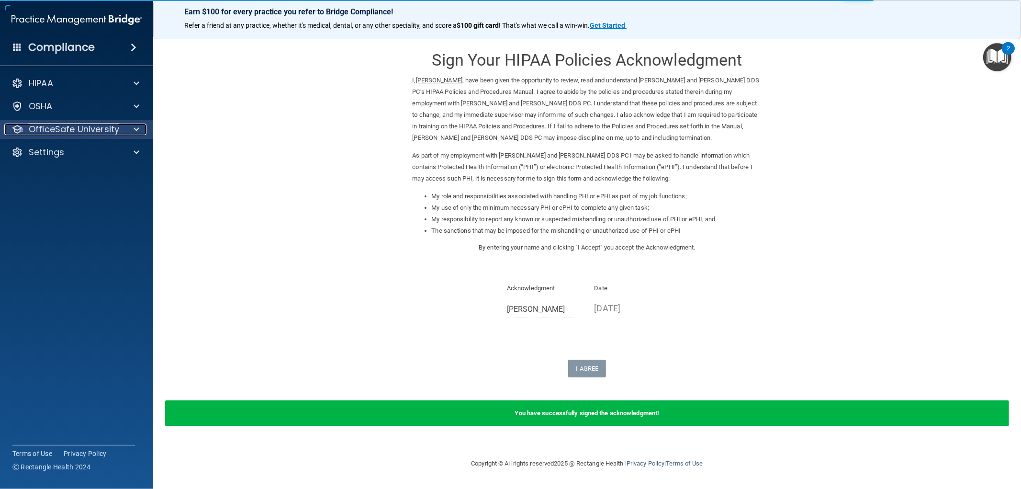
click at [110, 128] on p "OfficeSafe University" at bounding box center [74, 128] width 90 height 11
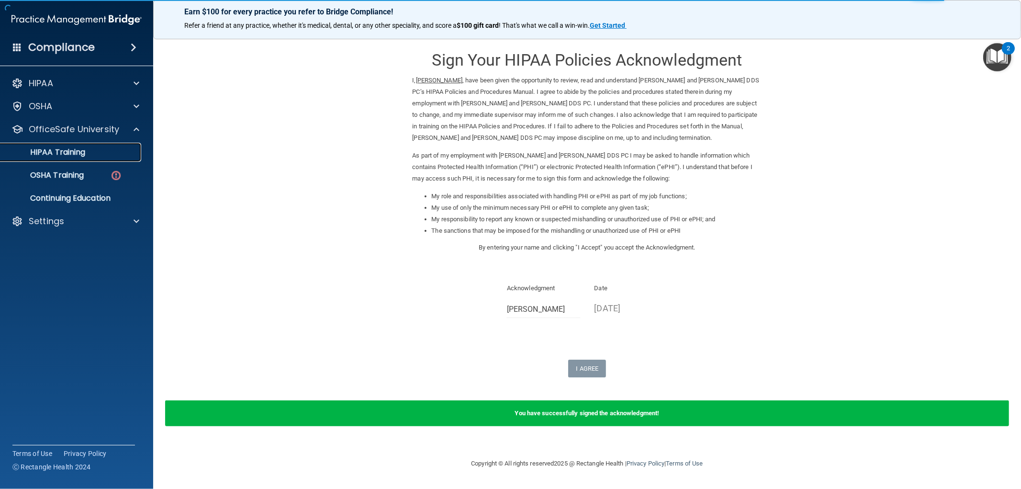
click at [106, 149] on div "HIPAA Training" at bounding box center [71, 152] width 131 height 10
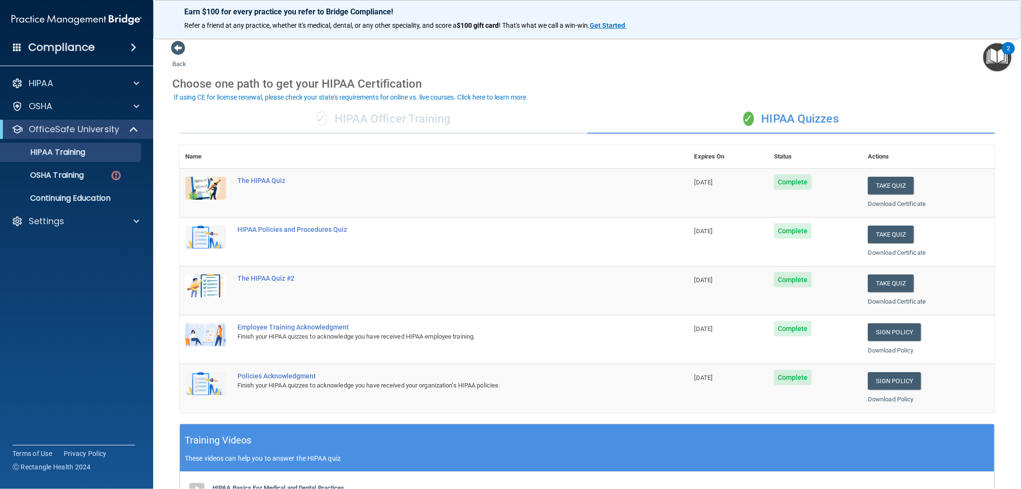
click at [412, 123] on div "✓ HIPAA Officer Training" at bounding box center [383, 119] width 408 height 29
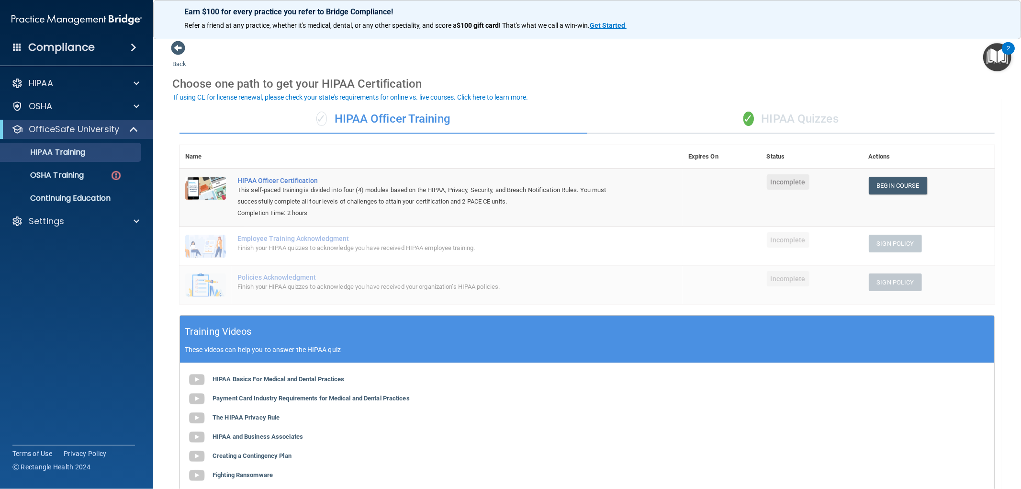
click at [814, 116] on div "✓ HIPAA Quizzes" at bounding box center [791, 119] width 408 height 29
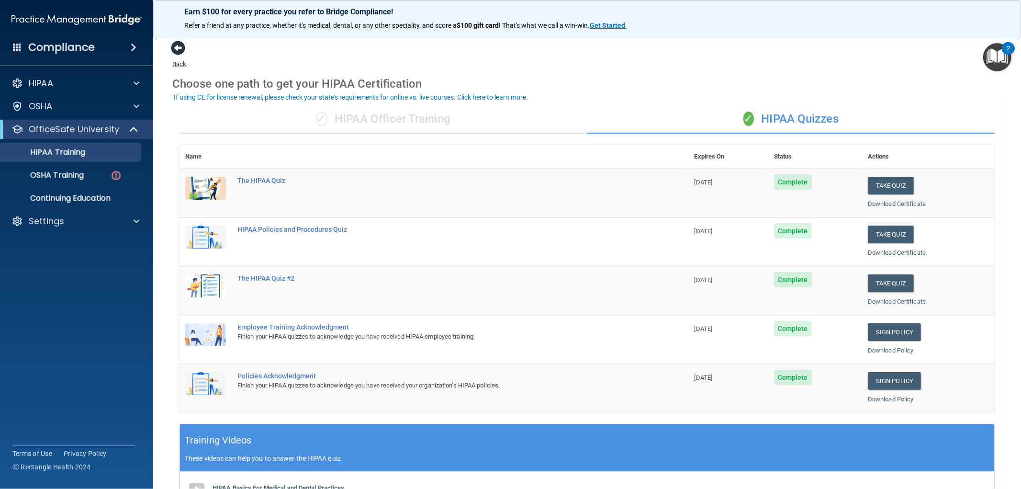
click at [178, 49] on span at bounding box center [178, 48] width 14 height 14
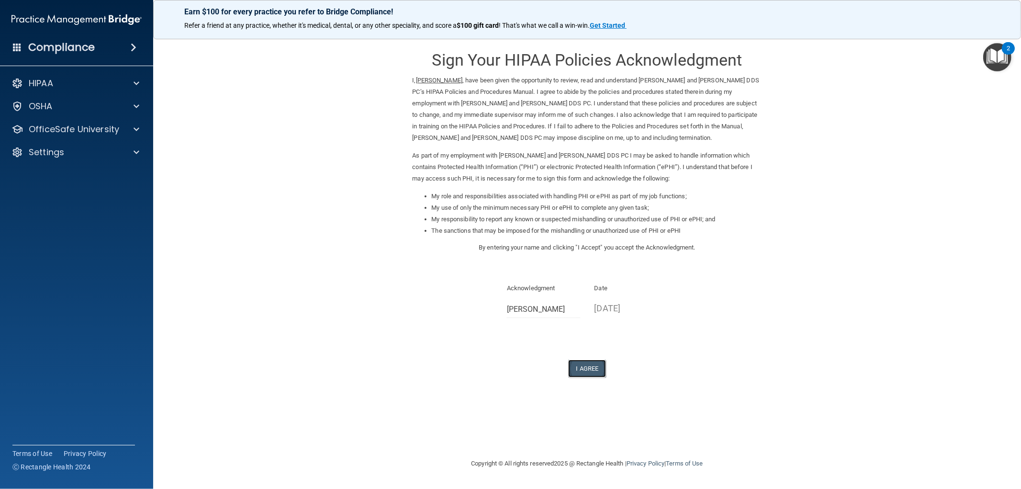
click at [590, 362] on button "I Agree" at bounding box center [587, 368] width 38 height 18
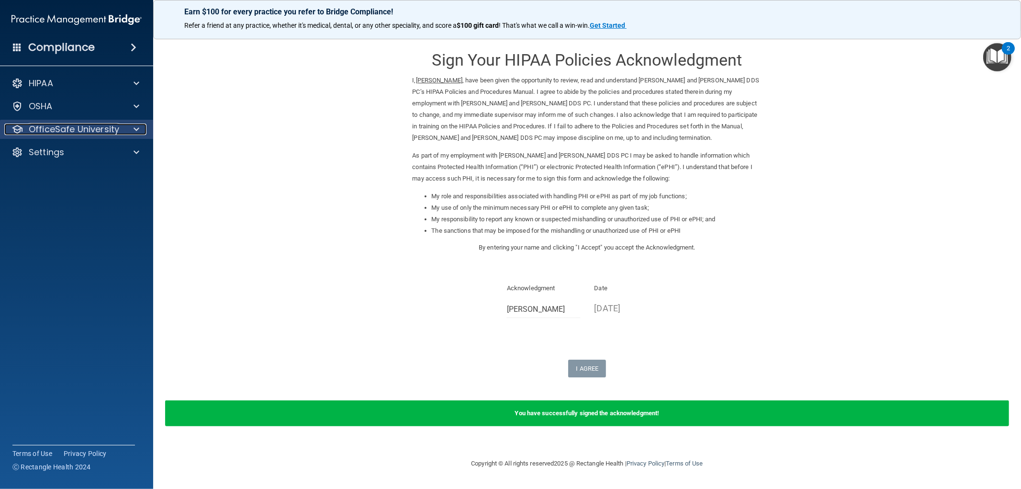
click at [113, 127] on p "OfficeSafe University" at bounding box center [74, 128] width 90 height 11
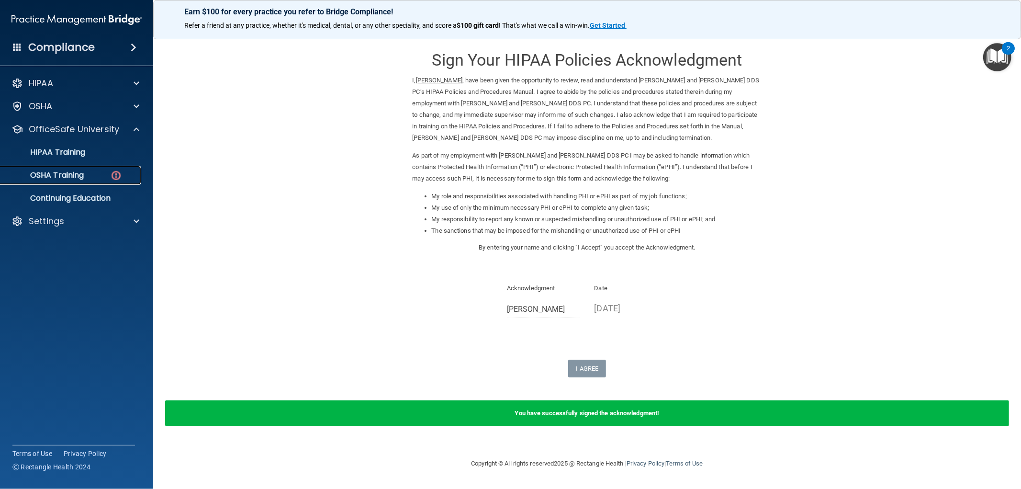
click at [95, 175] on div "OSHA Training" at bounding box center [71, 175] width 131 height 10
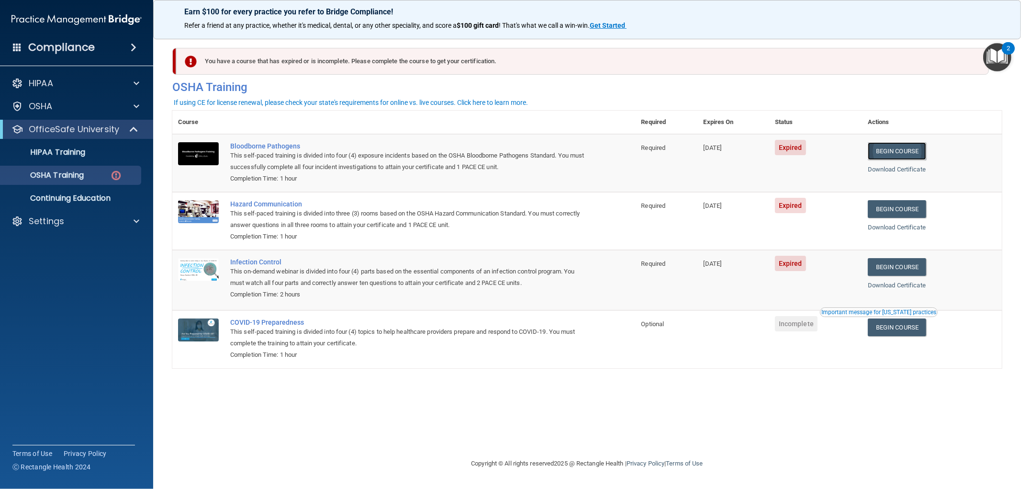
click at [907, 150] on link "Begin Course" at bounding box center [896, 151] width 58 height 18
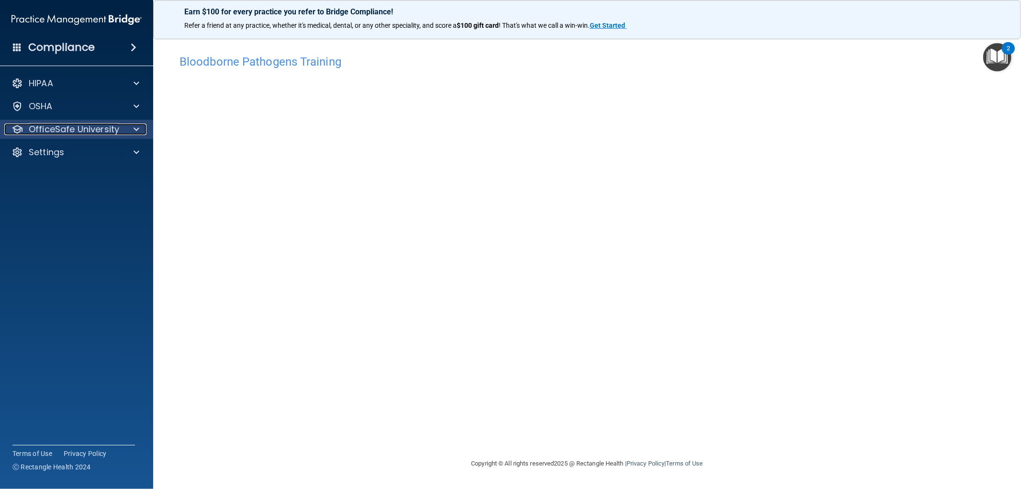
click at [126, 125] on div at bounding box center [135, 128] width 24 height 11
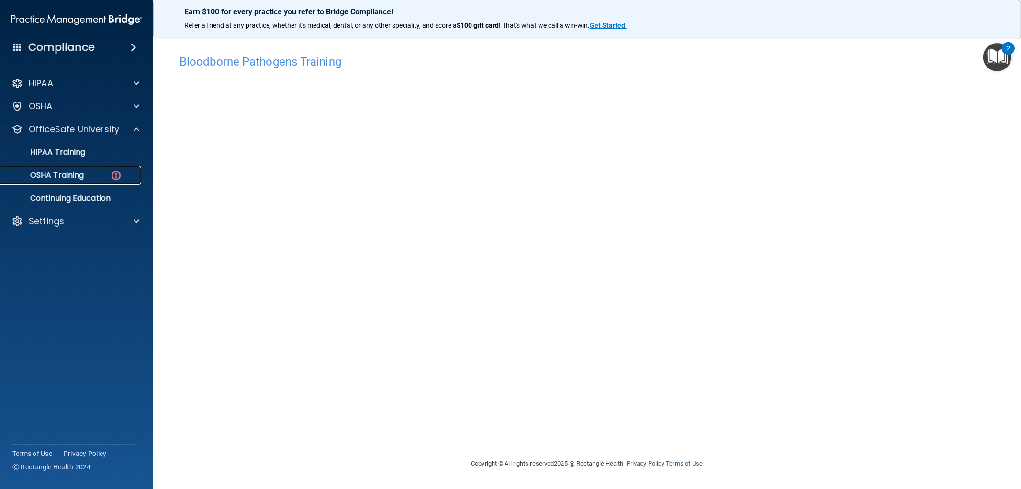
click at [92, 176] on div "OSHA Training" at bounding box center [71, 175] width 131 height 10
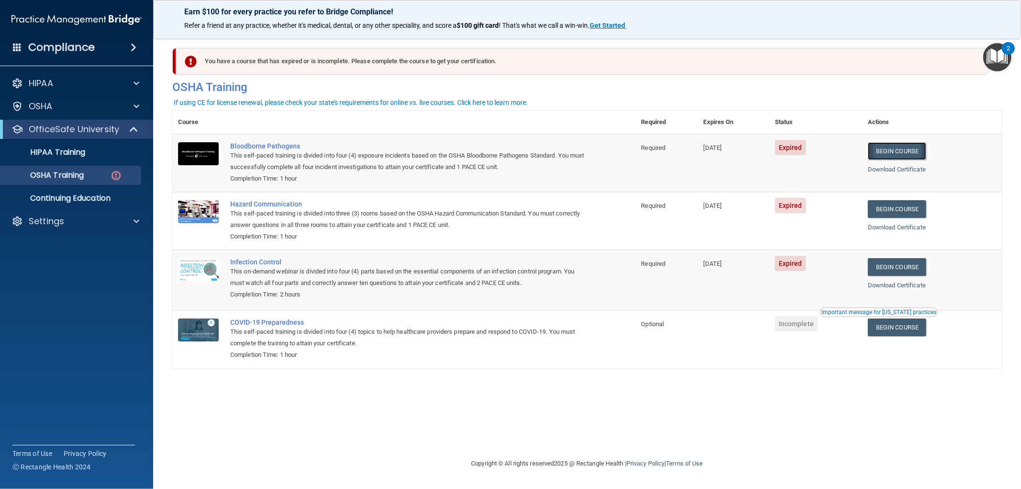
click at [915, 145] on link "Begin Course" at bounding box center [896, 151] width 58 height 18
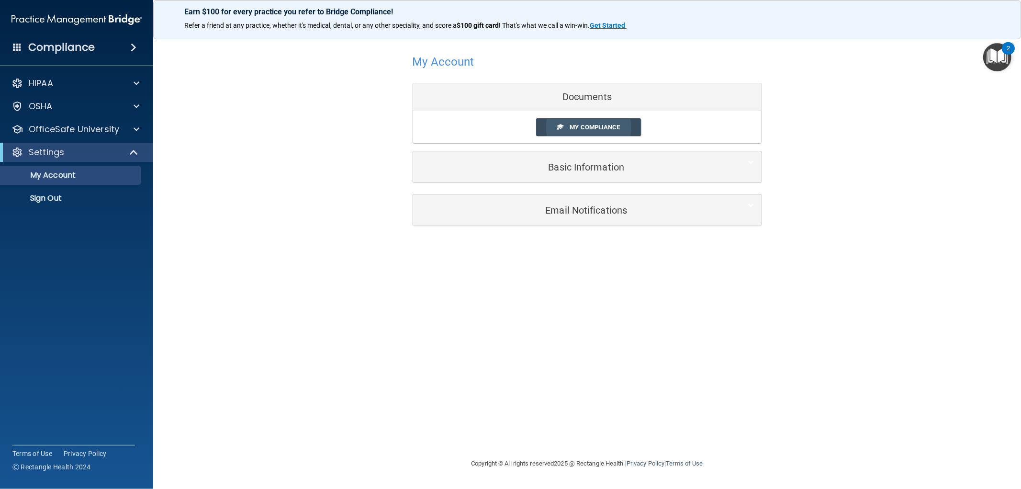
click at [571, 125] on span "My Compliance" at bounding box center [594, 126] width 50 height 7
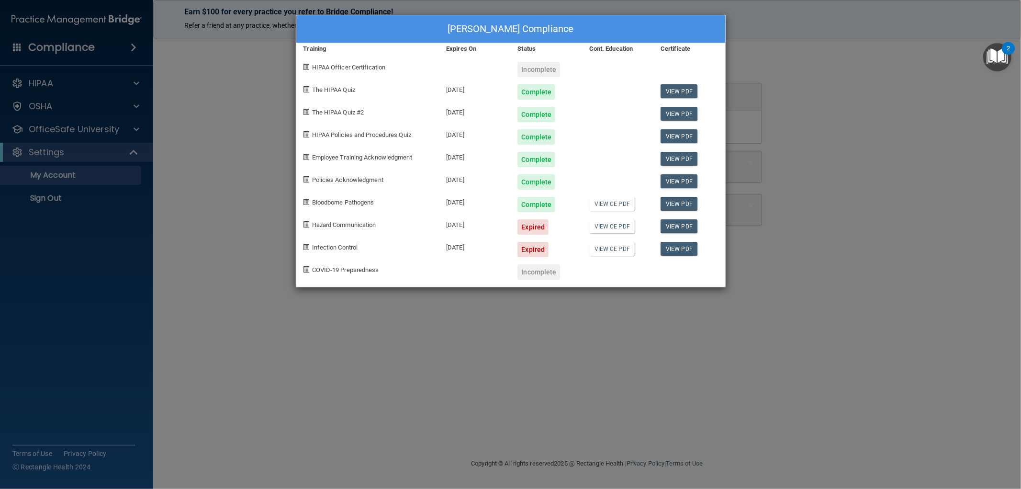
click at [117, 128] on div "[PERSON_NAME] Compliance Training Expires On Status Cont. Education Certificate…" at bounding box center [510, 244] width 1021 height 489
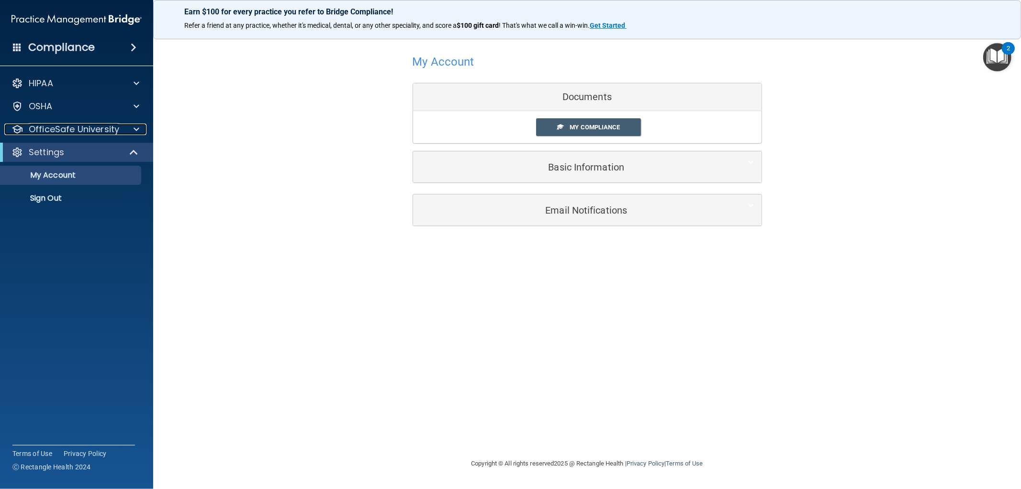
click at [117, 128] on p "OfficeSafe University" at bounding box center [74, 128] width 90 height 11
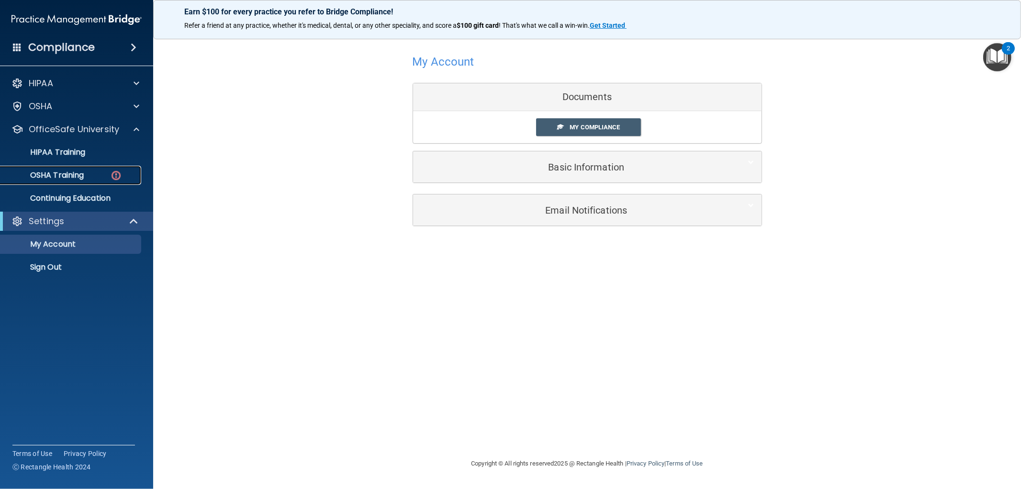
click at [67, 173] on p "OSHA Training" at bounding box center [45, 175] width 78 height 10
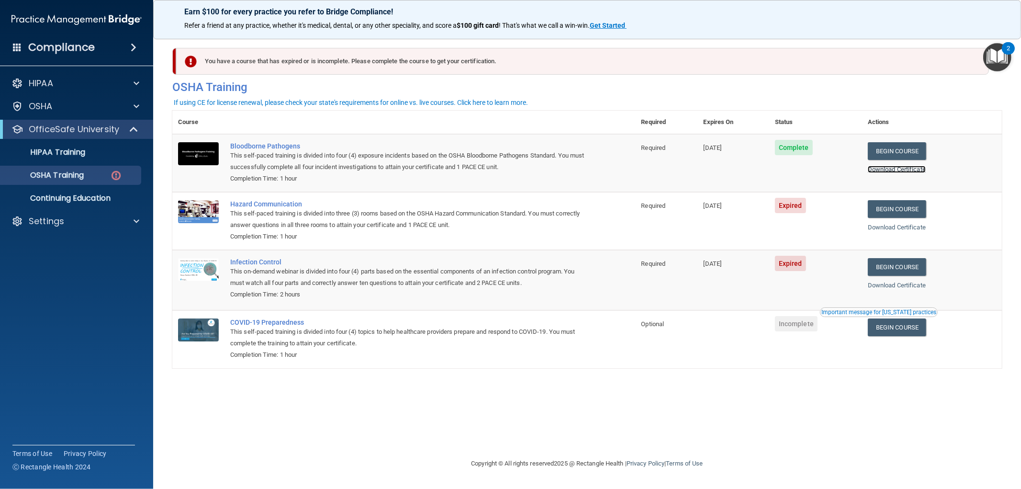
click at [897, 169] on link "Download Certificate" at bounding box center [896, 169] width 58 height 7
click at [926, 209] on link "Begin Course" at bounding box center [896, 209] width 58 height 18
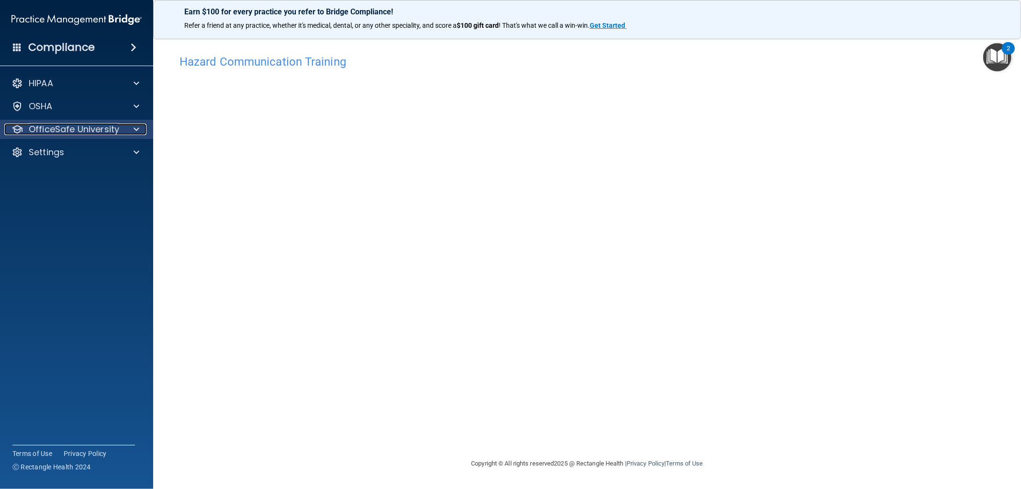
click at [133, 131] on span at bounding box center [136, 128] width 6 height 11
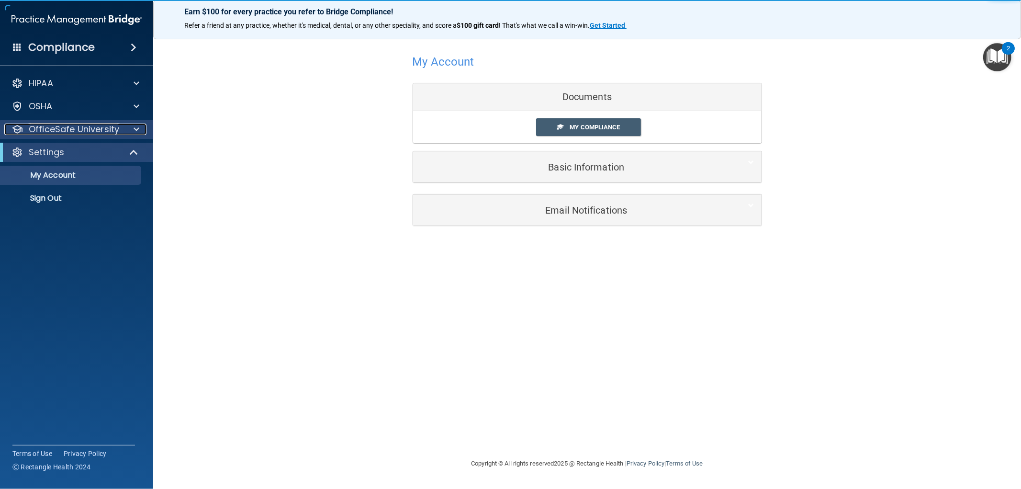
click at [80, 130] on p "OfficeSafe University" at bounding box center [74, 128] width 90 height 11
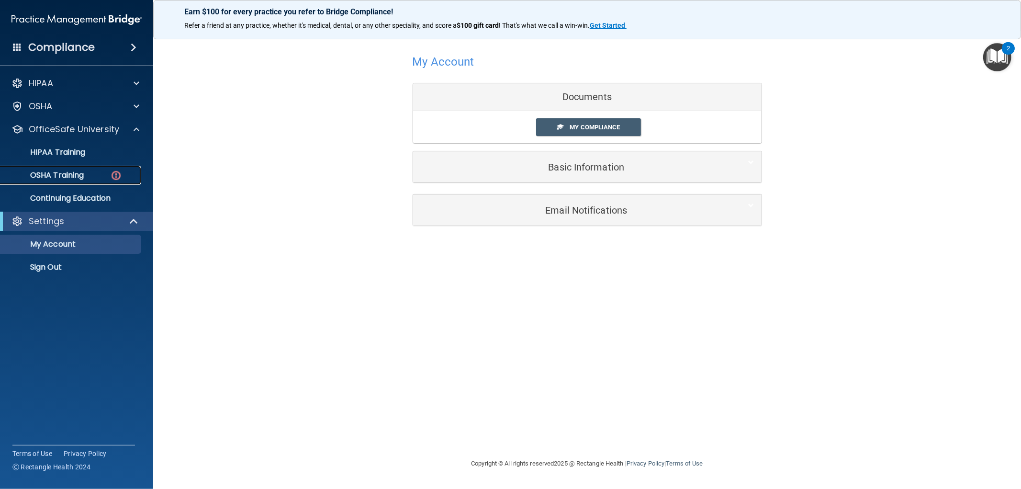
click at [60, 181] on link "OSHA Training" at bounding box center [65, 175] width 151 height 19
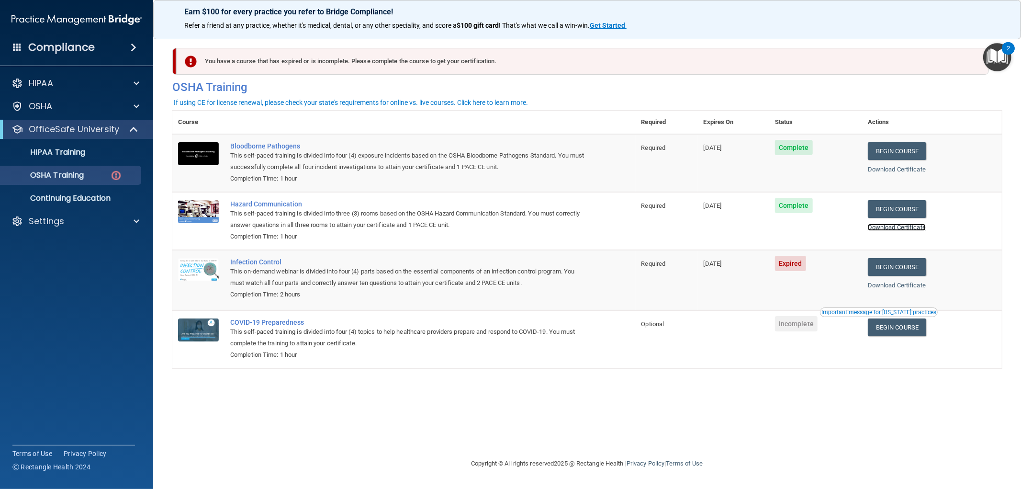
click at [890, 225] on link "Download Certificate" at bounding box center [896, 226] width 58 height 7
click at [926, 266] on link "Begin Course" at bounding box center [896, 267] width 58 height 18
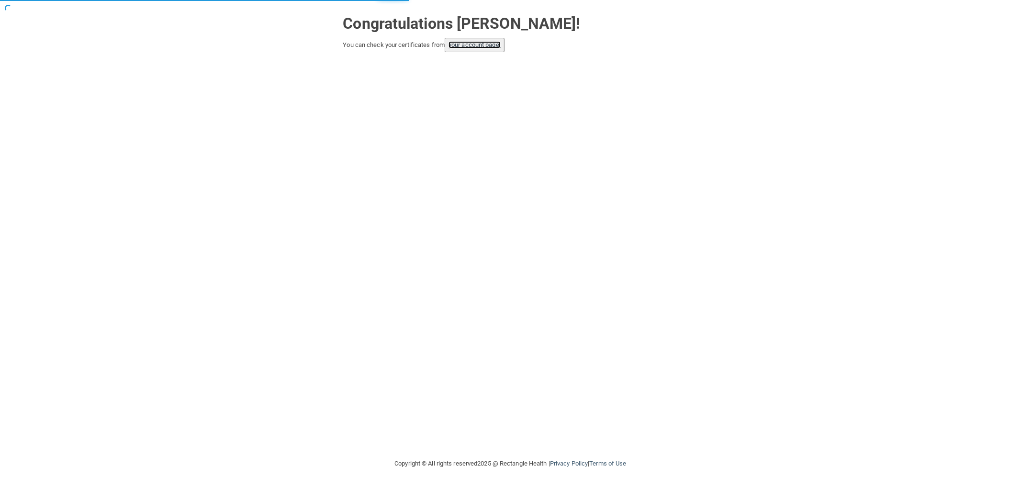
click at [484, 41] on link "your account page!" at bounding box center [474, 44] width 52 height 7
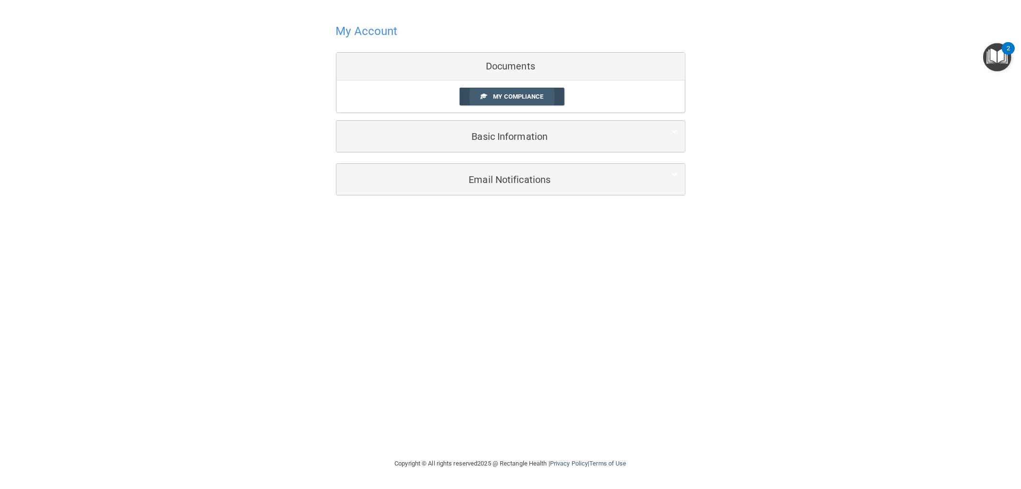
click at [482, 98] on span at bounding box center [483, 96] width 6 height 6
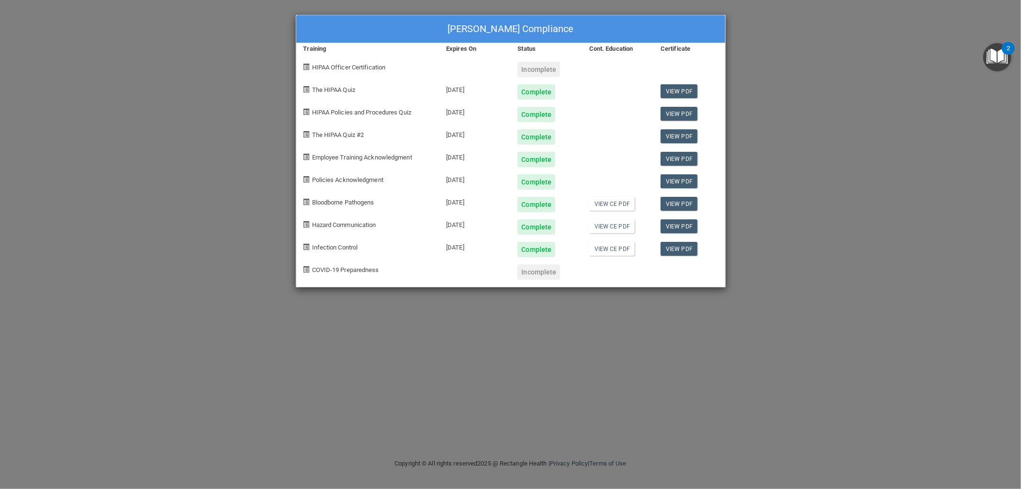
click at [774, 24] on div "[PERSON_NAME] Compliance Training Expires On Status Cont. Education Certificate…" at bounding box center [510, 244] width 1021 height 489
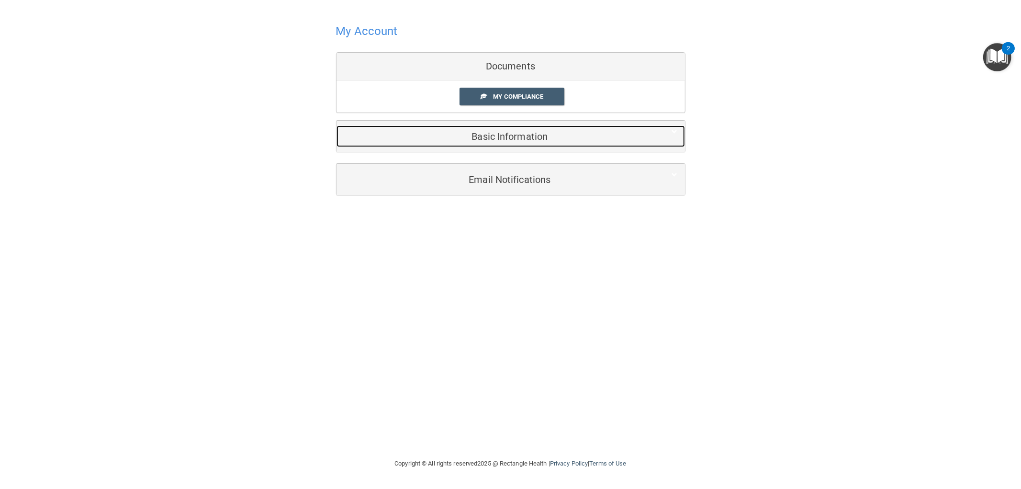
click at [472, 136] on h5 "Basic Information" at bounding box center [496, 136] width 305 height 11
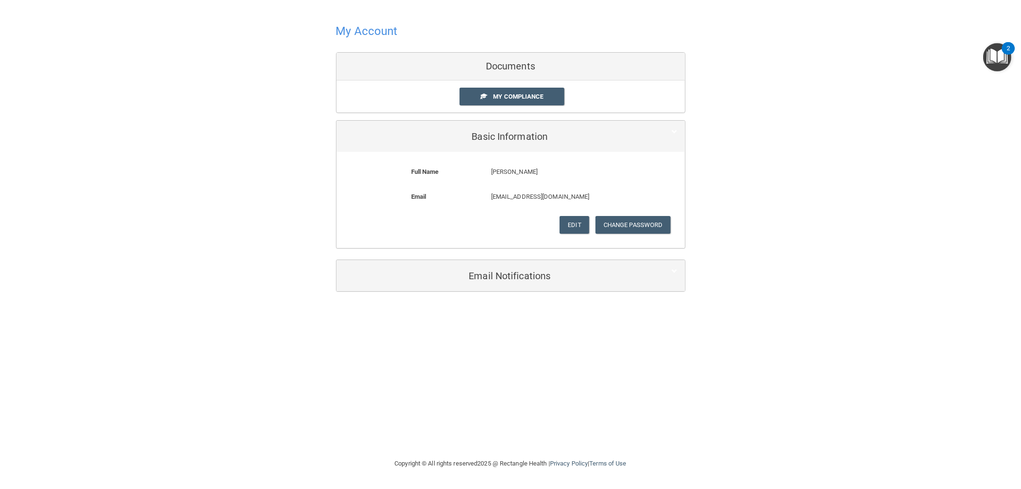
click at [503, 69] on div "Documents" at bounding box center [510, 67] width 348 height 28
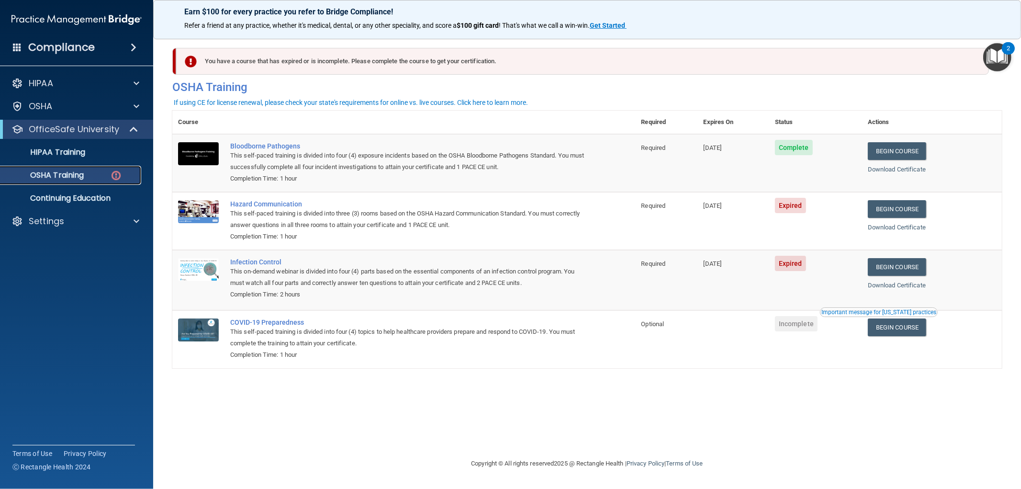
click at [89, 167] on link "OSHA Training" at bounding box center [65, 175] width 151 height 19
click at [92, 157] on link "HIPAA Training" at bounding box center [65, 152] width 151 height 19
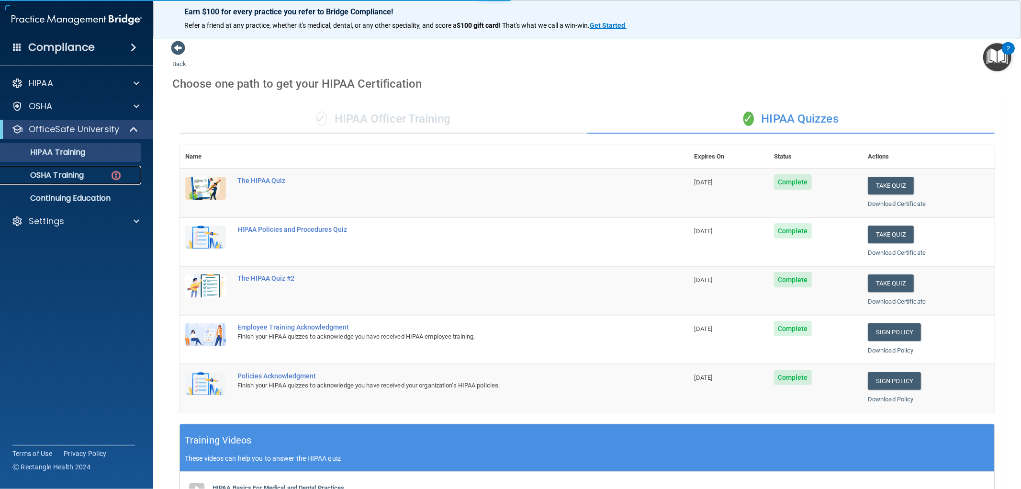
click at [92, 178] on div "OSHA Training" at bounding box center [71, 175] width 131 height 10
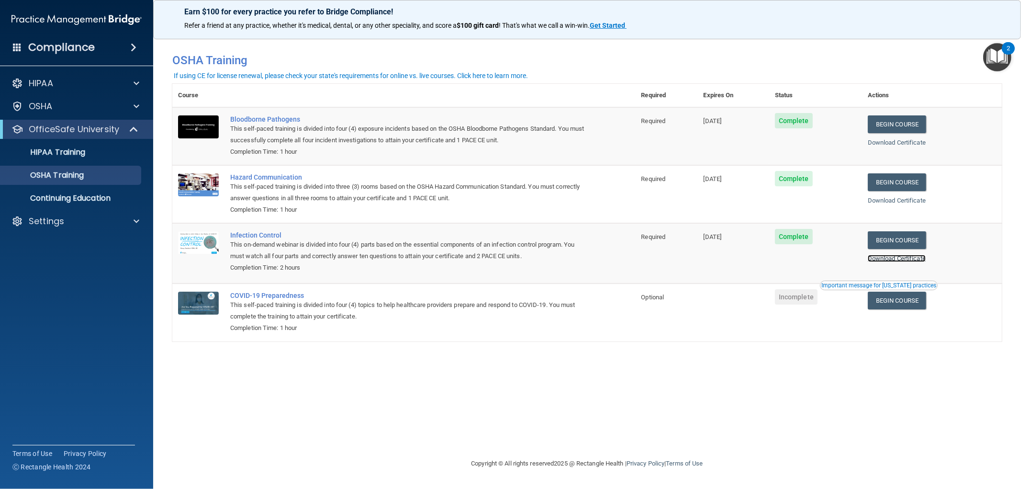
click at [919, 258] on link "Download Certificate" at bounding box center [896, 258] width 58 height 7
click at [74, 198] on p "Continuing Education" at bounding box center [71, 198] width 131 height 10
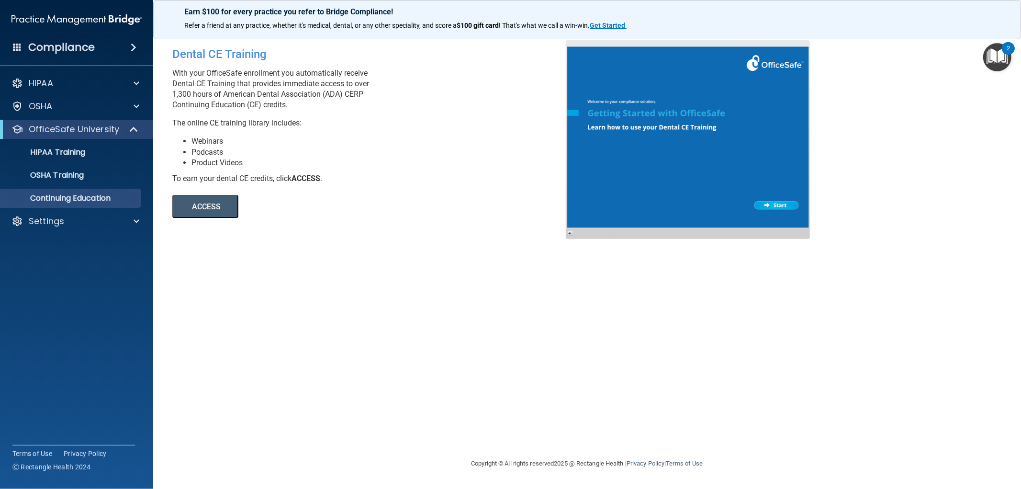
click at [224, 211] on button "ACCESS" at bounding box center [205, 206] width 66 height 23
click at [78, 177] on p "OSHA Training" at bounding box center [45, 175] width 78 height 10
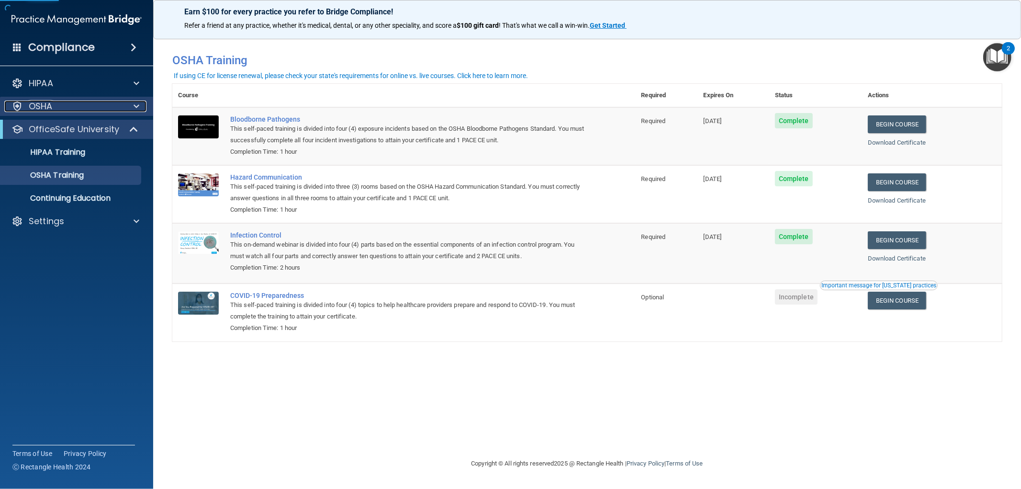
click at [59, 100] on div "OSHA" at bounding box center [63, 105] width 119 height 11
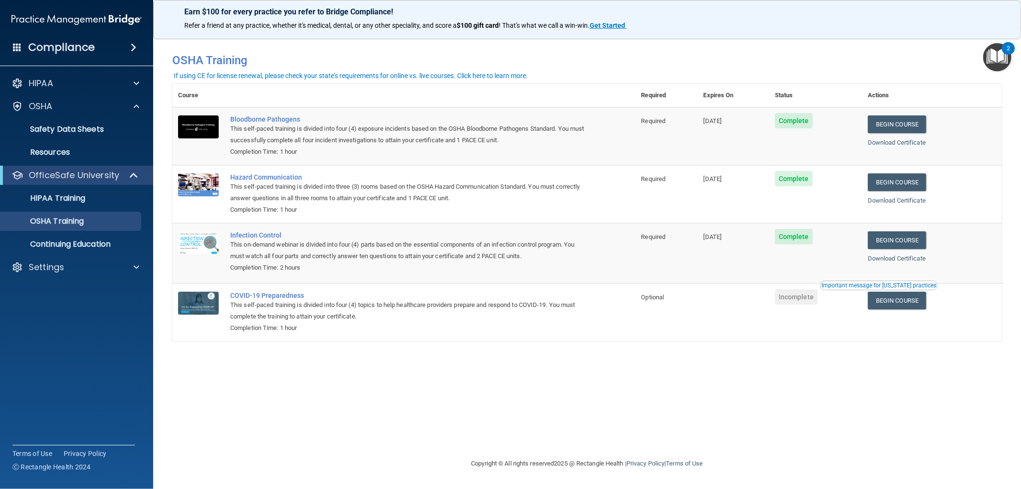
click at [59, 46] on h4 "Compliance" at bounding box center [61, 47] width 67 height 13
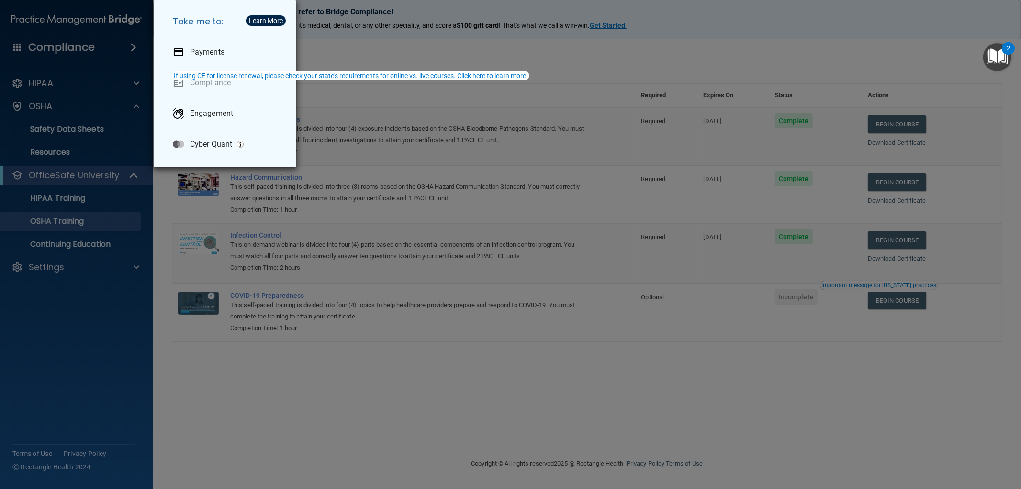
click at [552, 55] on div "Take me to: Payments Compliance Engagement Cyber Quant" at bounding box center [510, 244] width 1021 height 489
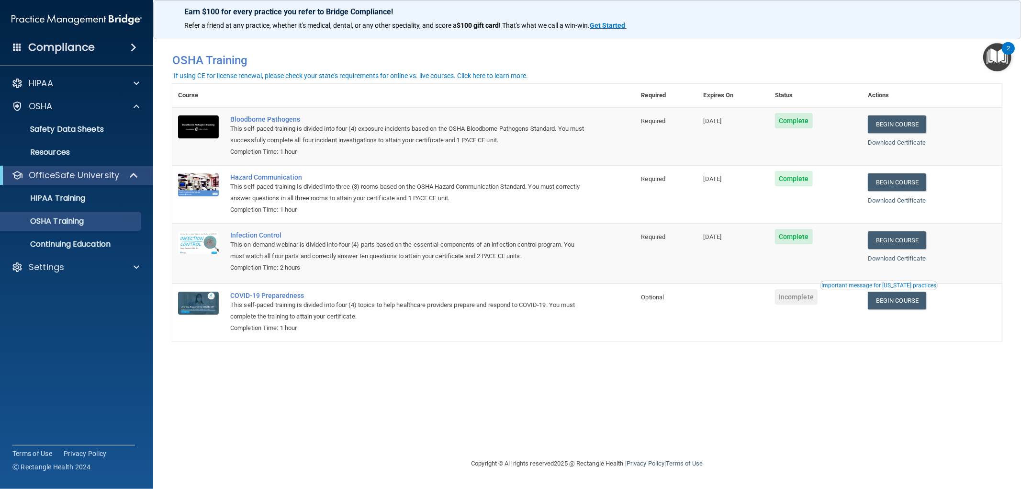
click at [74, 281] on div "HIPAA Documents and Policies Report an Incident Business Associates Emergency P…" at bounding box center [77, 177] width 154 height 214
click at [74, 273] on div "Settings" at bounding box center [77, 266] width 154 height 19
click at [84, 188] on ul "HIPAA Training OSHA Training Continuing Education" at bounding box center [76, 219] width 173 height 69
click at [82, 179] on p "OfficeSafe University" at bounding box center [74, 174] width 90 height 11
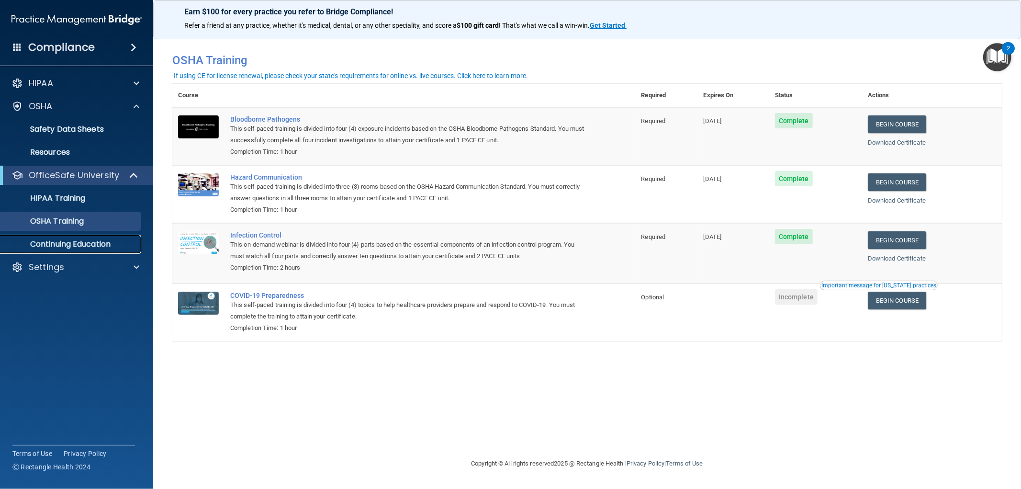
click at [87, 242] on p "Continuing Education" at bounding box center [71, 244] width 131 height 10
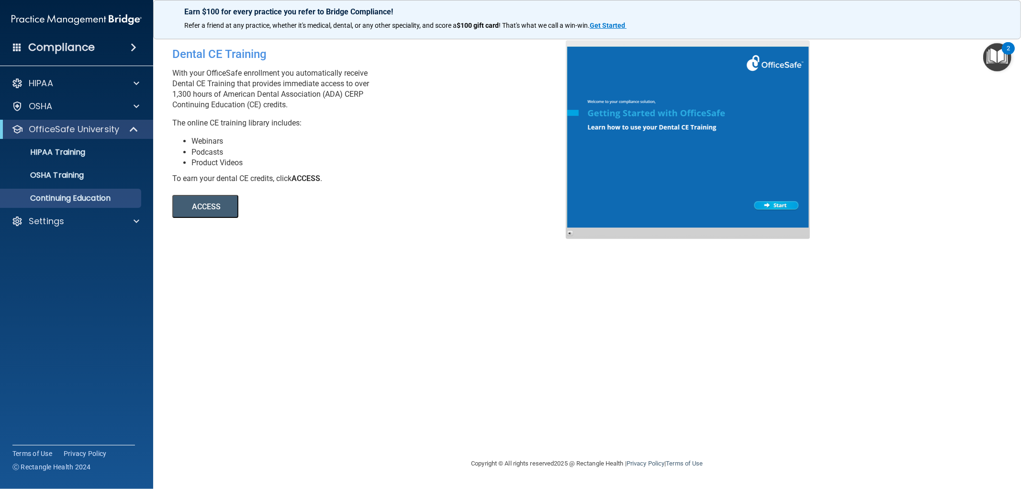
click at [206, 205] on button "ACCESS" at bounding box center [205, 206] width 66 height 23
click at [129, 78] on div at bounding box center [135, 83] width 24 height 11
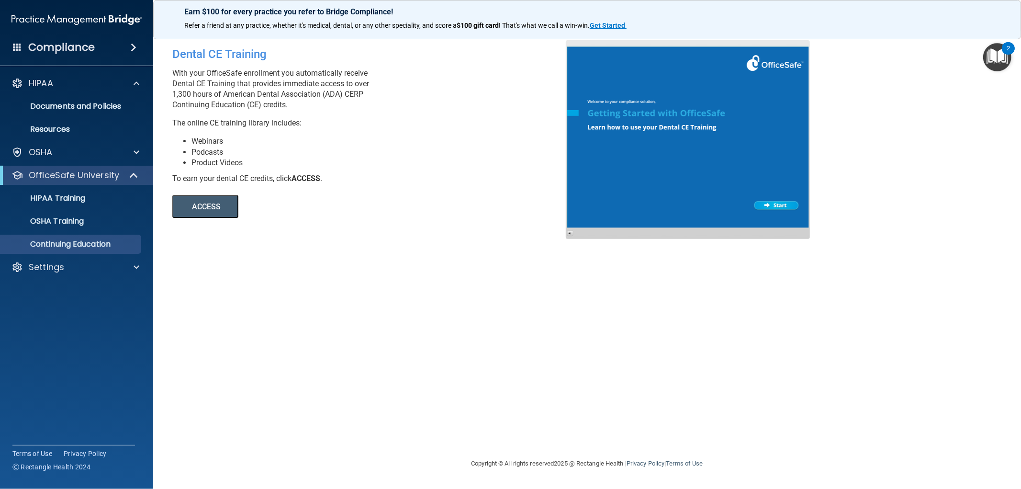
drag, startPoint x: 64, startPoint y: 141, endPoint x: 69, endPoint y: 156, distance: 15.9
click at [64, 141] on div "HIPAA Documents and Policies Report an Incident Business Associates Emergency P…" at bounding box center [77, 177] width 154 height 214
click at [70, 107] on p "Documents and Policies" at bounding box center [71, 106] width 131 height 10
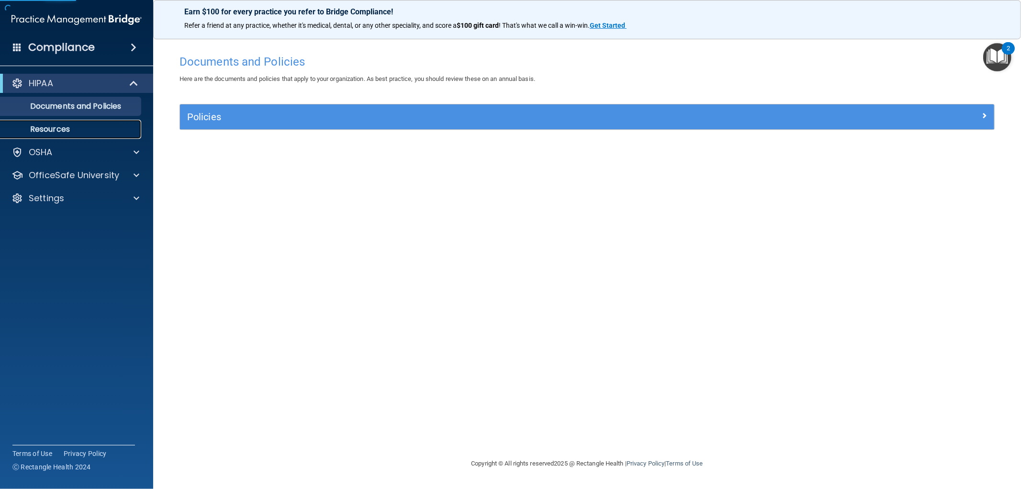
click at [60, 124] on p "Resources" at bounding box center [71, 129] width 131 height 10
